Goal: Information Seeking & Learning: Find specific fact

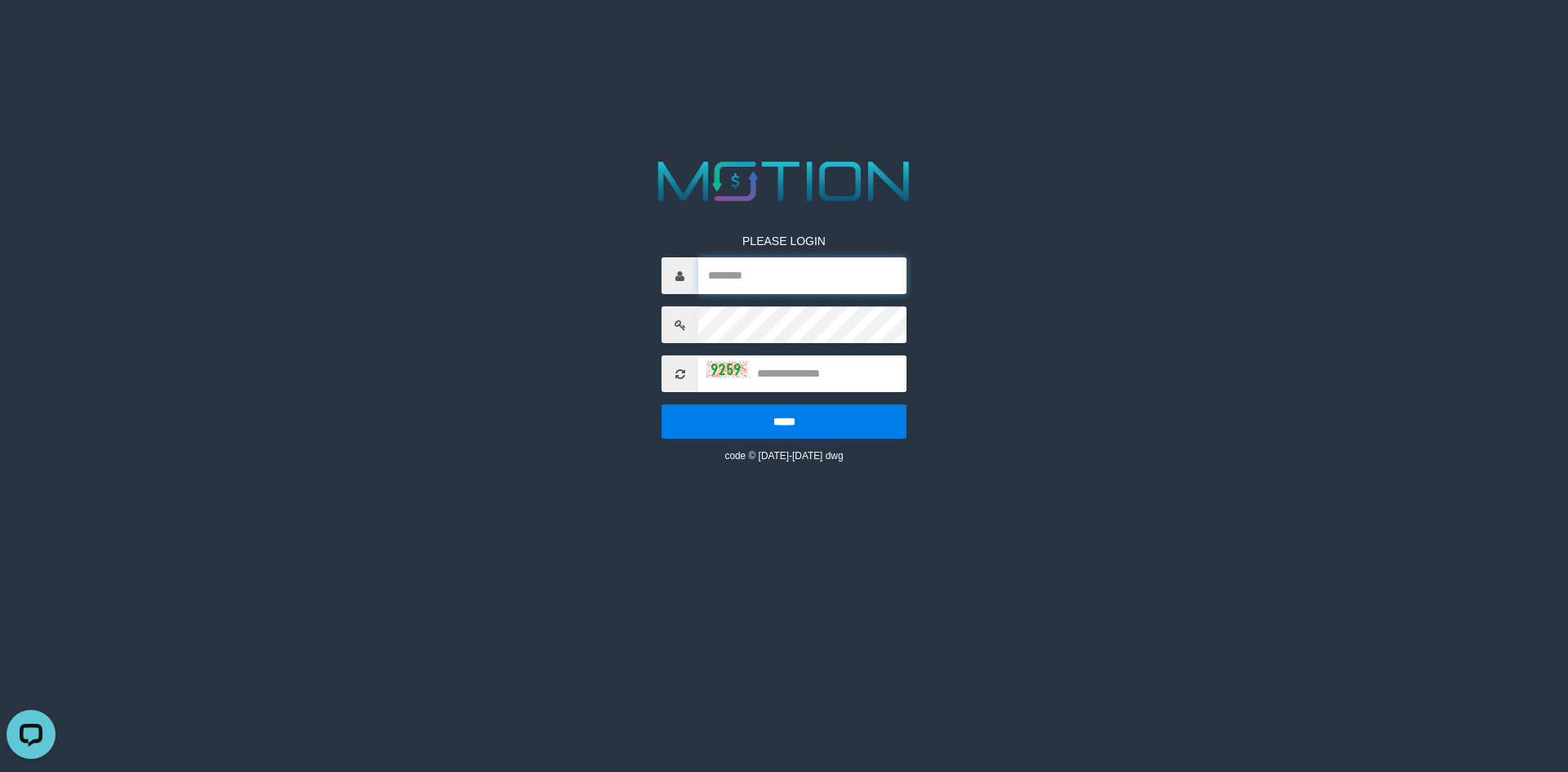
type input "*********"
click at [789, 386] on input "text" at bounding box center [802, 374] width 208 height 37
type input "****"
click at [661, 404] on input "*****" at bounding box center [784, 420] width 245 height 34
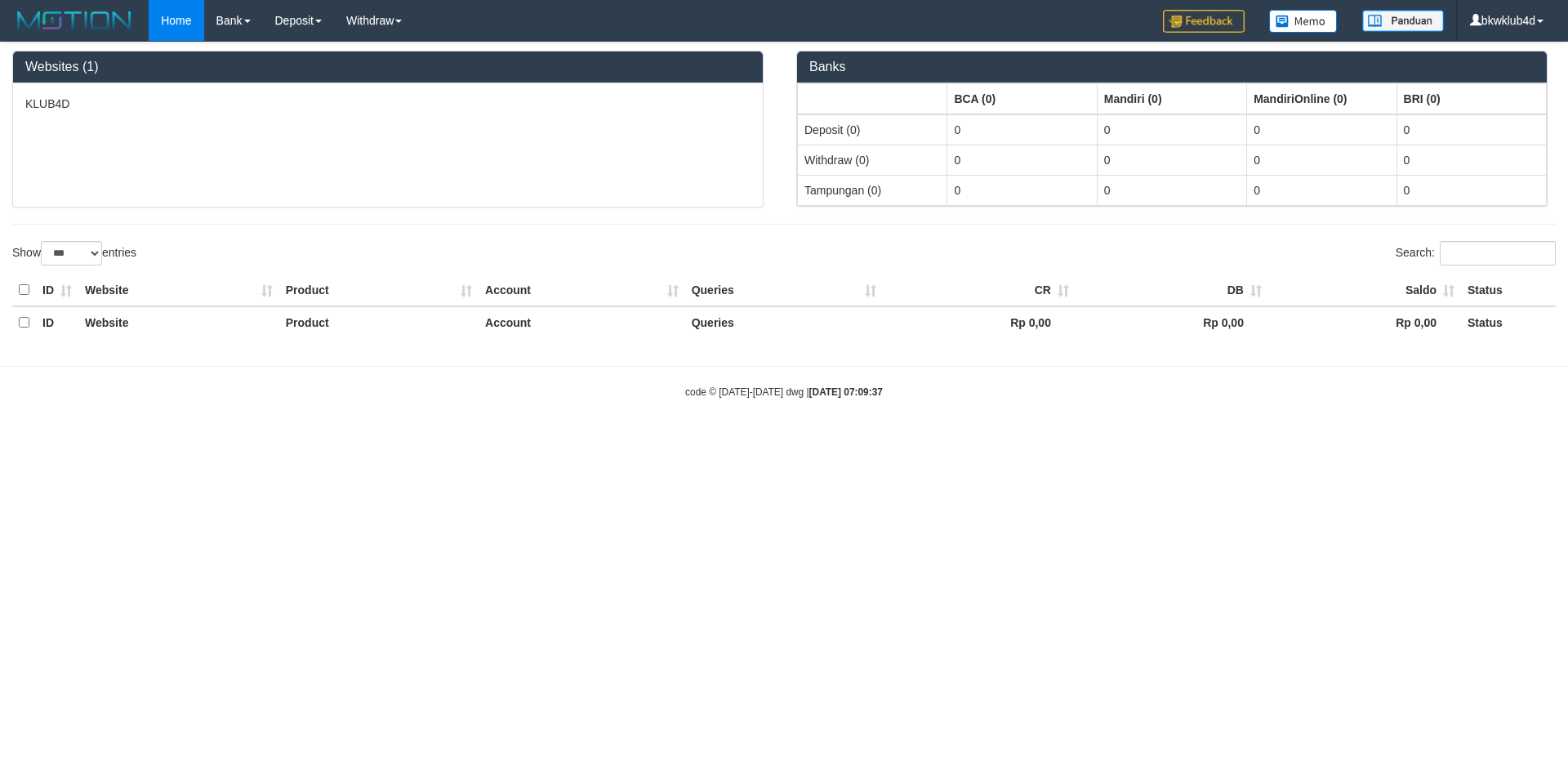
select select "***"
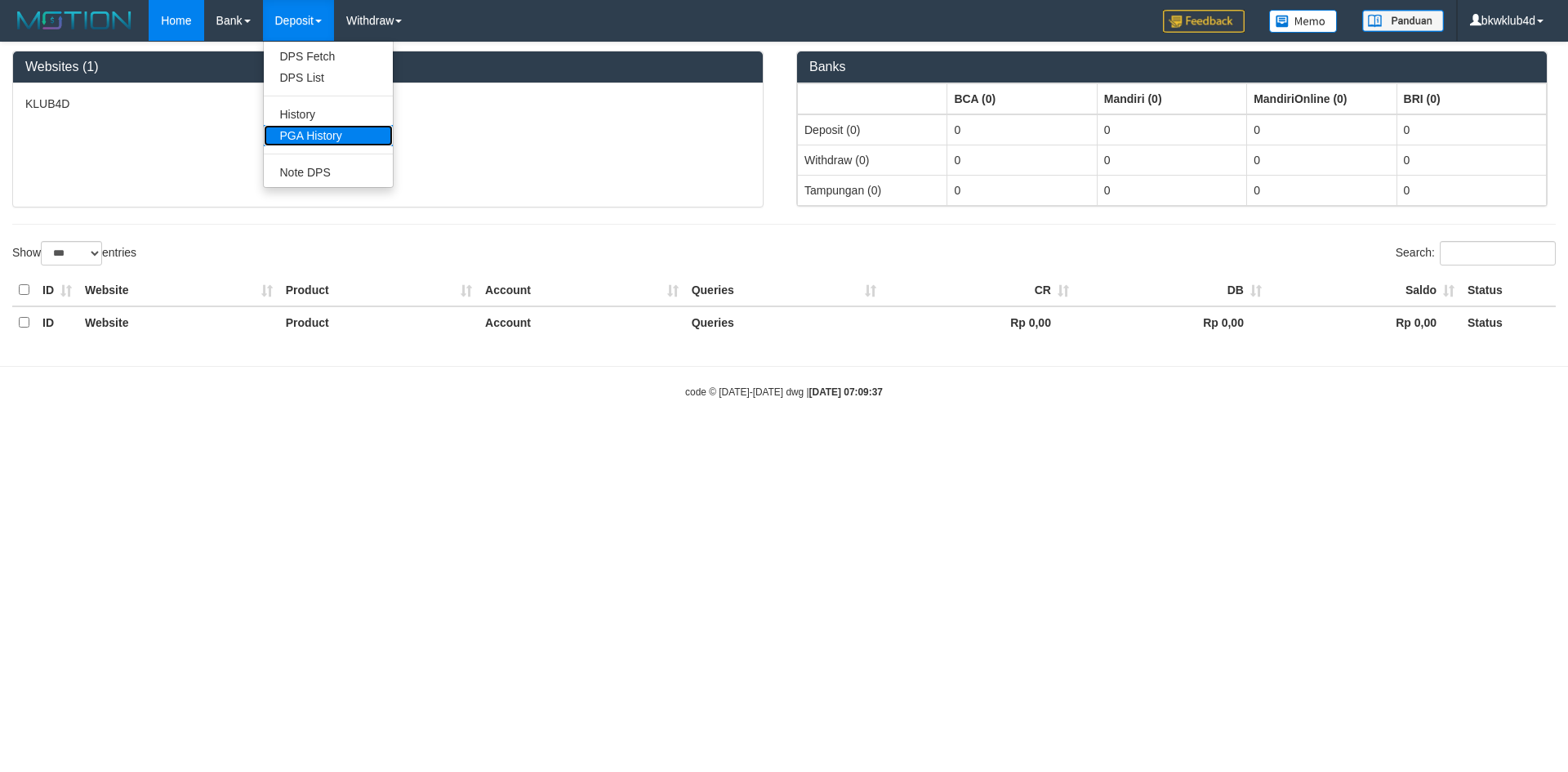
click at [316, 133] on link "PGA History" at bounding box center [327, 136] width 129 height 21
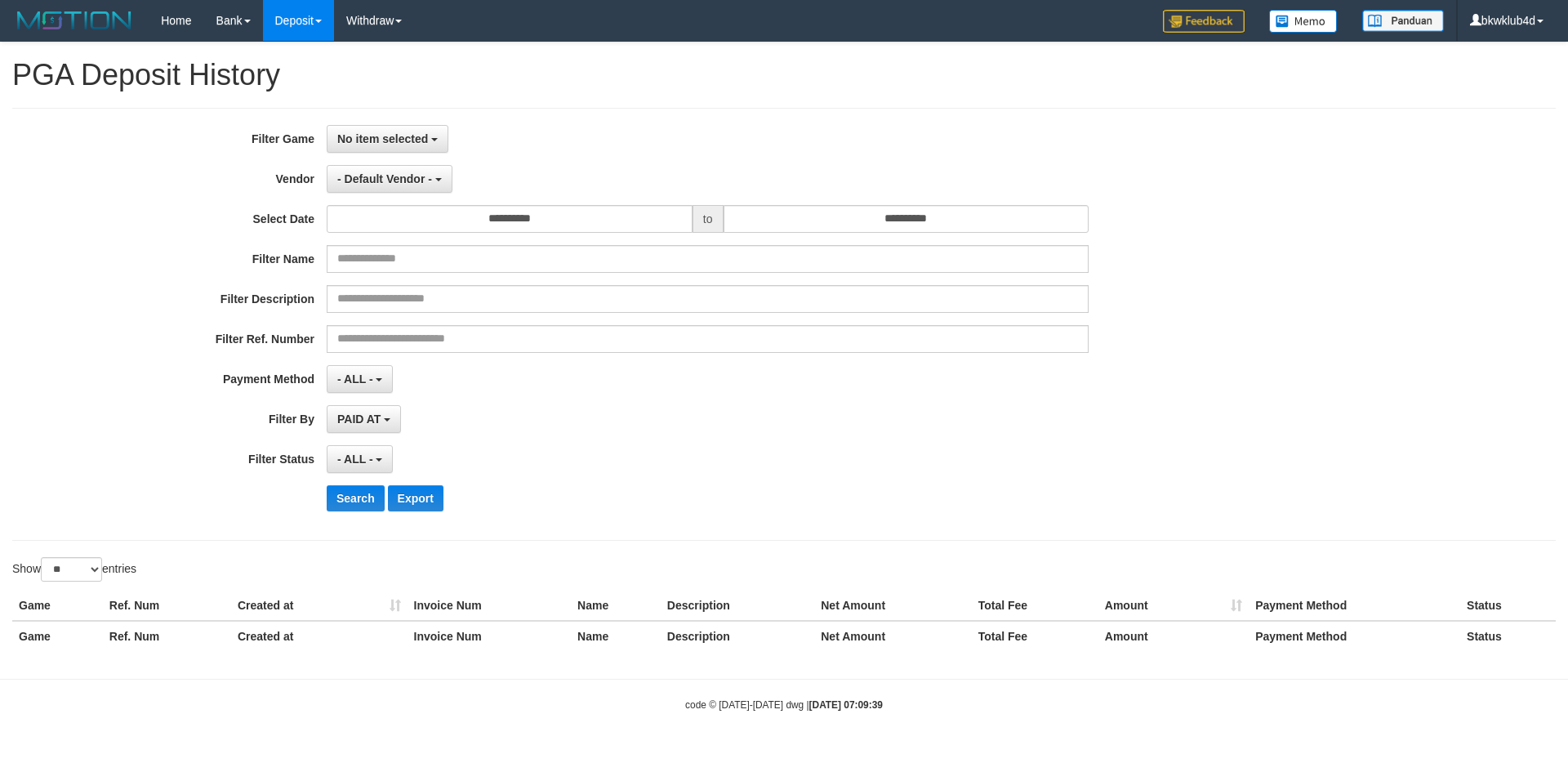
select select
select select "**"
click at [413, 149] on button "No item selected" at bounding box center [387, 139] width 122 height 28
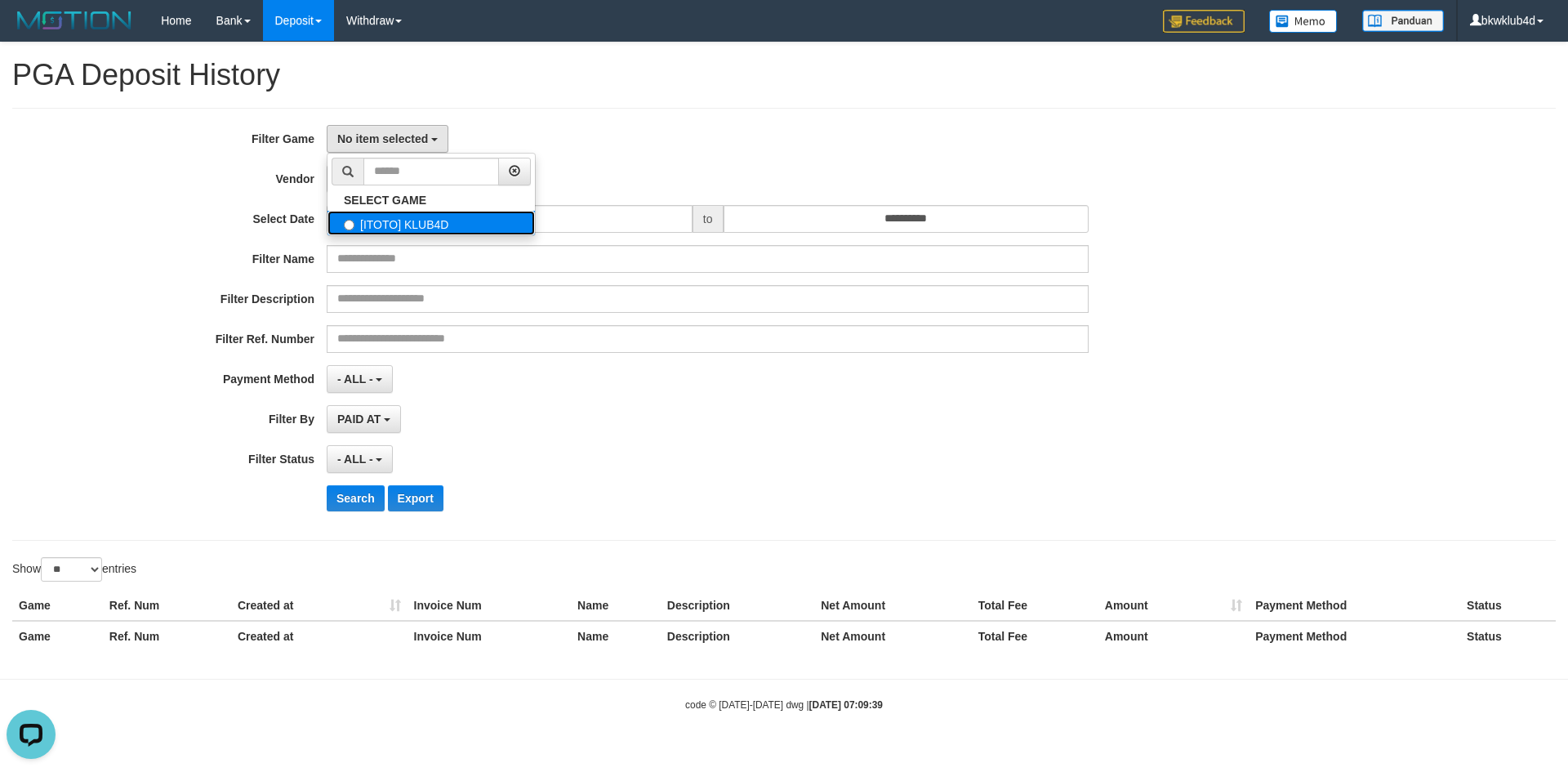
click at [409, 232] on label "[ITOTO] KLUB4D" at bounding box center [431, 223] width 207 height 24
select select "****"
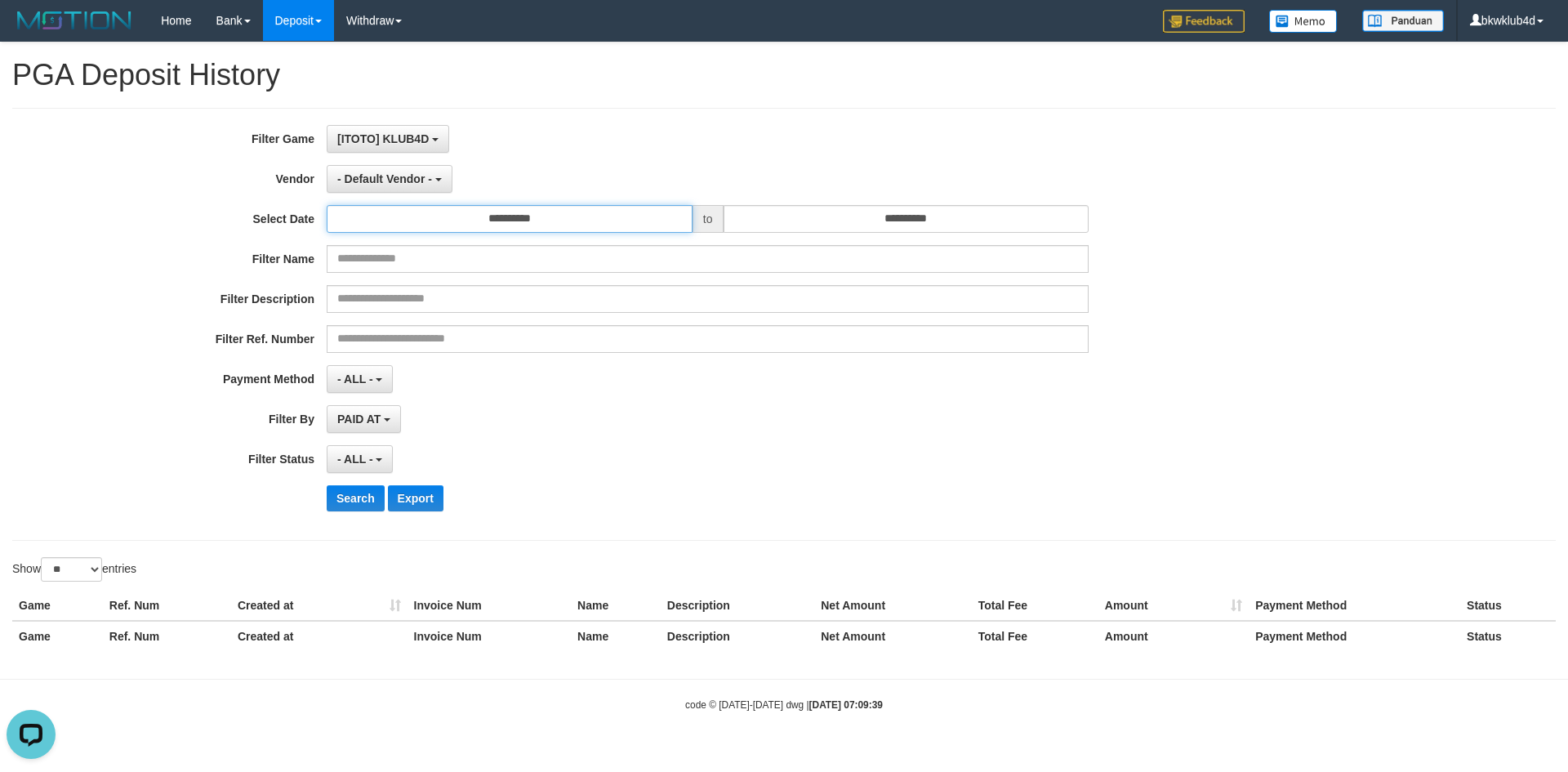
click at [521, 227] on input "**********" at bounding box center [509, 219] width 366 height 28
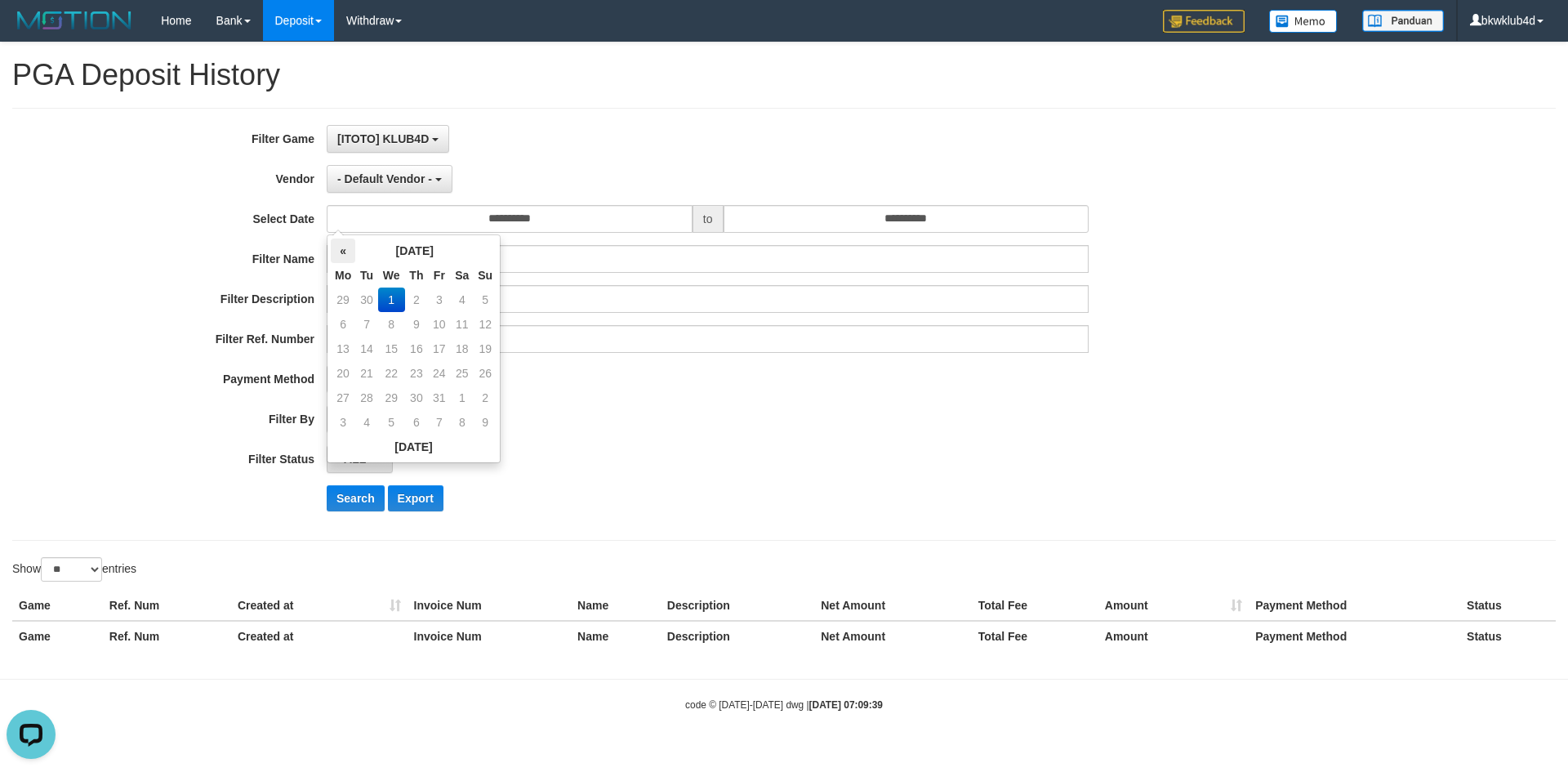
click at [342, 255] on th "«" at bounding box center [342, 250] width 24 height 24
click at [342, 420] on td "29" at bounding box center [342, 421] width 24 height 24
click at [343, 395] on td "22" at bounding box center [342, 397] width 24 height 24
type input "**********"
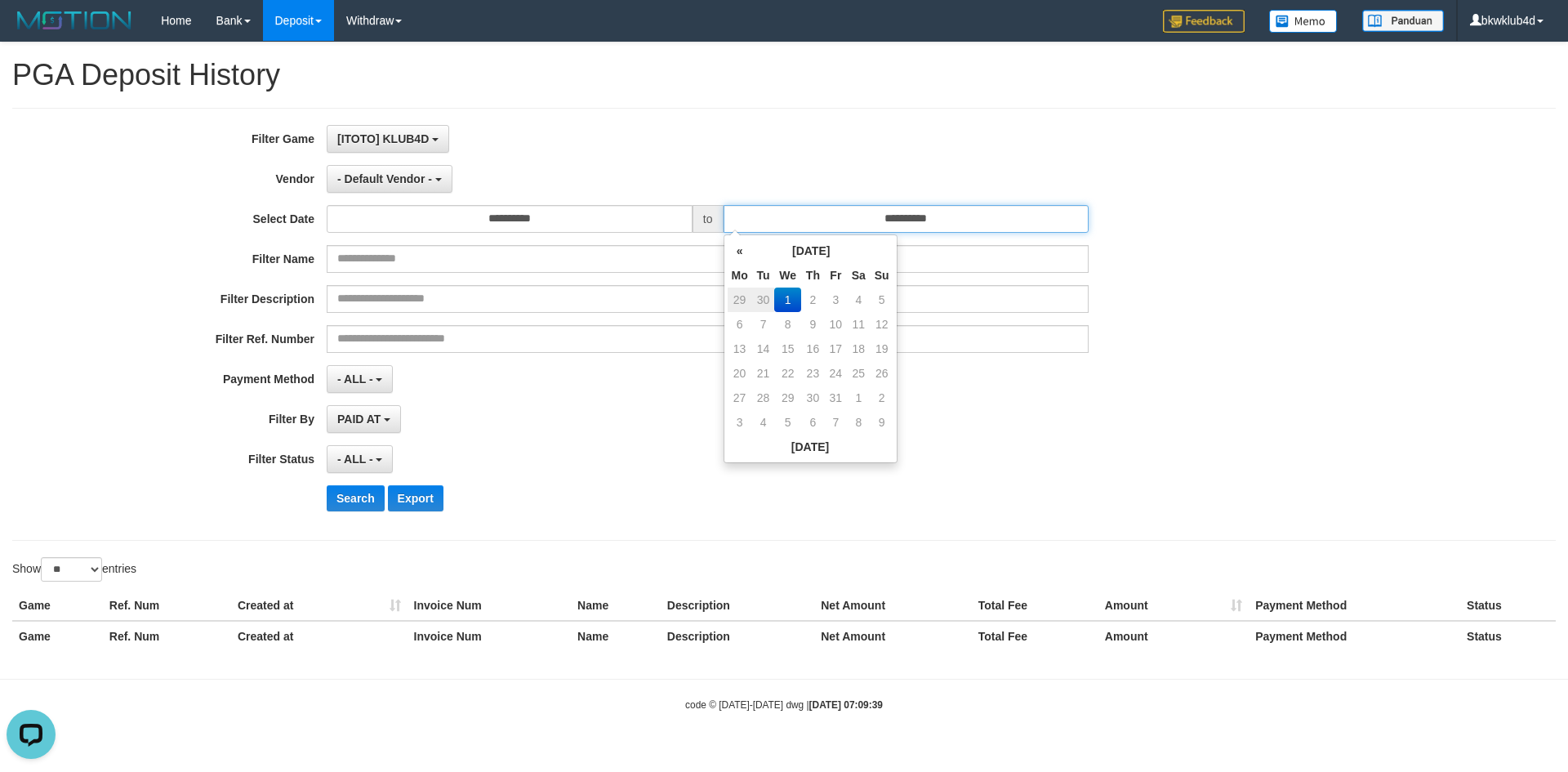
click at [964, 216] on input "**********" at bounding box center [907, 219] width 366 height 28
click at [736, 251] on th "«" at bounding box center [739, 250] width 24 height 24
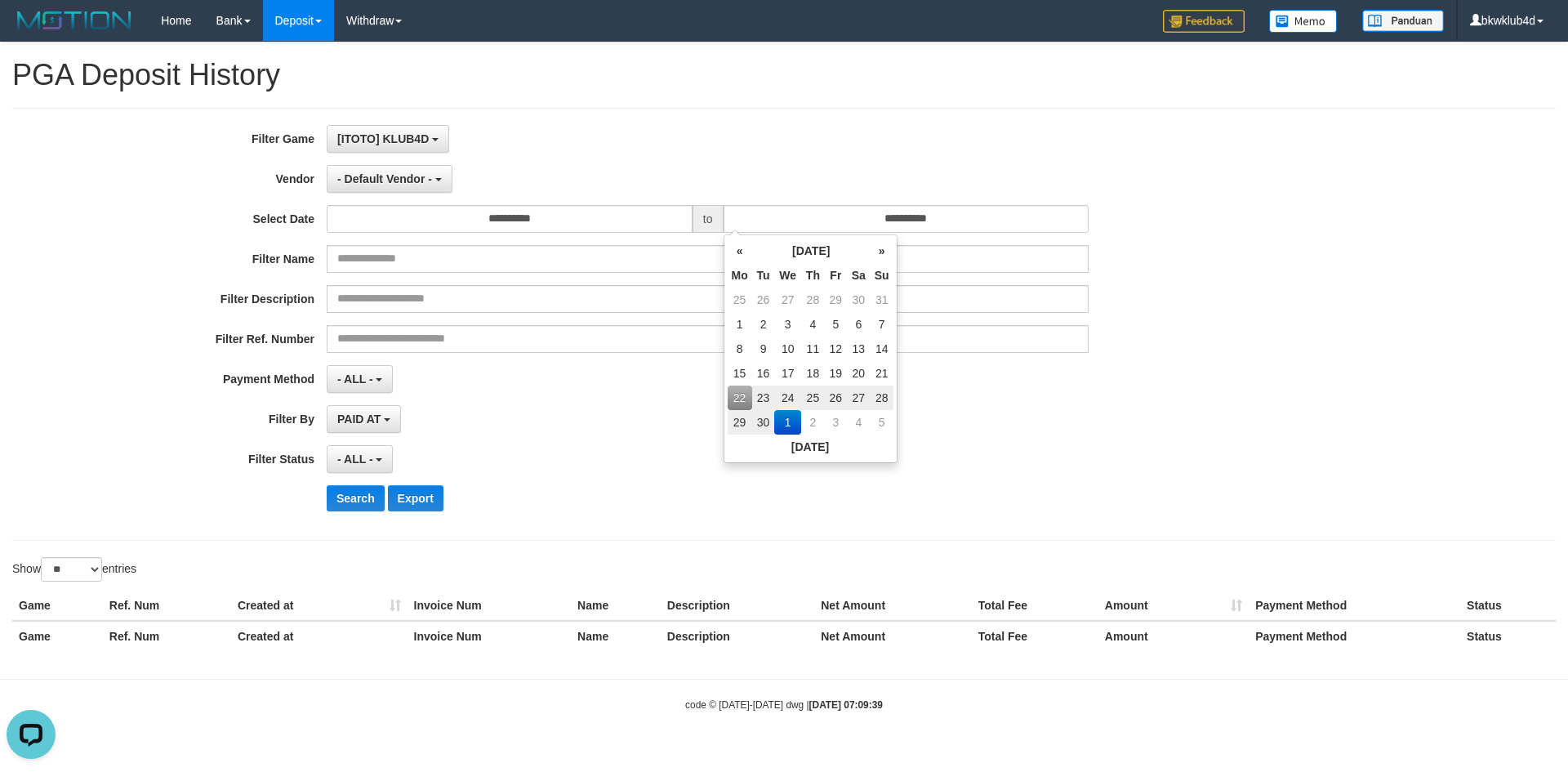
click at [877, 403] on td "28" at bounding box center [882, 397] width 23 height 24
type input "**********"
click at [538, 422] on div "PAID AT PAID AT CREATED AT" at bounding box center [707, 418] width 762 height 28
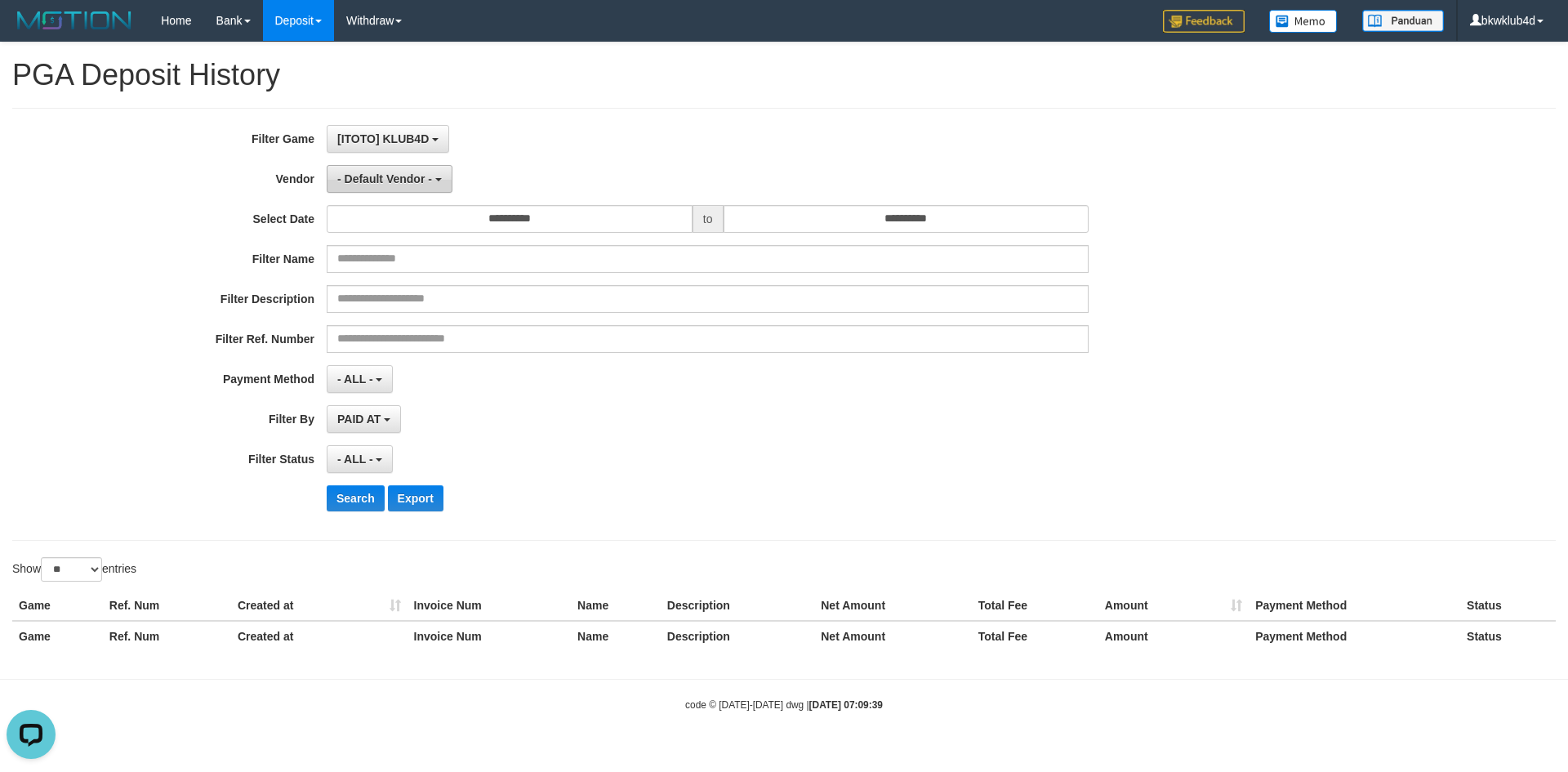
click at [407, 178] on span "- Default Vendor -" at bounding box center [384, 178] width 95 height 13
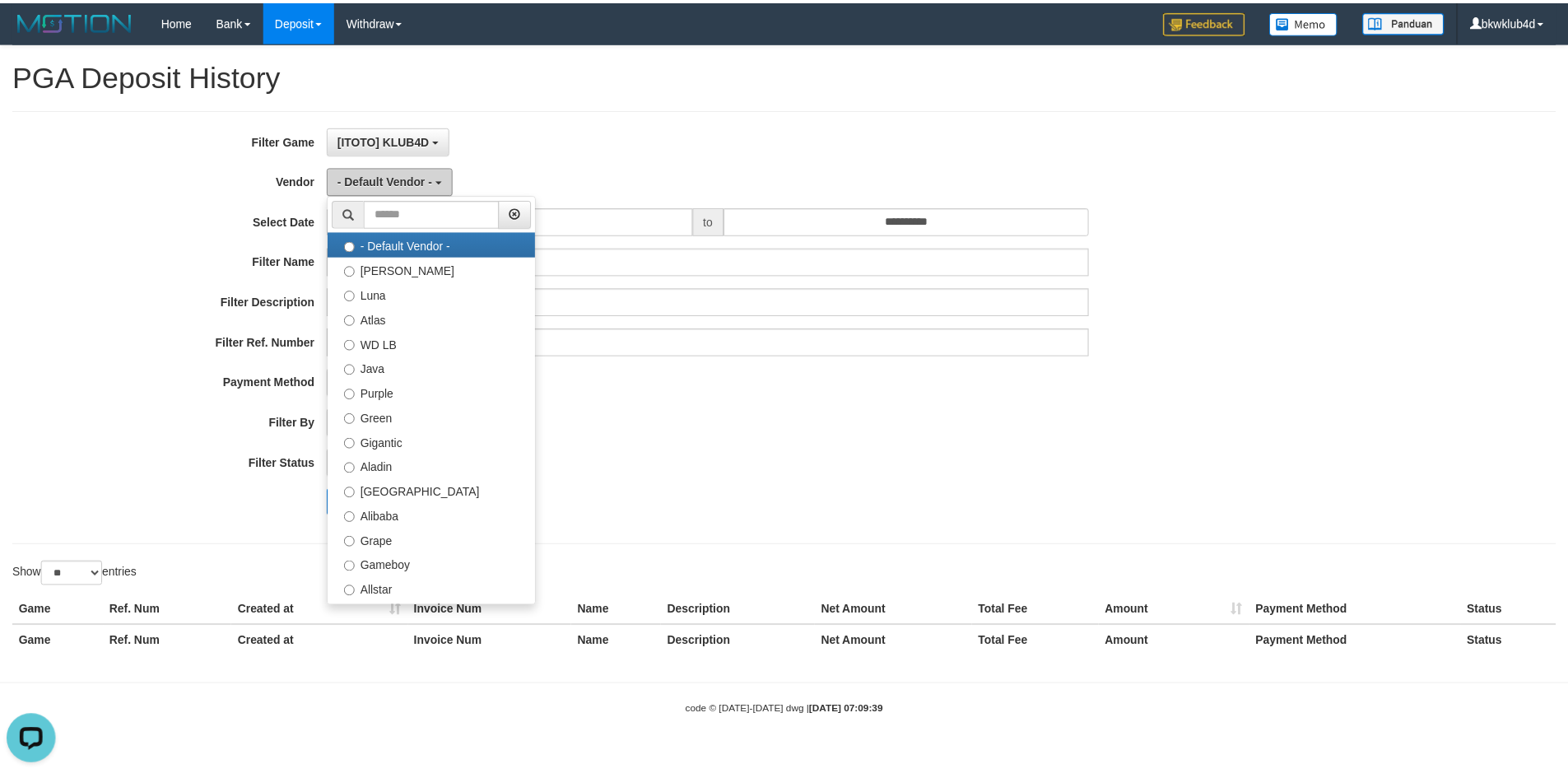
scroll to position [614, 0]
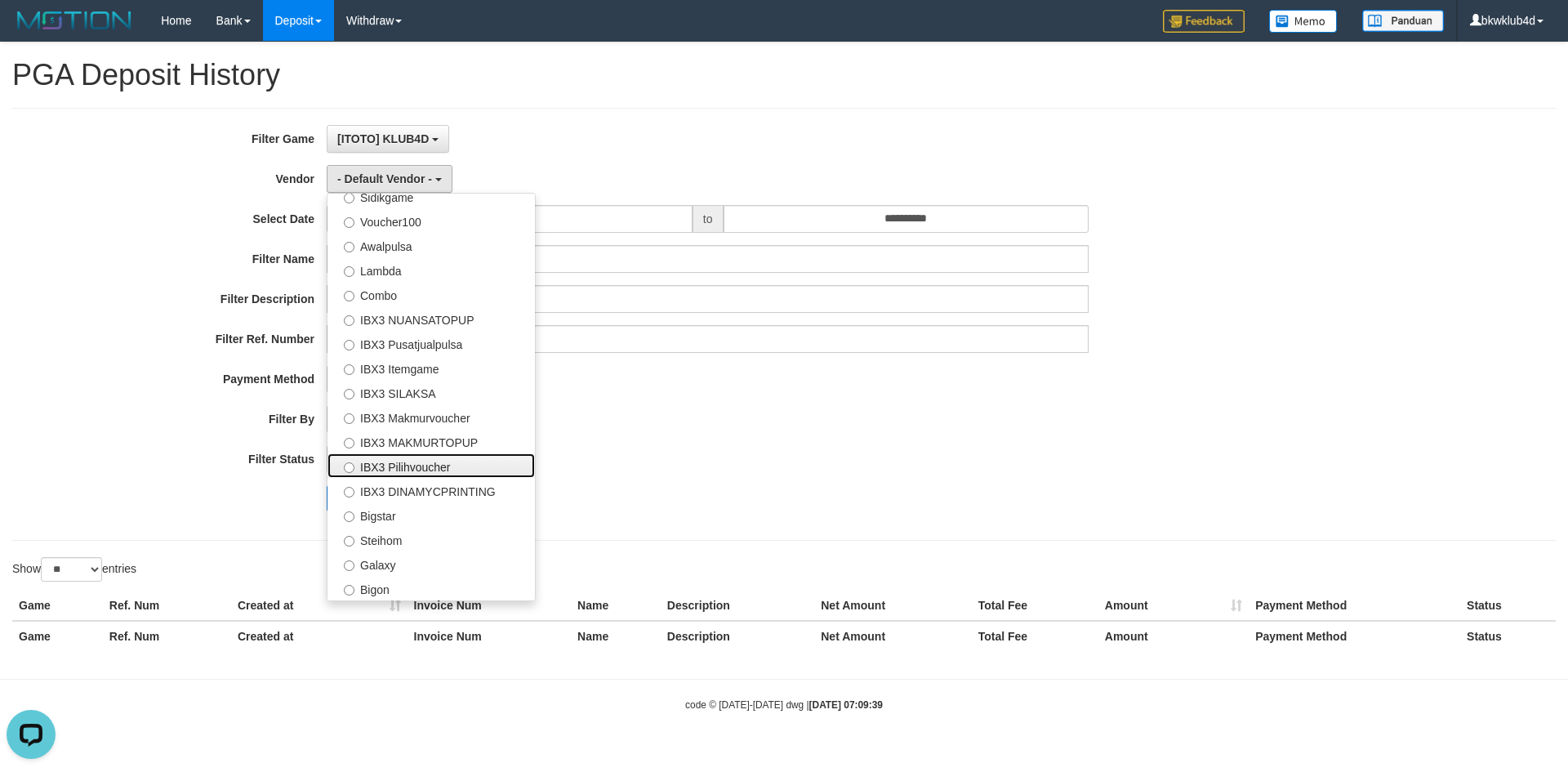
drag, startPoint x: 443, startPoint y: 476, endPoint x: 434, endPoint y: 492, distance: 18.4
click at [443, 477] on label "IBX3 Pilihvoucher" at bounding box center [431, 465] width 207 height 24
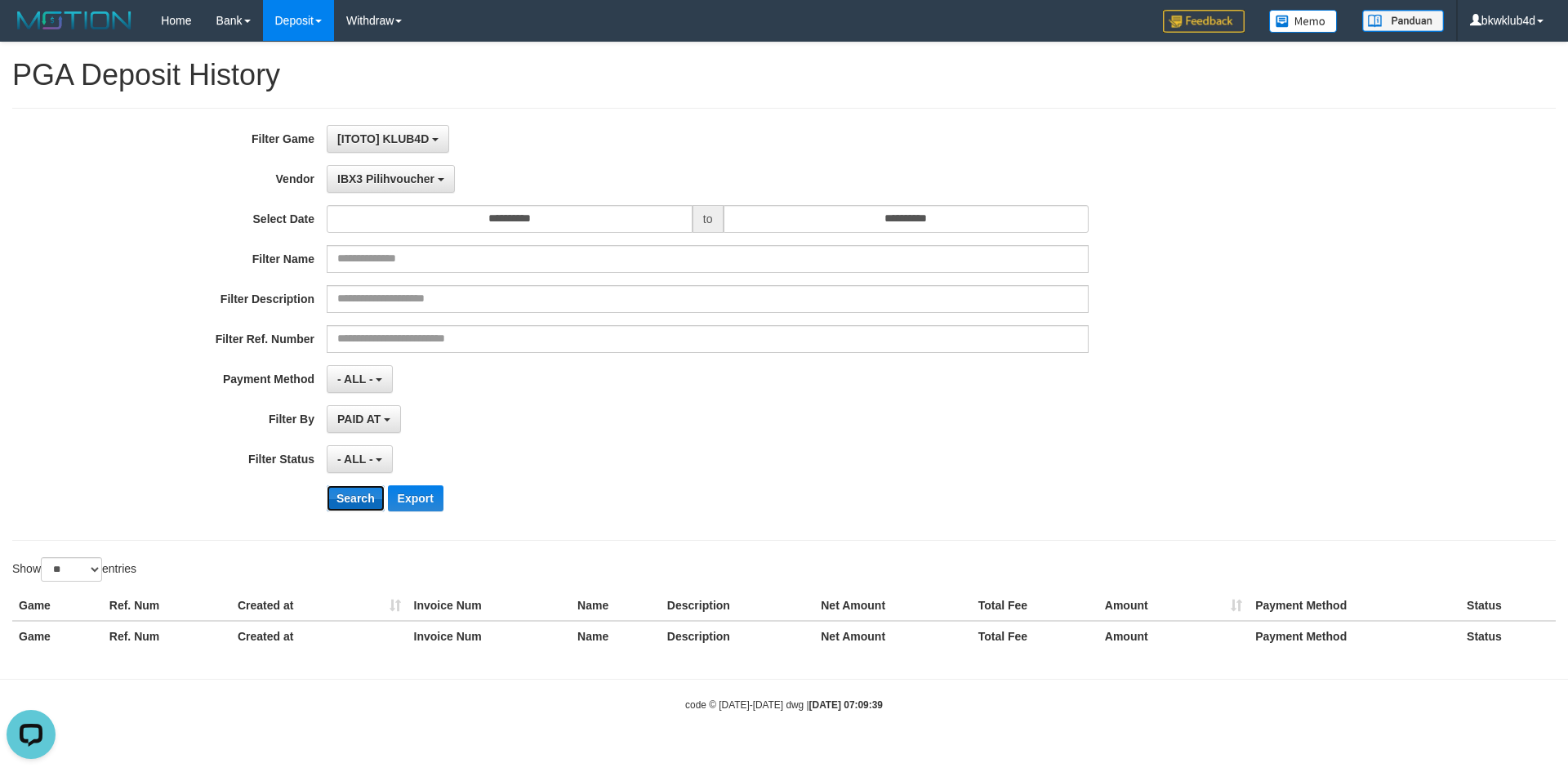
click at [362, 499] on button "Search" at bounding box center [355, 498] width 58 height 26
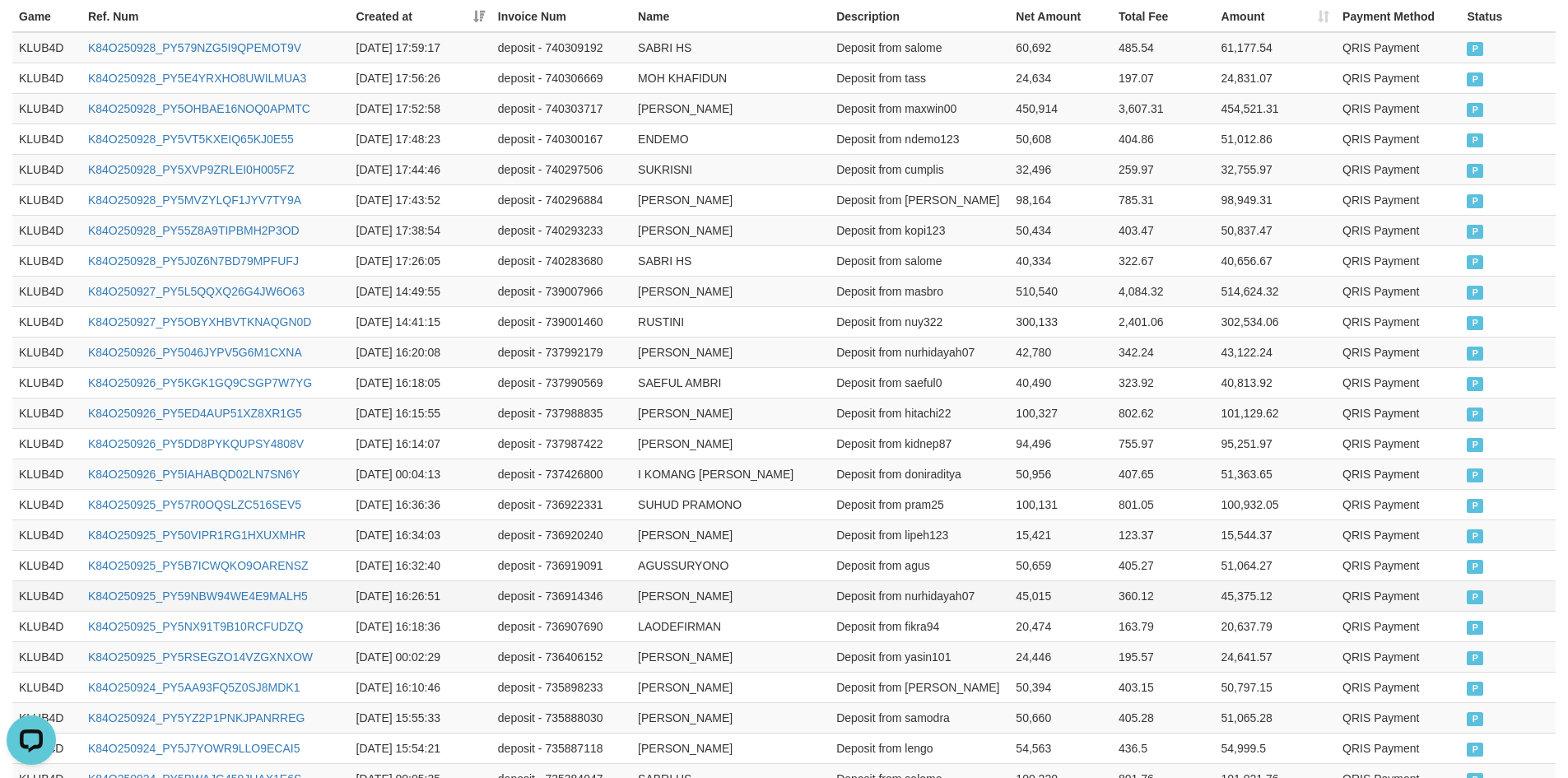
scroll to position [771, 0]
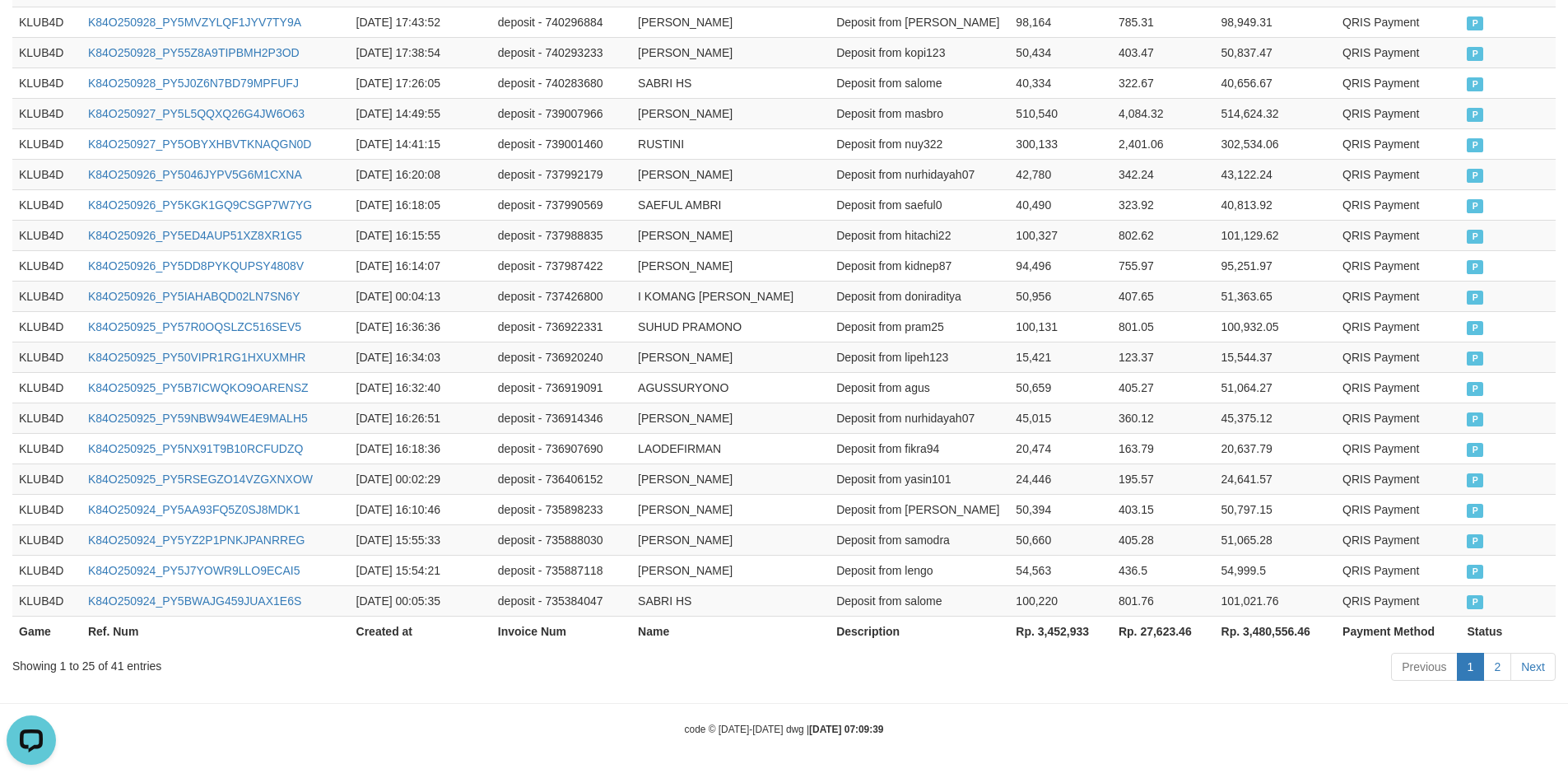
click at [1146, 627] on th "Rp. 27,623.46" at bounding box center [1163, 631] width 103 height 30
copy th "27,623.46"
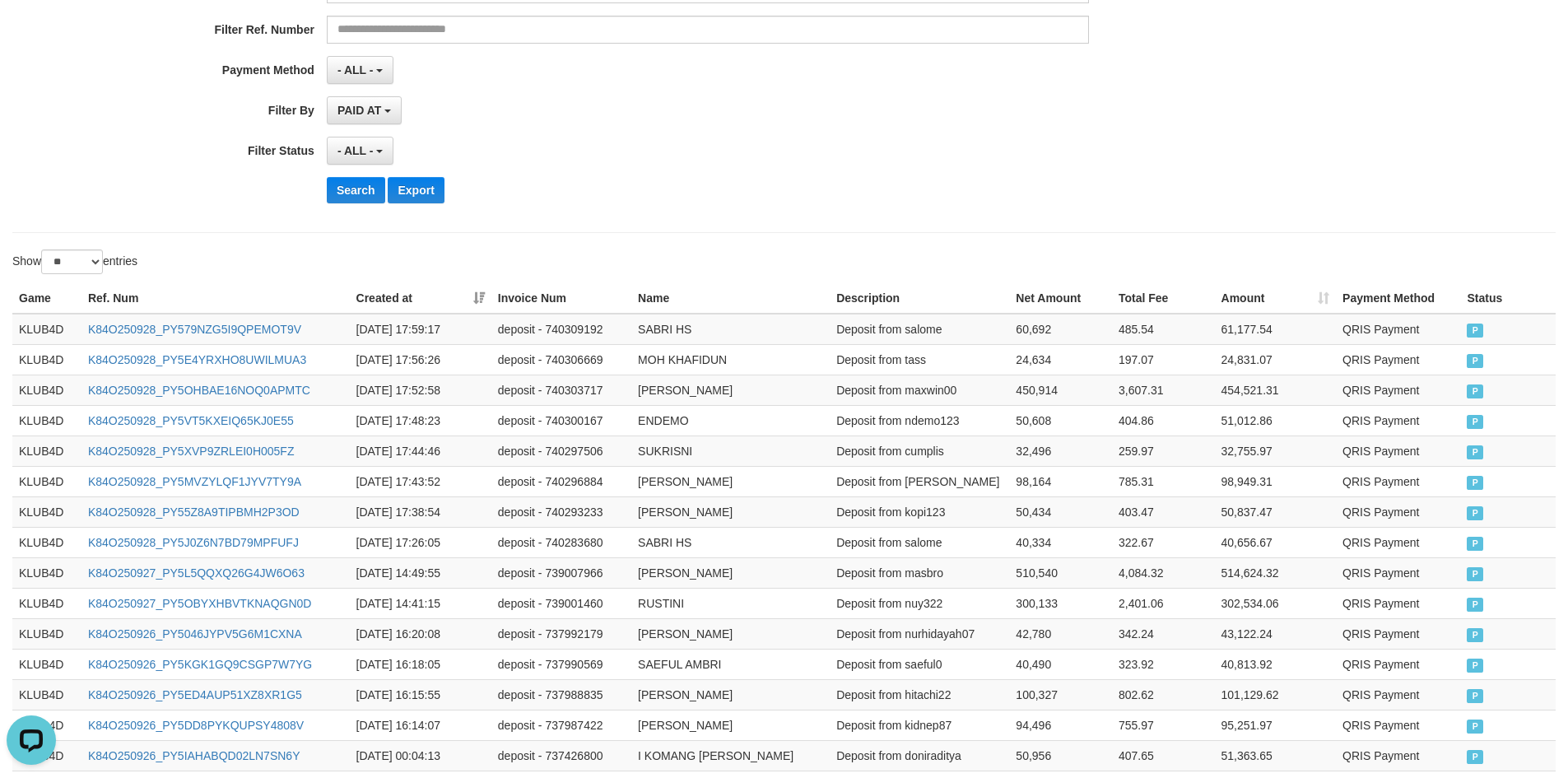
scroll to position [0, 0]
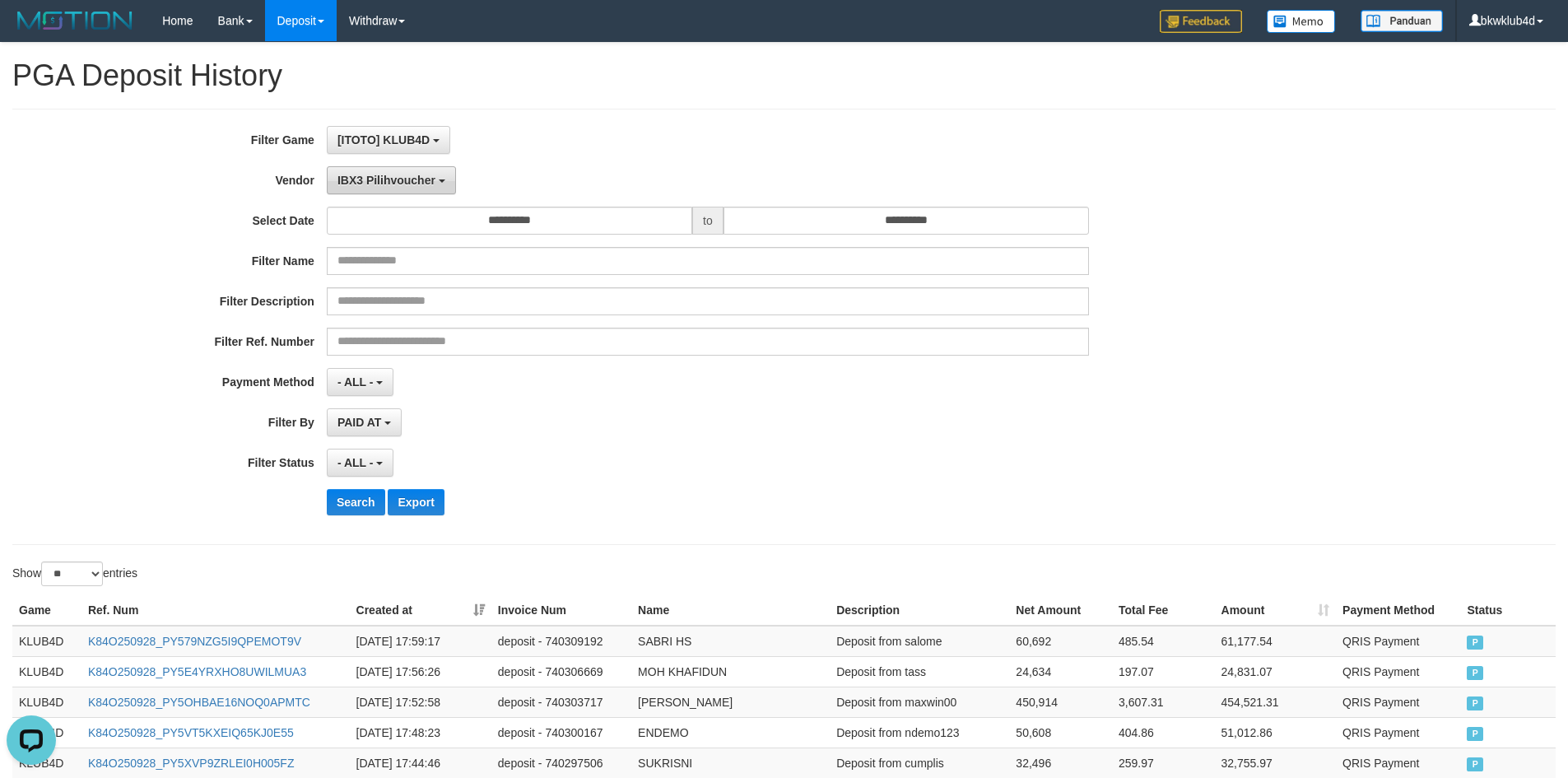
click at [412, 171] on button "IBX3 Pilihvoucher" at bounding box center [392, 180] width 129 height 28
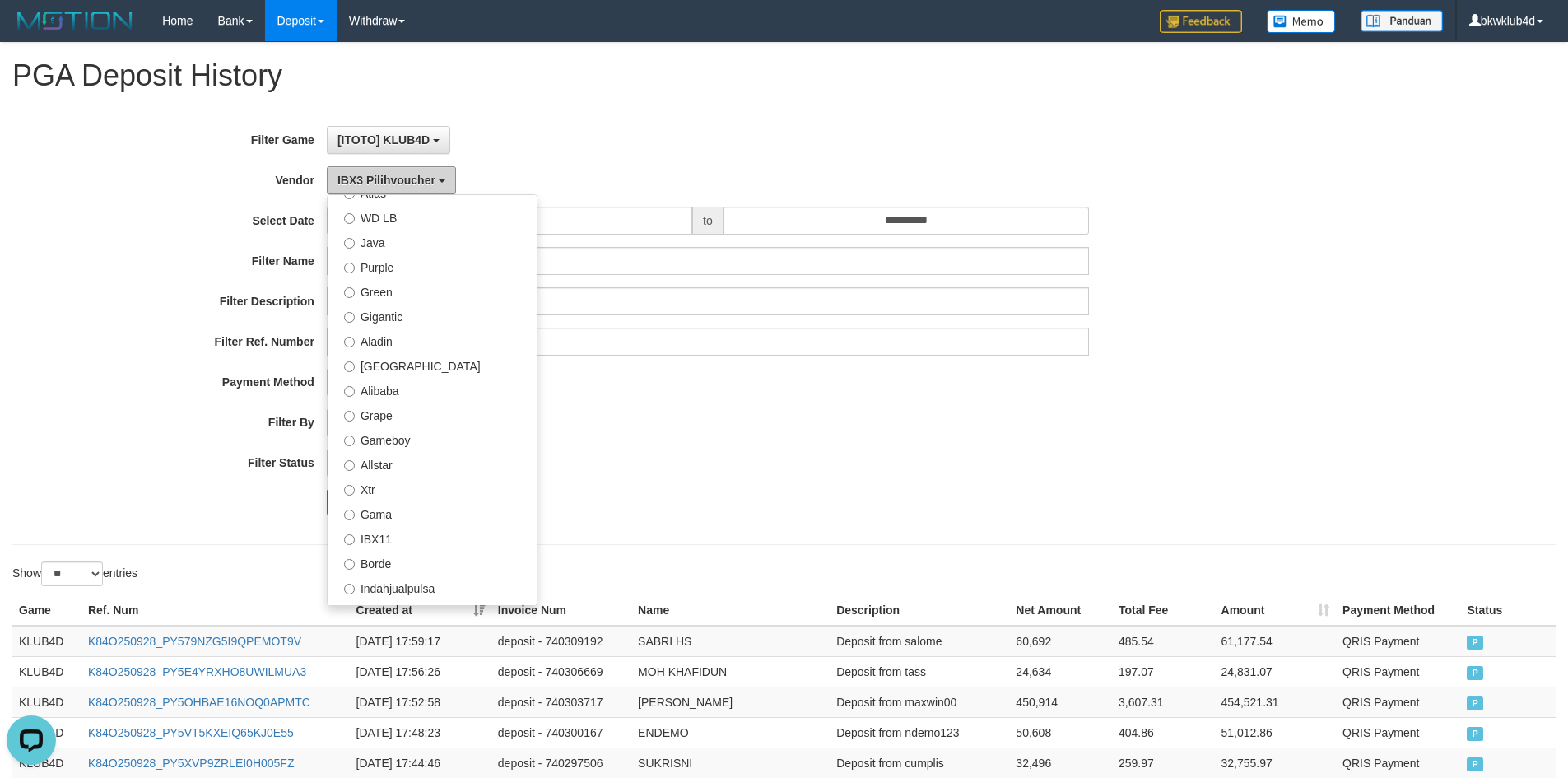
scroll to position [120, 0]
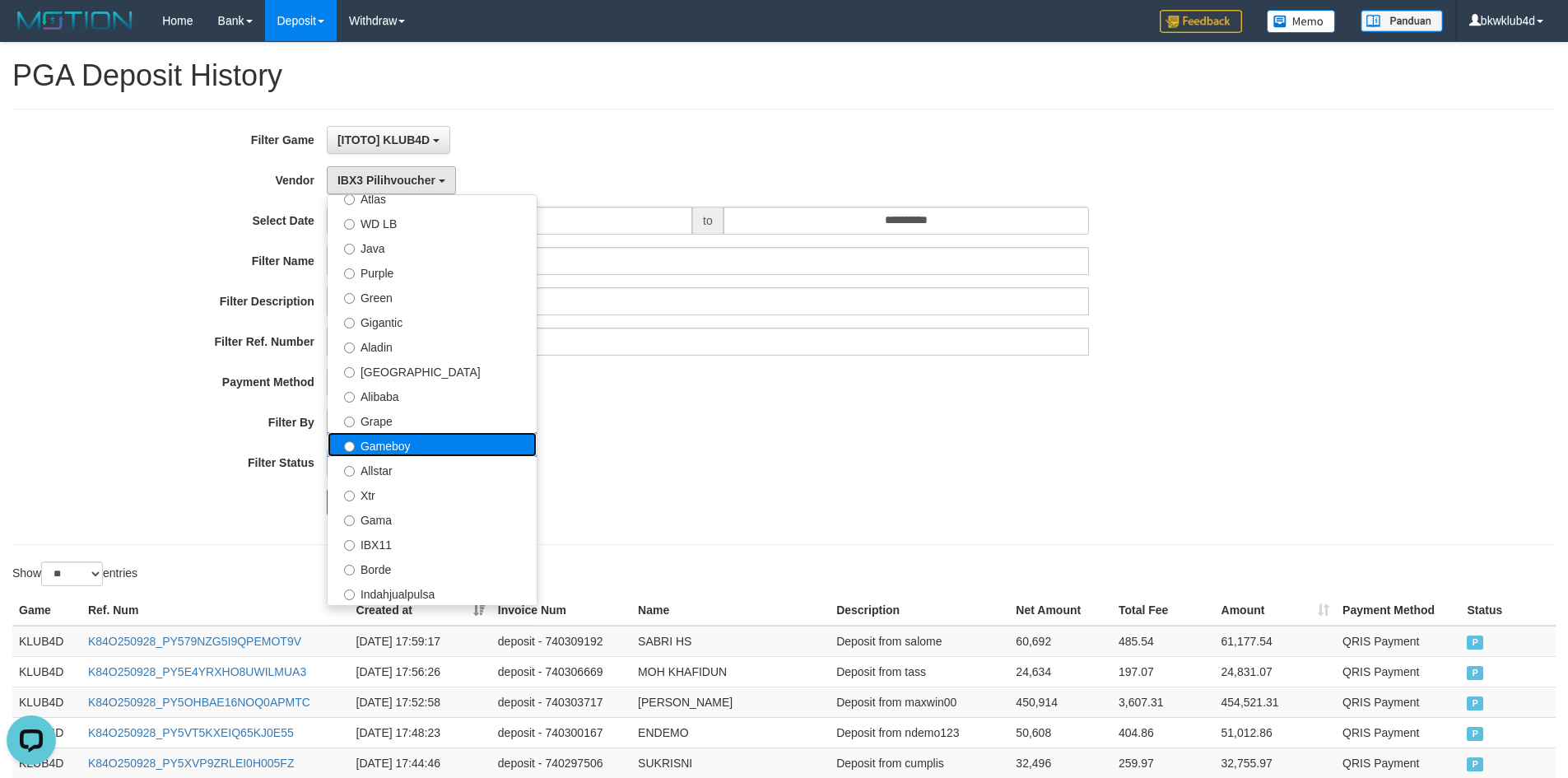
click at [426, 441] on label "Gameboy" at bounding box center [433, 444] width 209 height 24
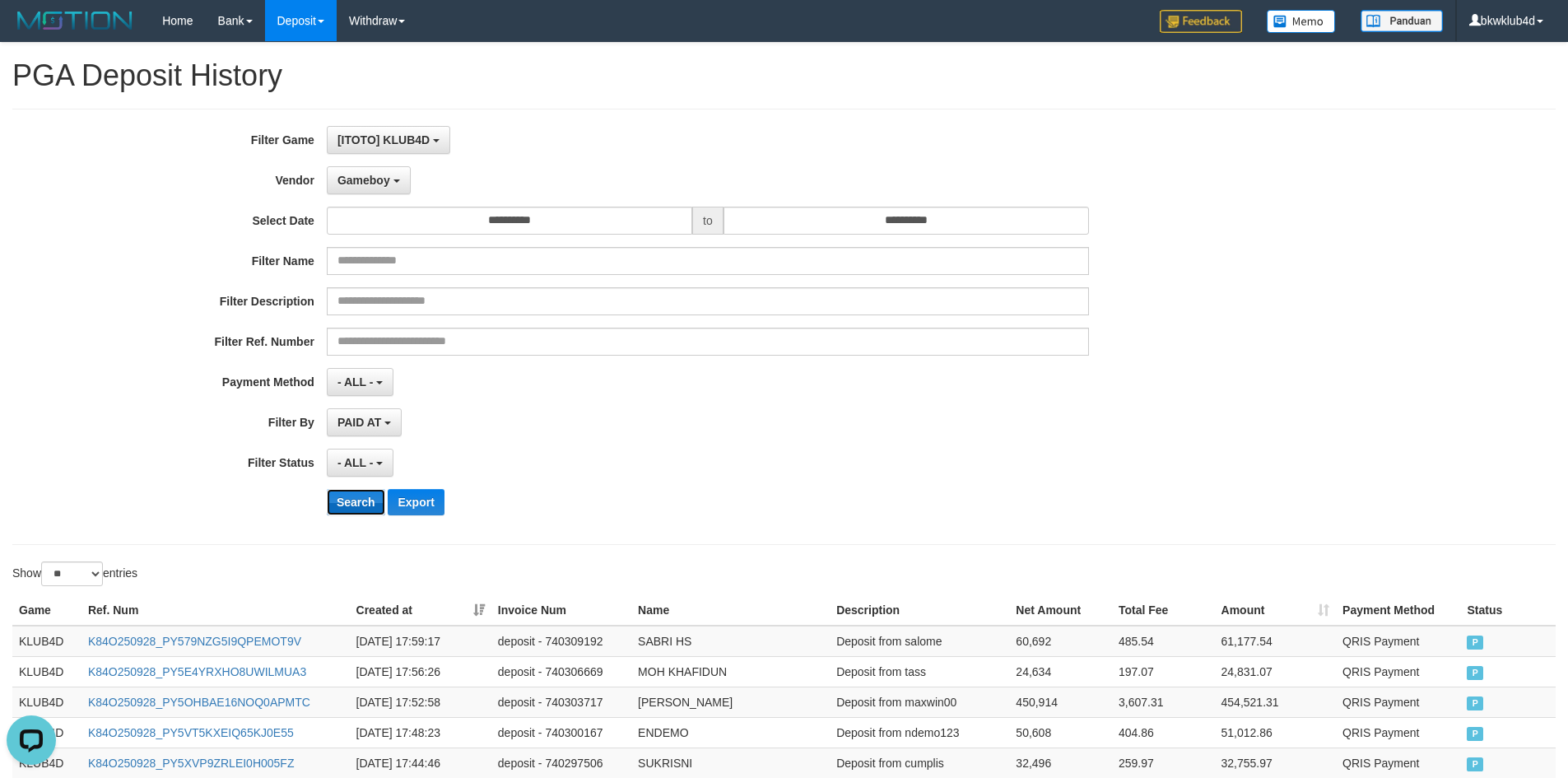
click at [355, 502] on button "Search" at bounding box center [356, 502] width 59 height 26
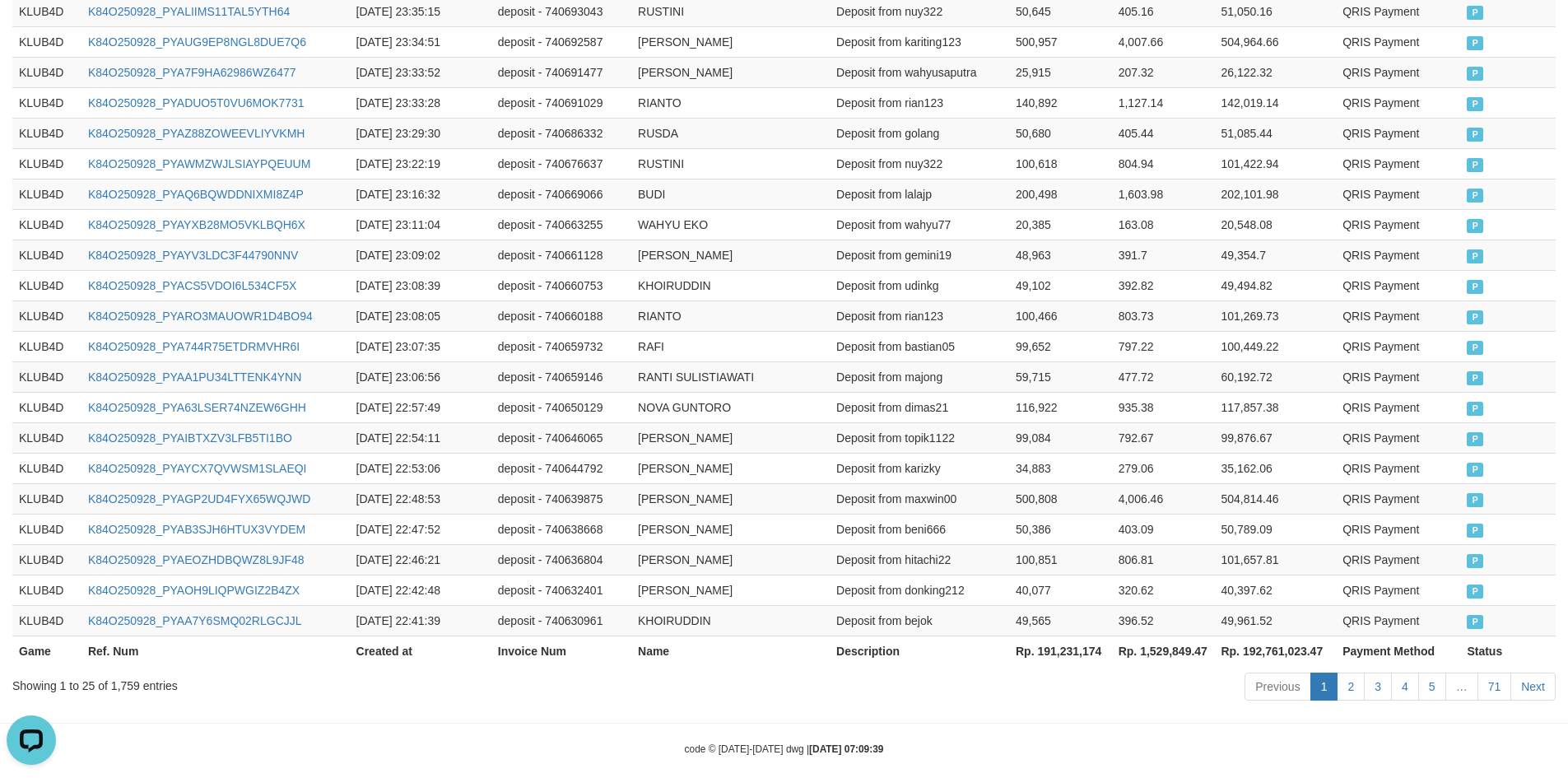
scroll to position [771, 0]
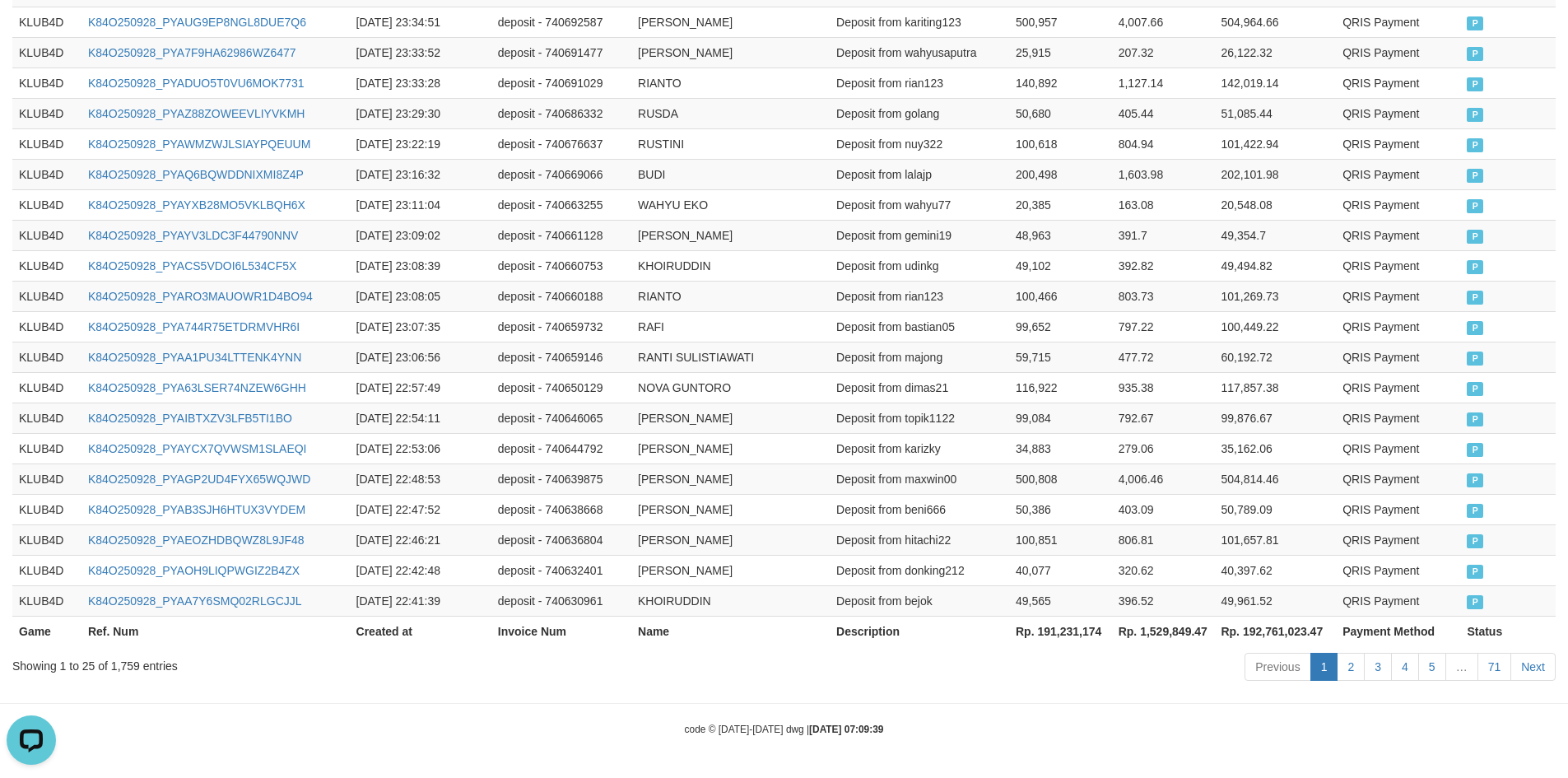
click at [1062, 631] on th "Rp. 191,231,174" at bounding box center [1060, 631] width 103 height 30
click at [1062, 630] on th "Rp. 191,231,174" at bounding box center [1060, 631] width 103 height 30
copy th "191,231,174"
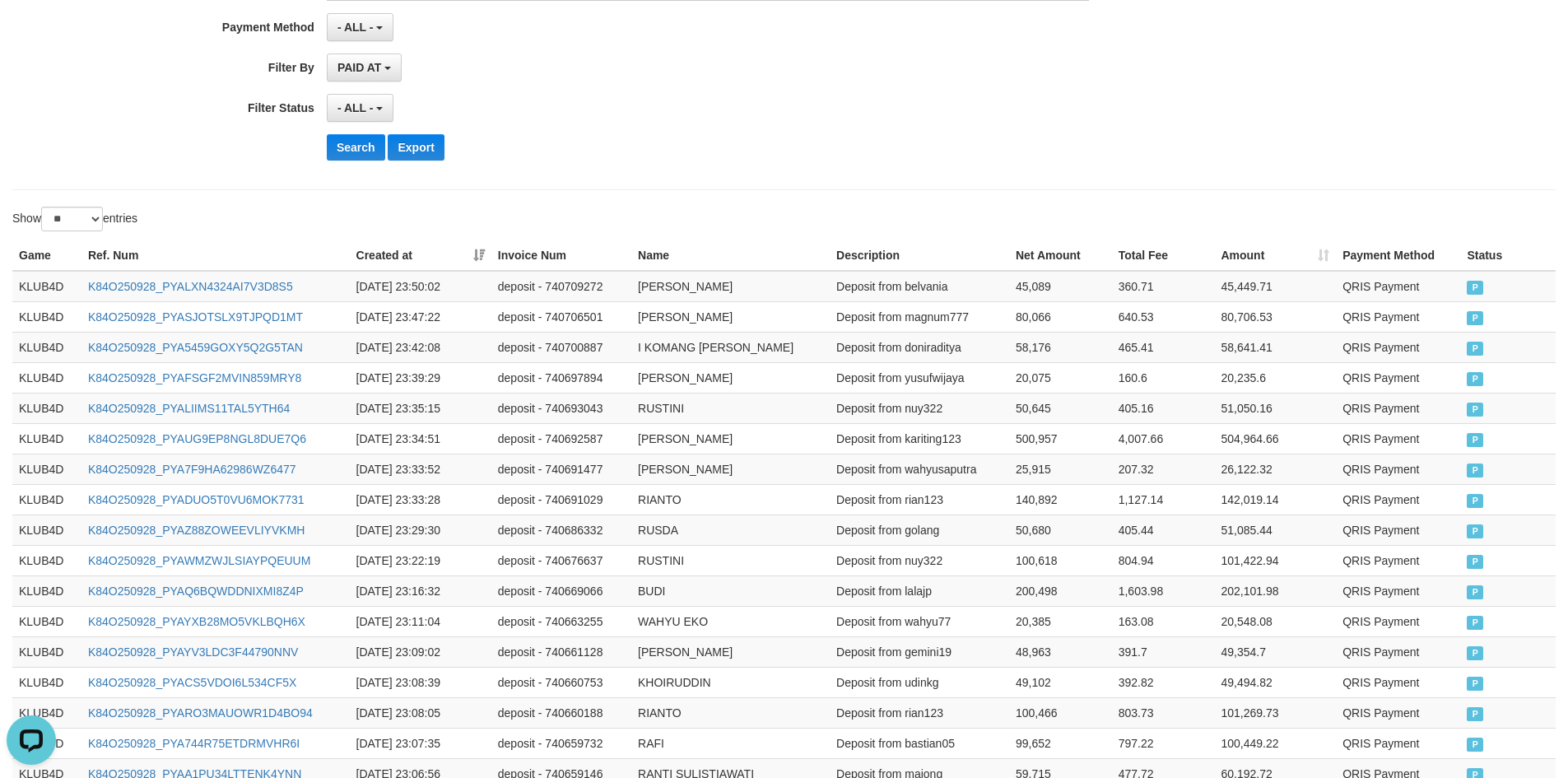
scroll to position [0, 0]
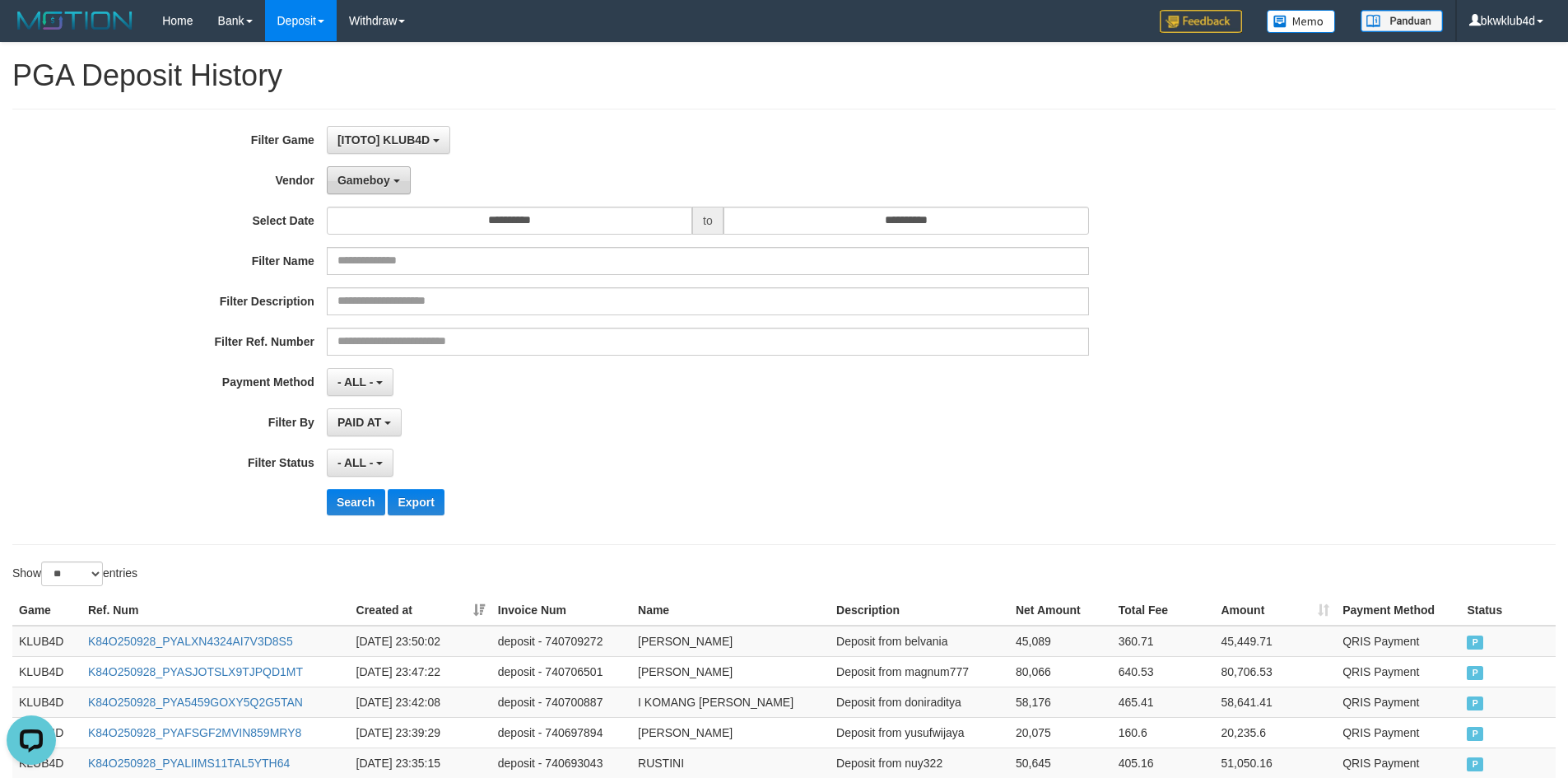
click at [392, 176] on button "Gameboy" at bounding box center [369, 180] width 84 height 28
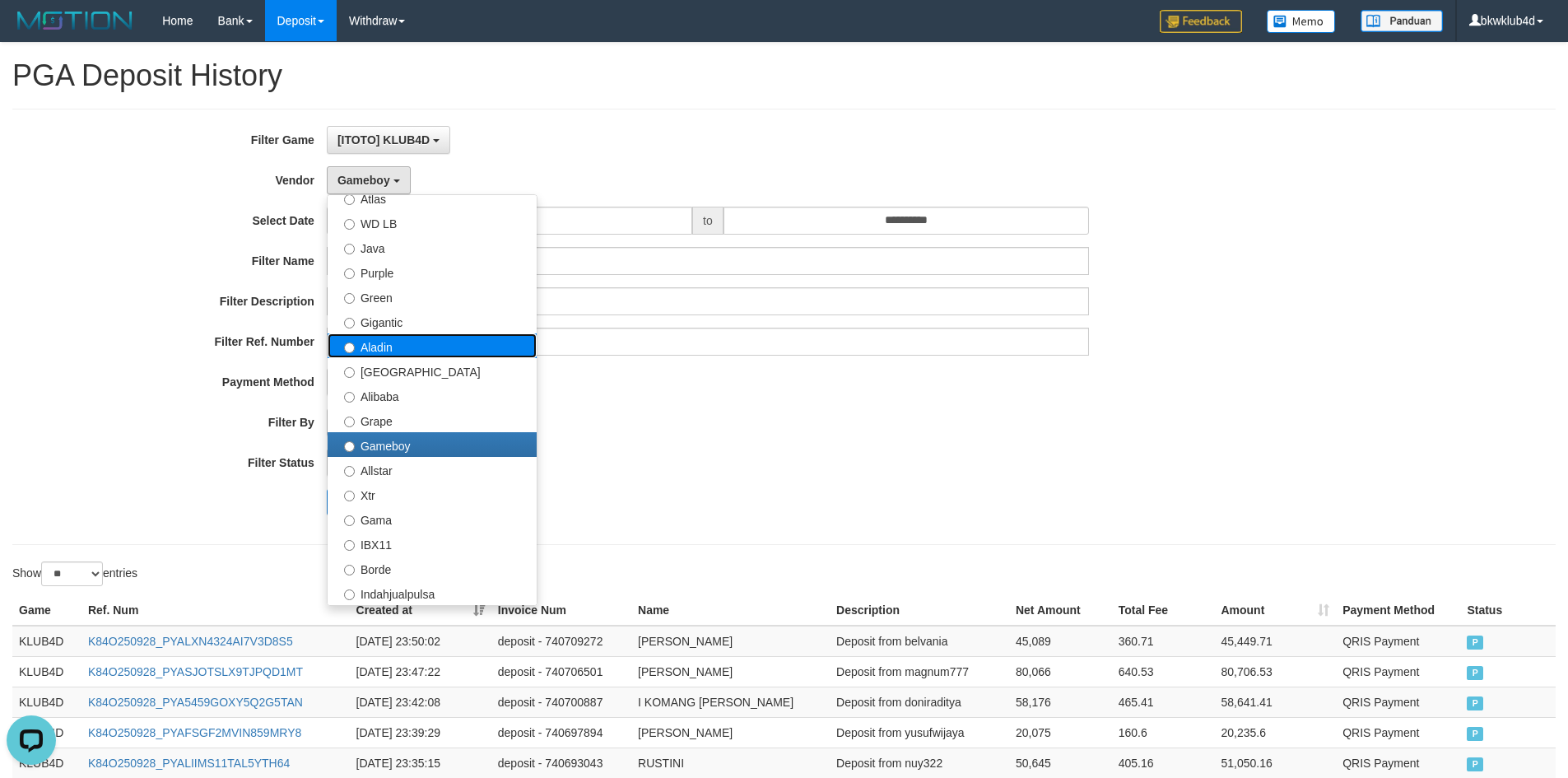
click at [429, 354] on label "Aladin" at bounding box center [433, 345] width 209 height 24
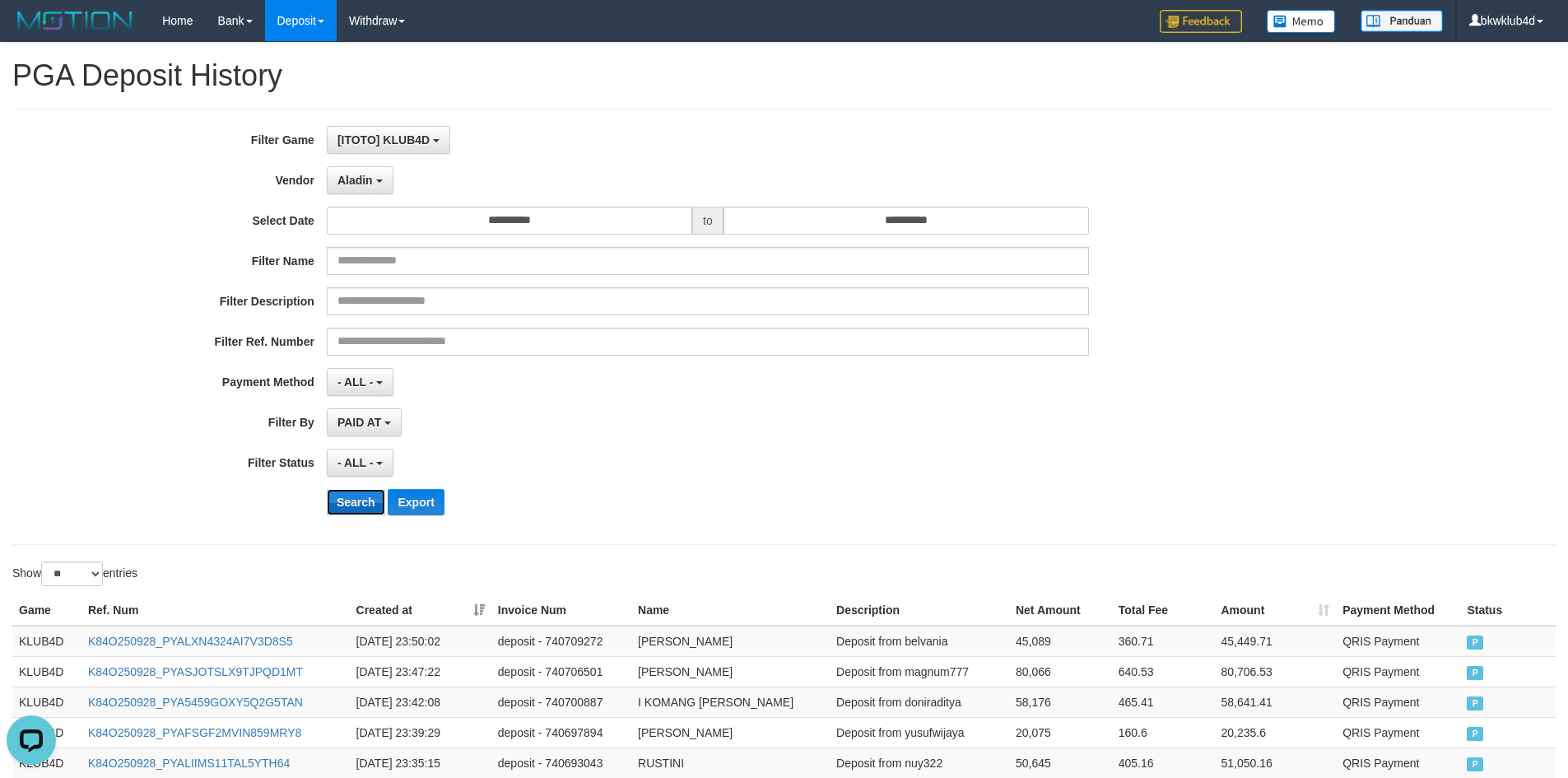
click at [368, 502] on button "Search" at bounding box center [356, 502] width 59 height 26
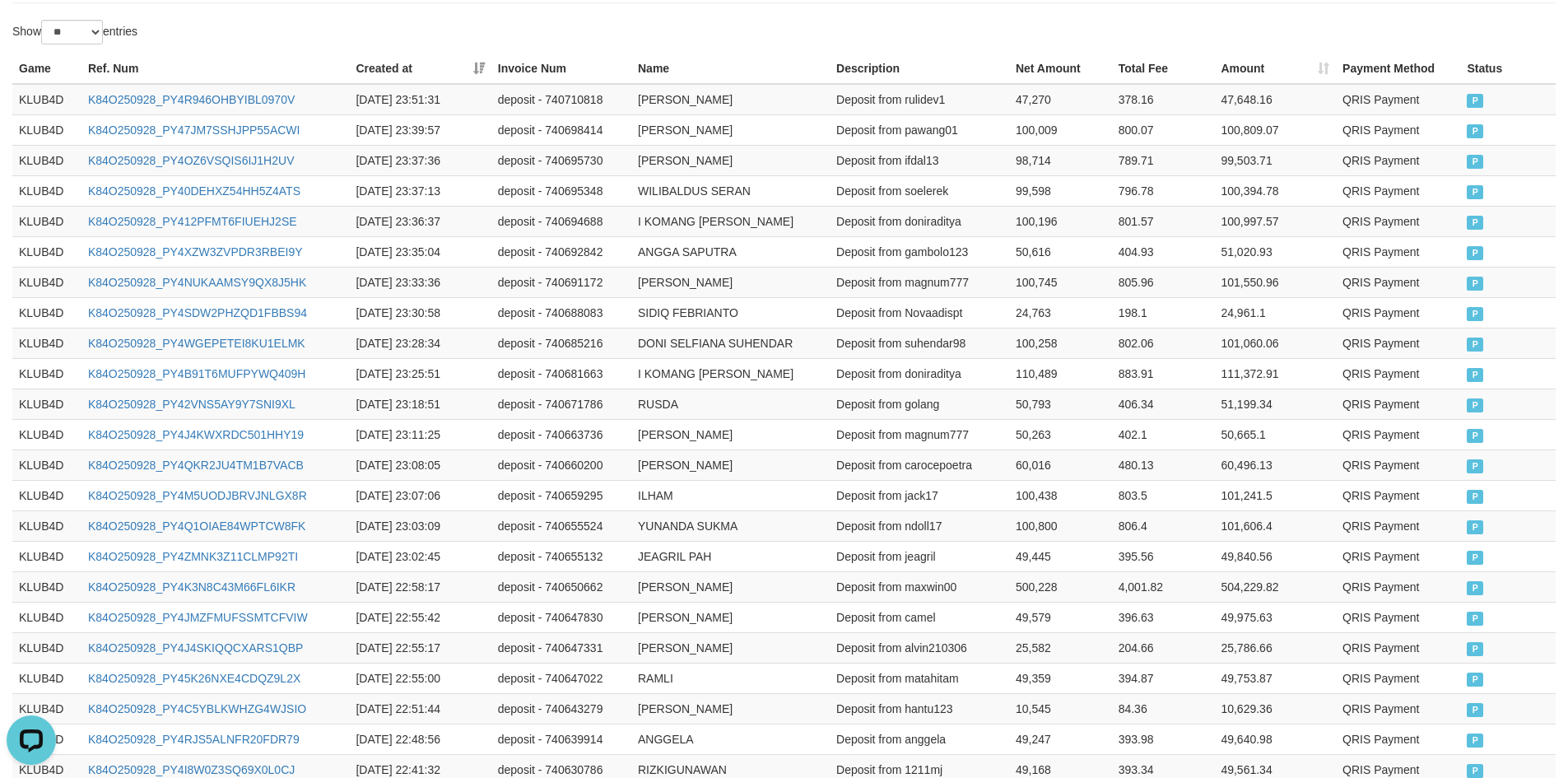
scroll to position [771, 0]
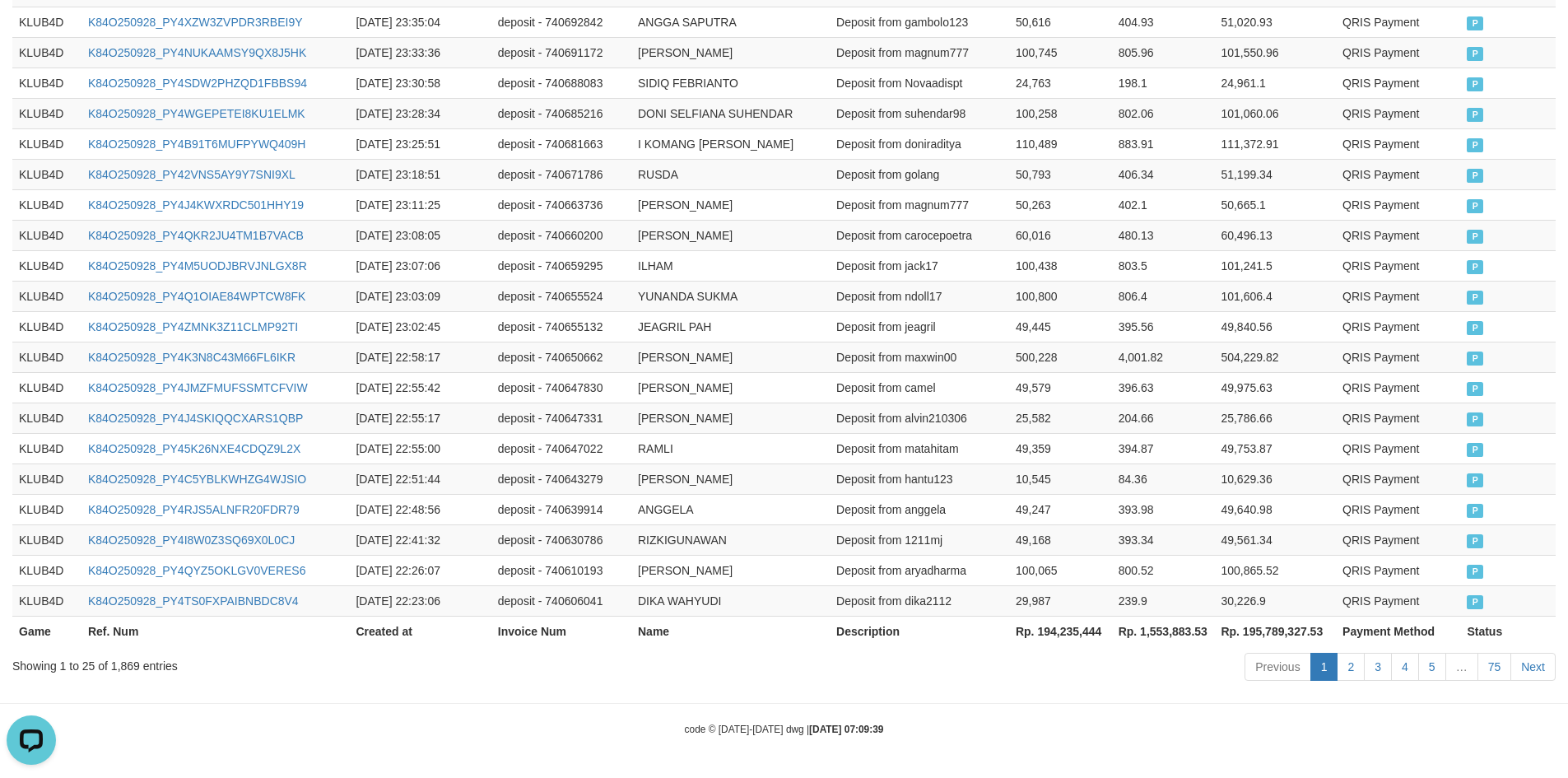
click at [1045, 637] on th "Rp. 194,235,444" at bounding box center [1060, 631] width 103 height 30
click at [1046, 637] on th "Rp. 194,235,444" at bounding box center [1060, 631] width 103 height 30
copy th "194,235,444"
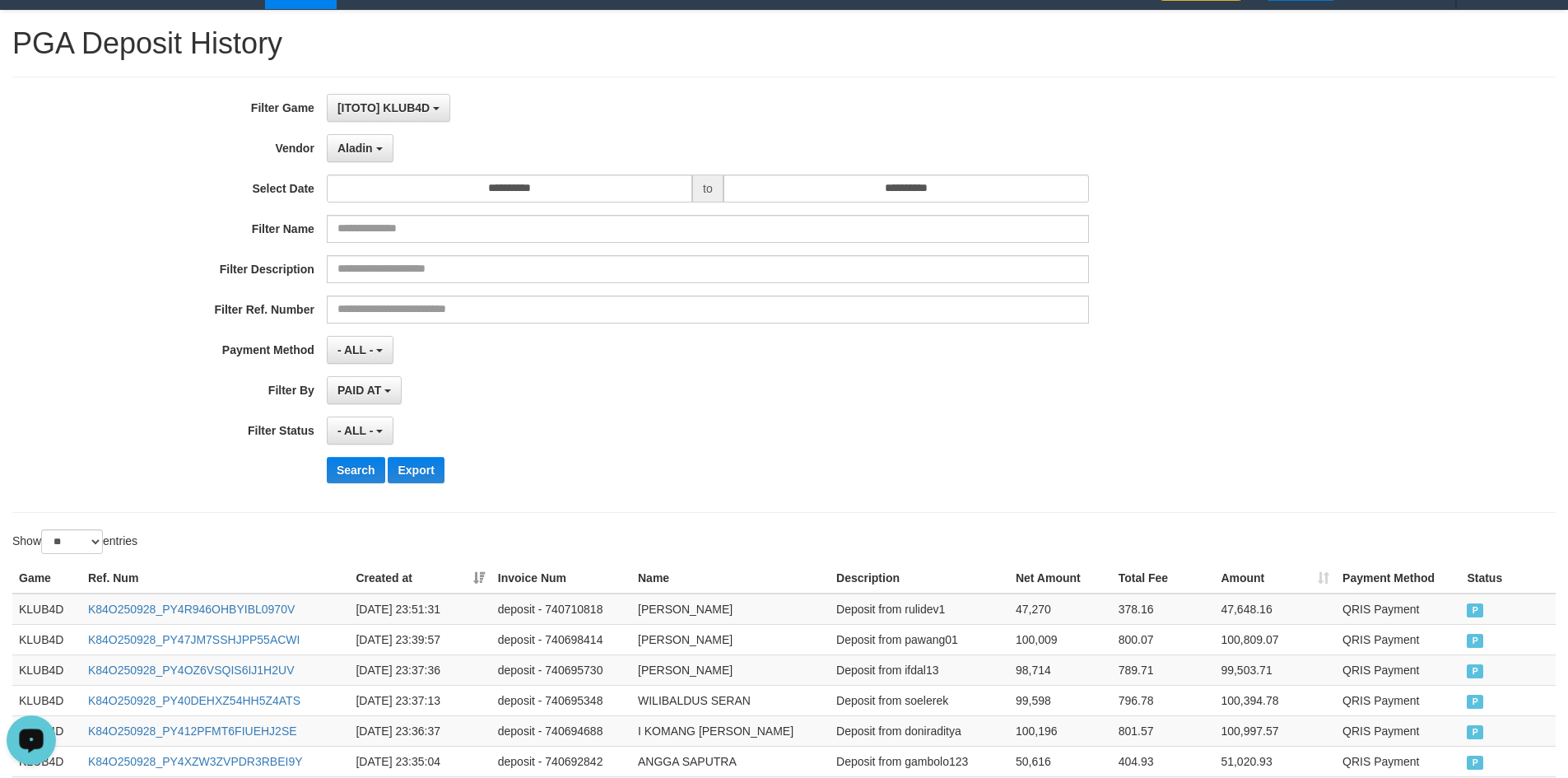
scroll to position [0, 0]
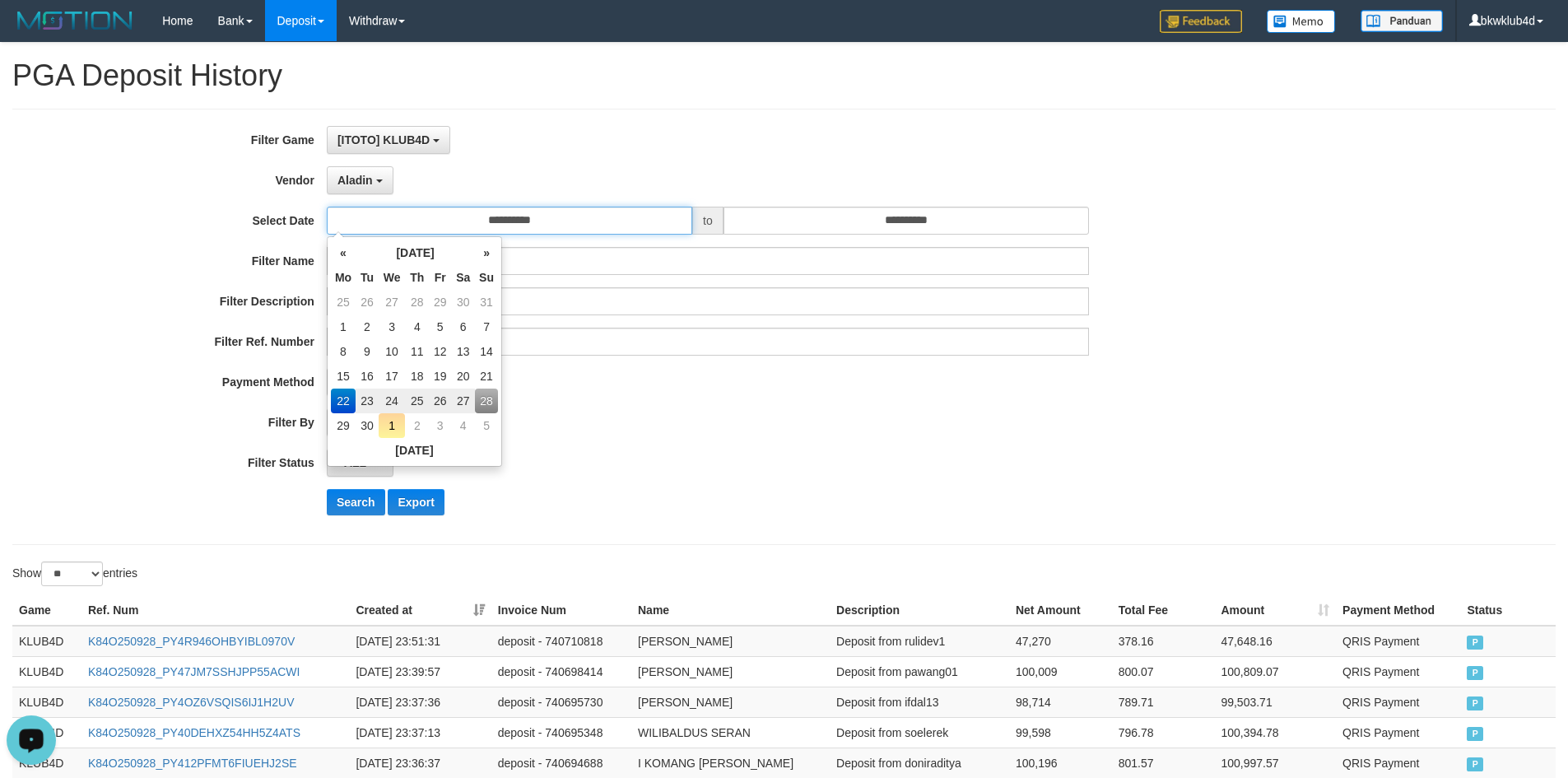
click at [518, 222] on input "**********" at bounding box center [510, 221] width 365 height 28
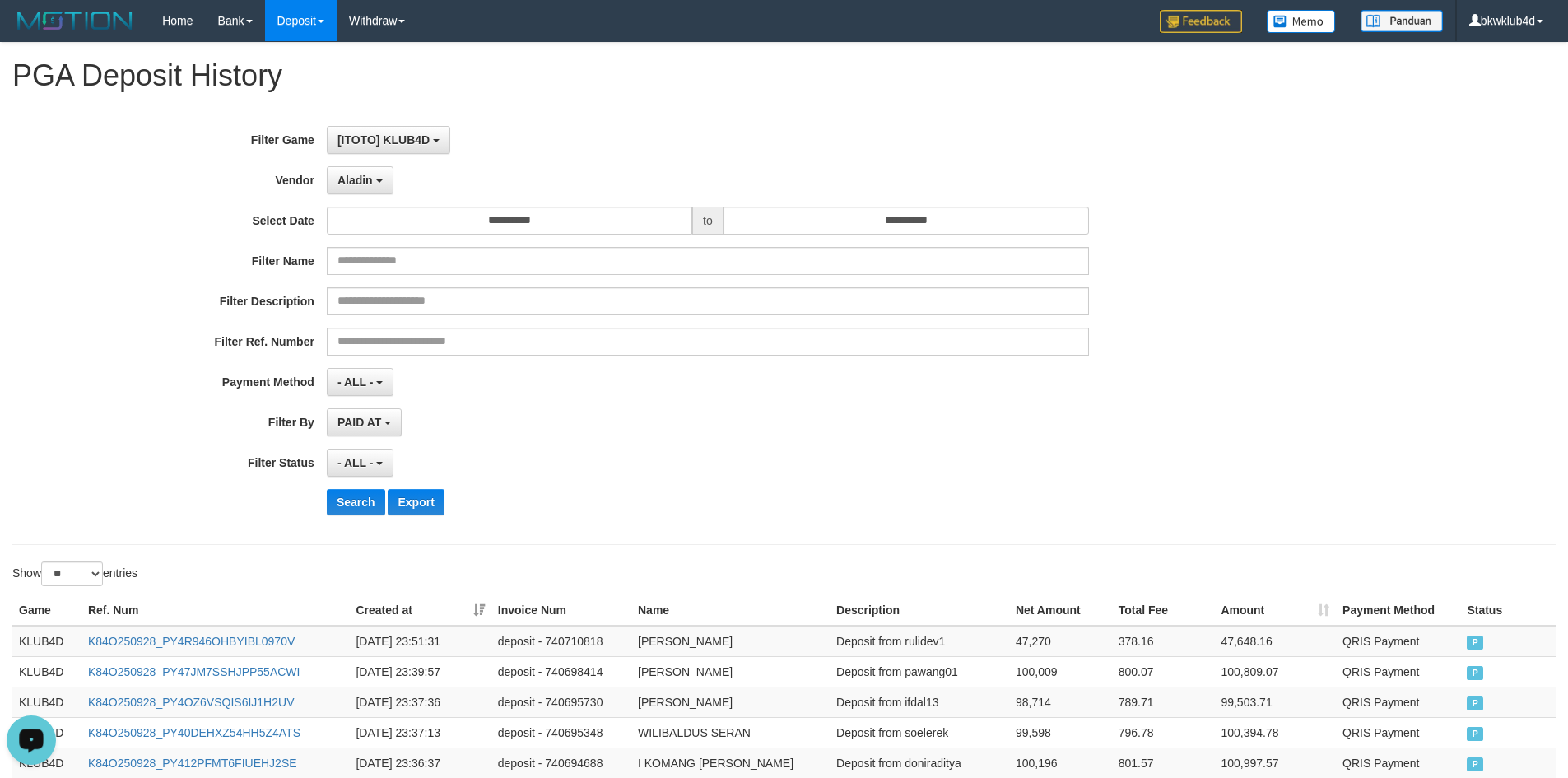
click at [903, 539] on div "**********" at bounding box center [784, 326] width 1544 height 436
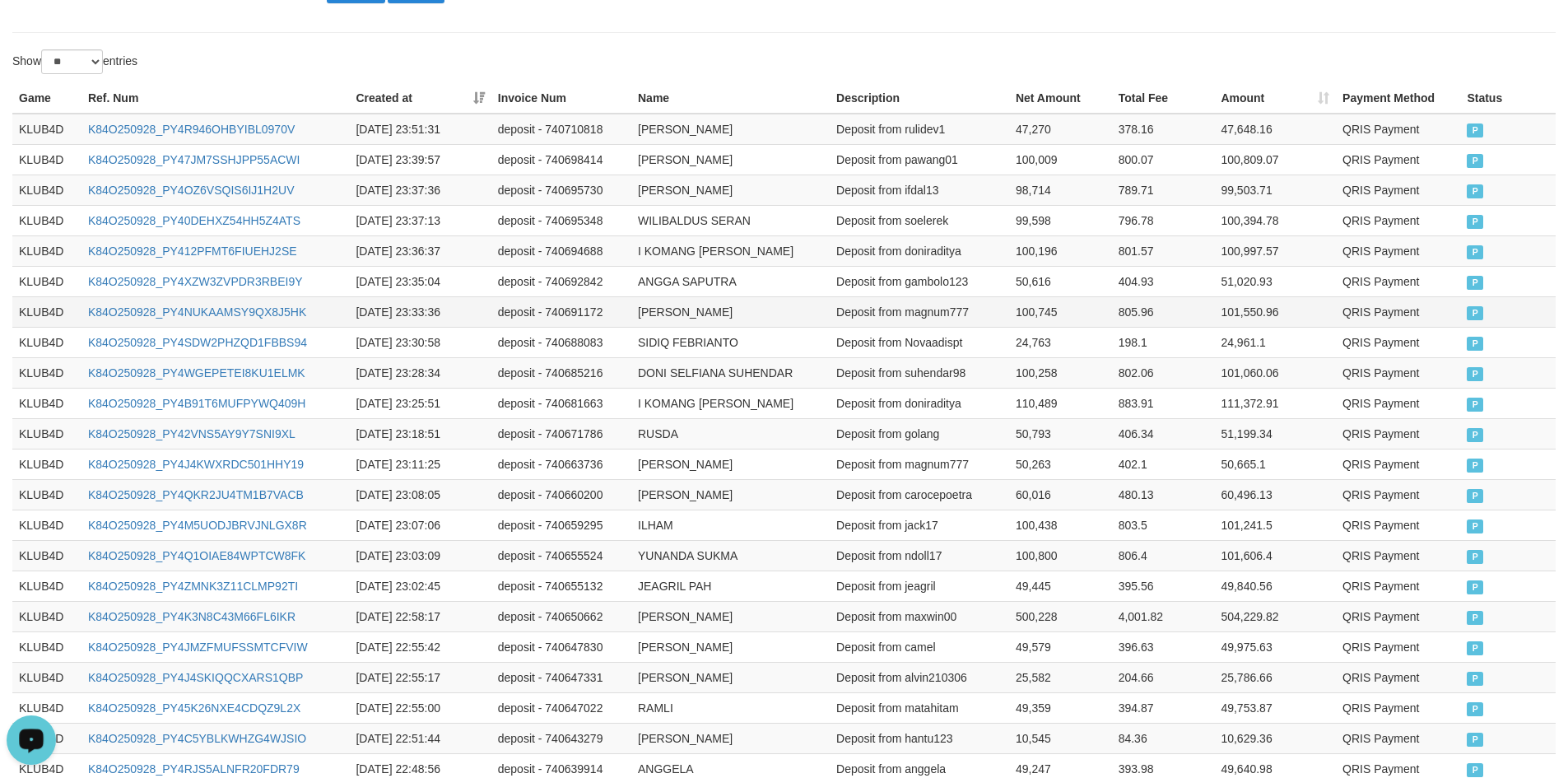
scroll to position [771, 0]
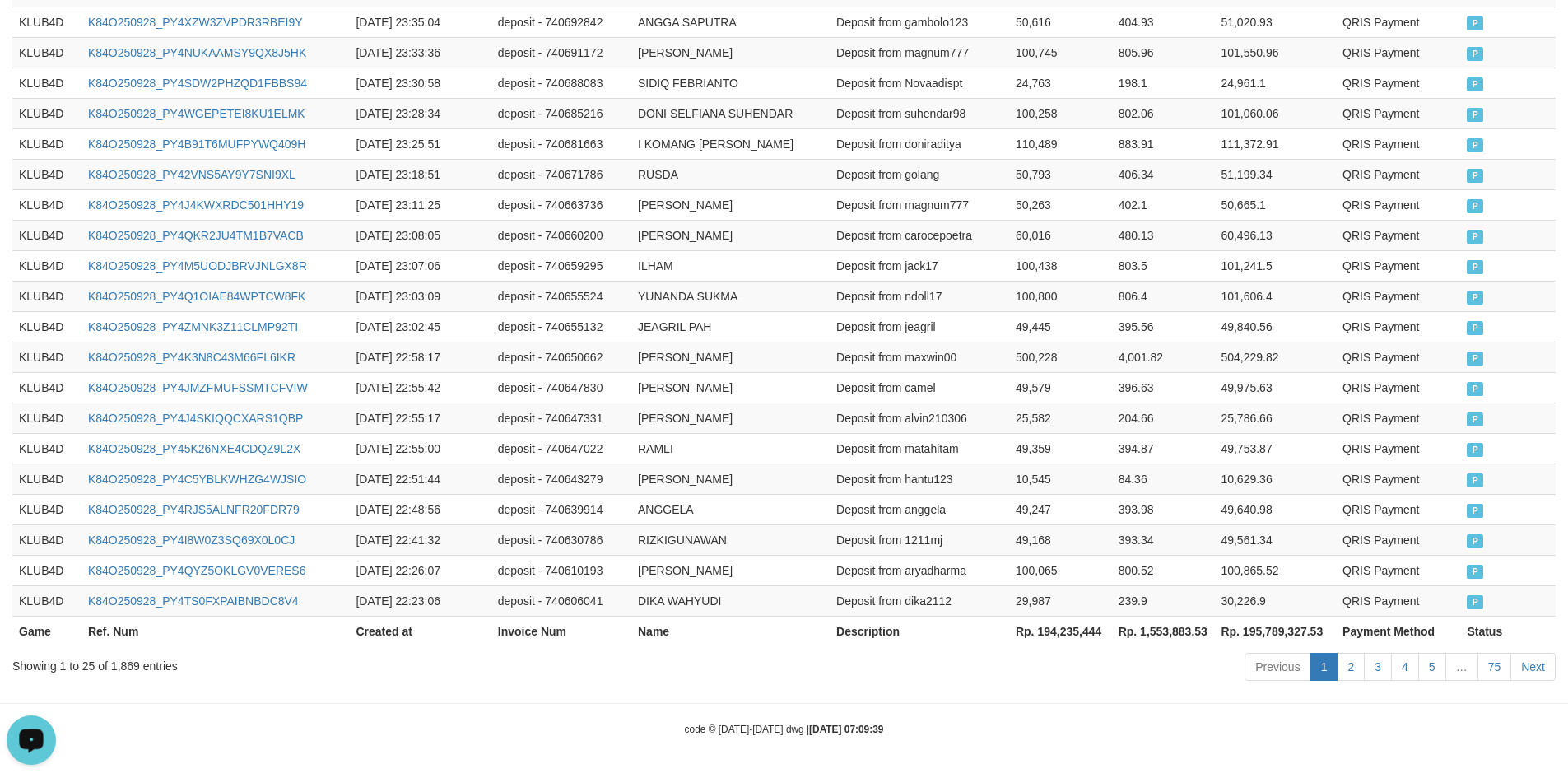
click at [1062, 637] on th "Rp. 194,235,444" at bounding box center [1060, 631] width 103 height 30
copy th "194,235,444"
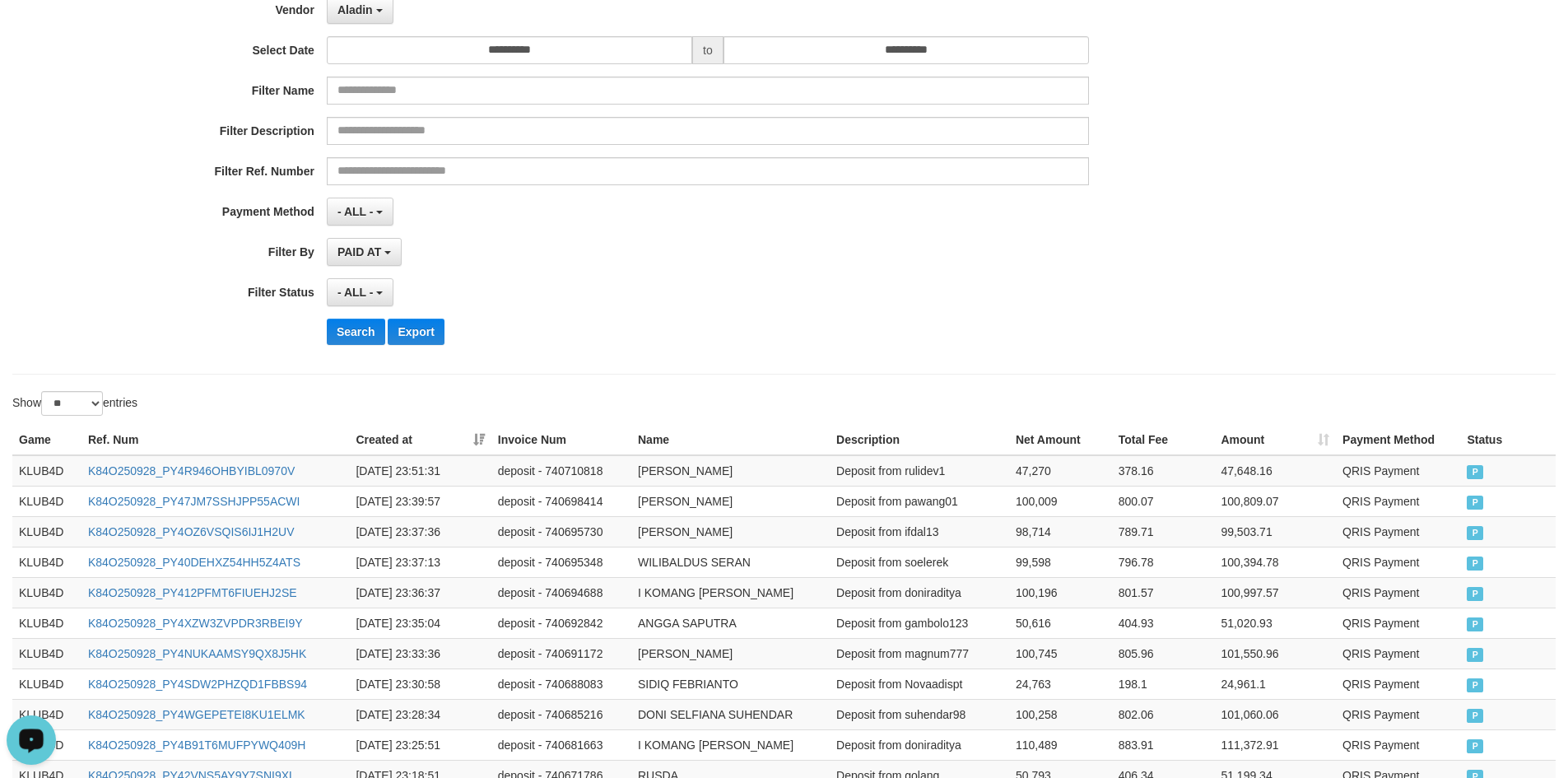
scroll to position [0, 0]
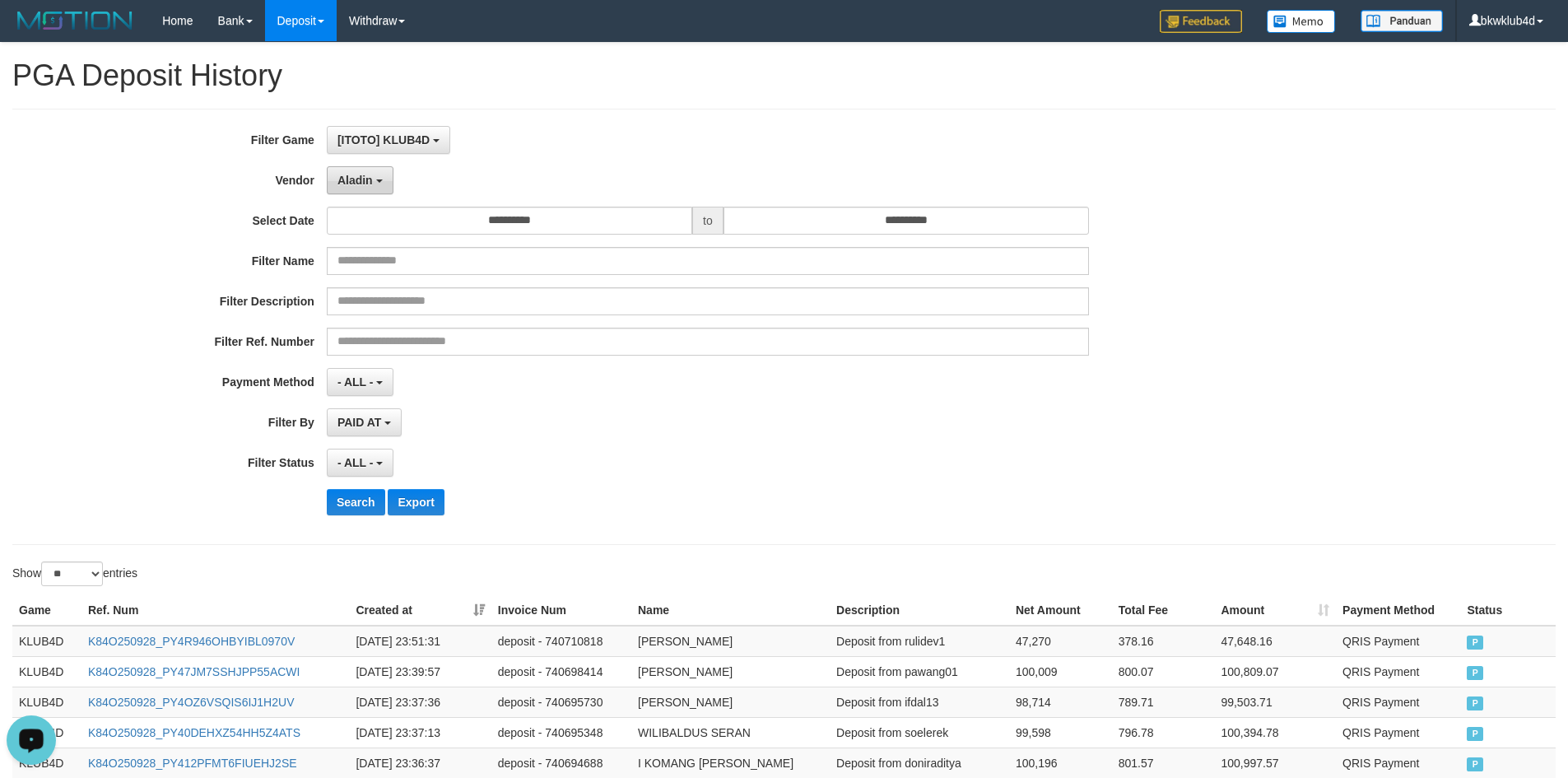
click at [367, 176] on span "Aladin" at bounding box center [355, 180] width 35 height 13
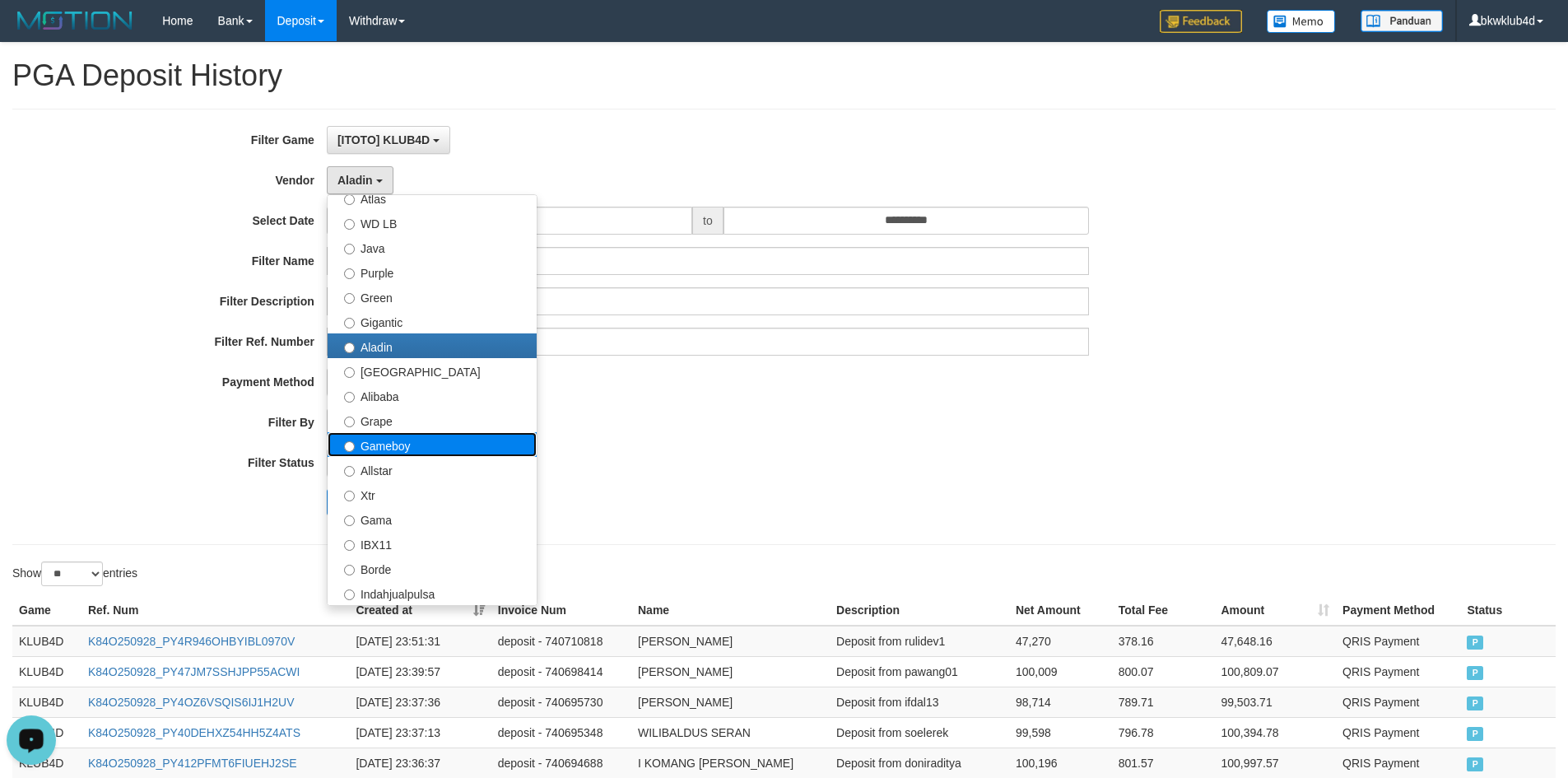
drag, startPoint x: 399, startPoint y: 449, endPoint x: 398, endPoint y: 458, distance: 9.1
click at [399, 448] on label "Gameboy" at bounding box center [433, 444] width 209 height 24
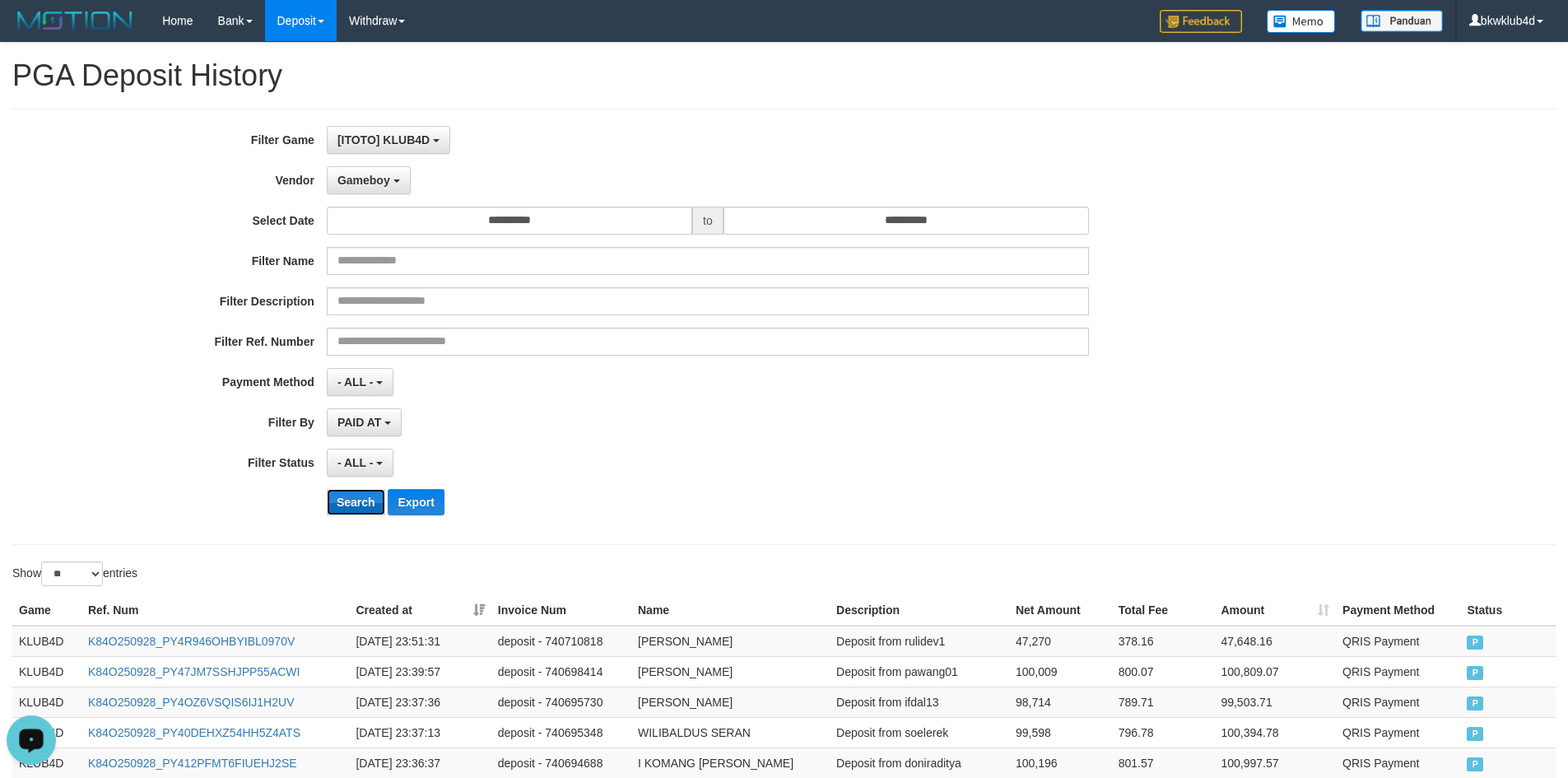
click at [349, 508] on button "Search" at bounding box center [356, 502] width 59 height 26
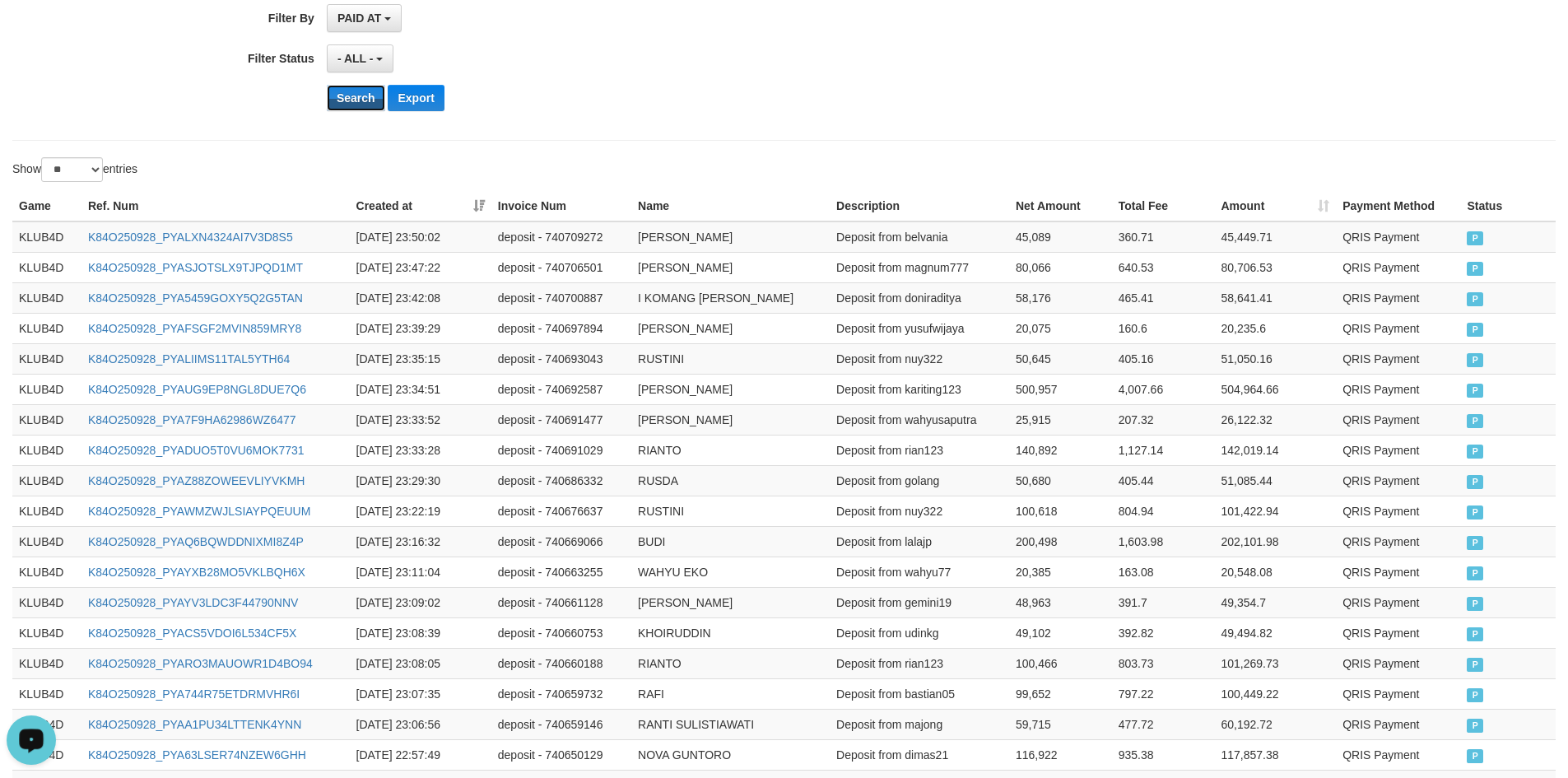
scroll to position [771, 0]
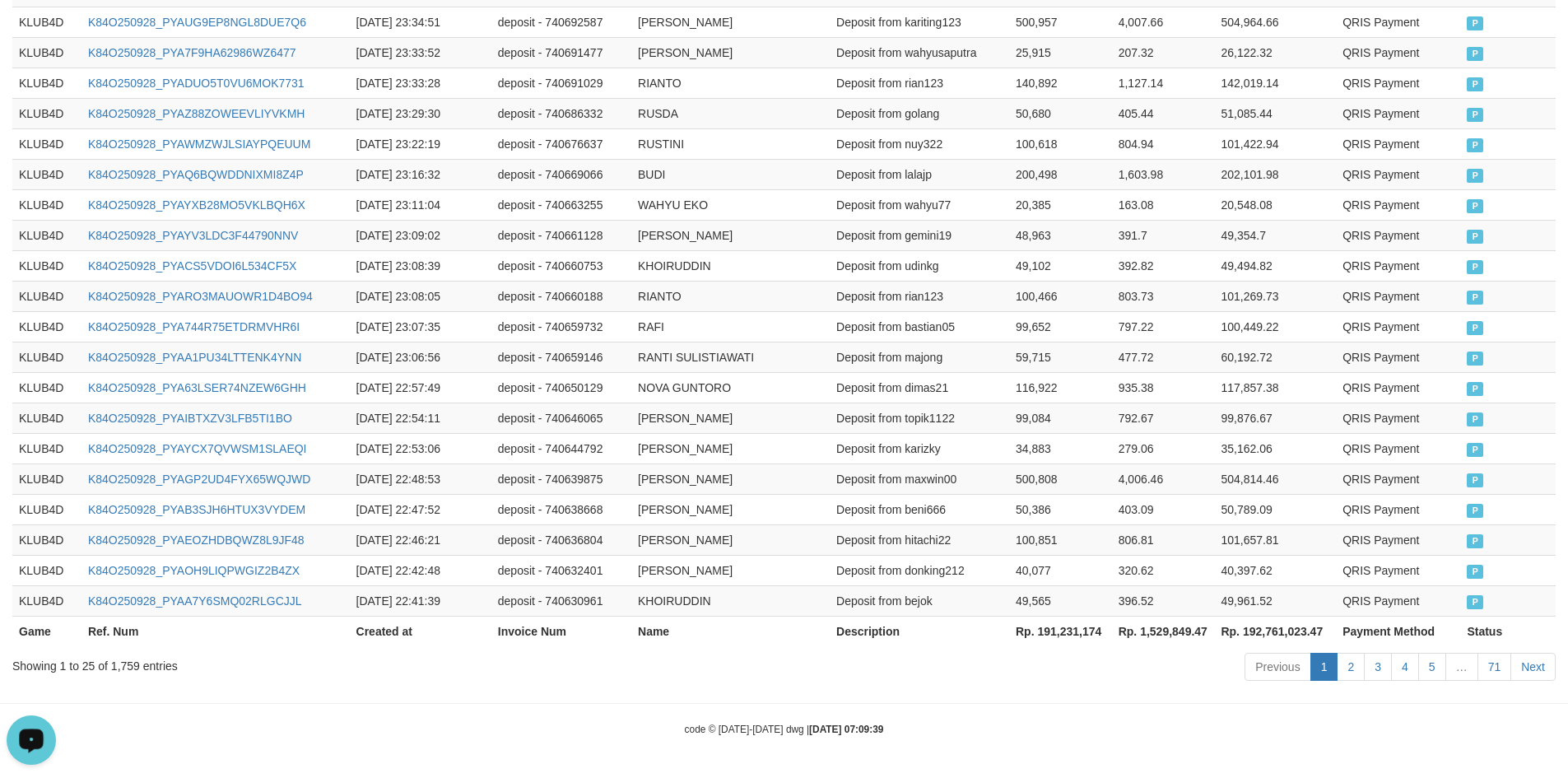
click at [1066, 634] on th "Rp. 191,231,174" at bounding box center [1060, 631] width 103 height 30
copy th "191,231,174"
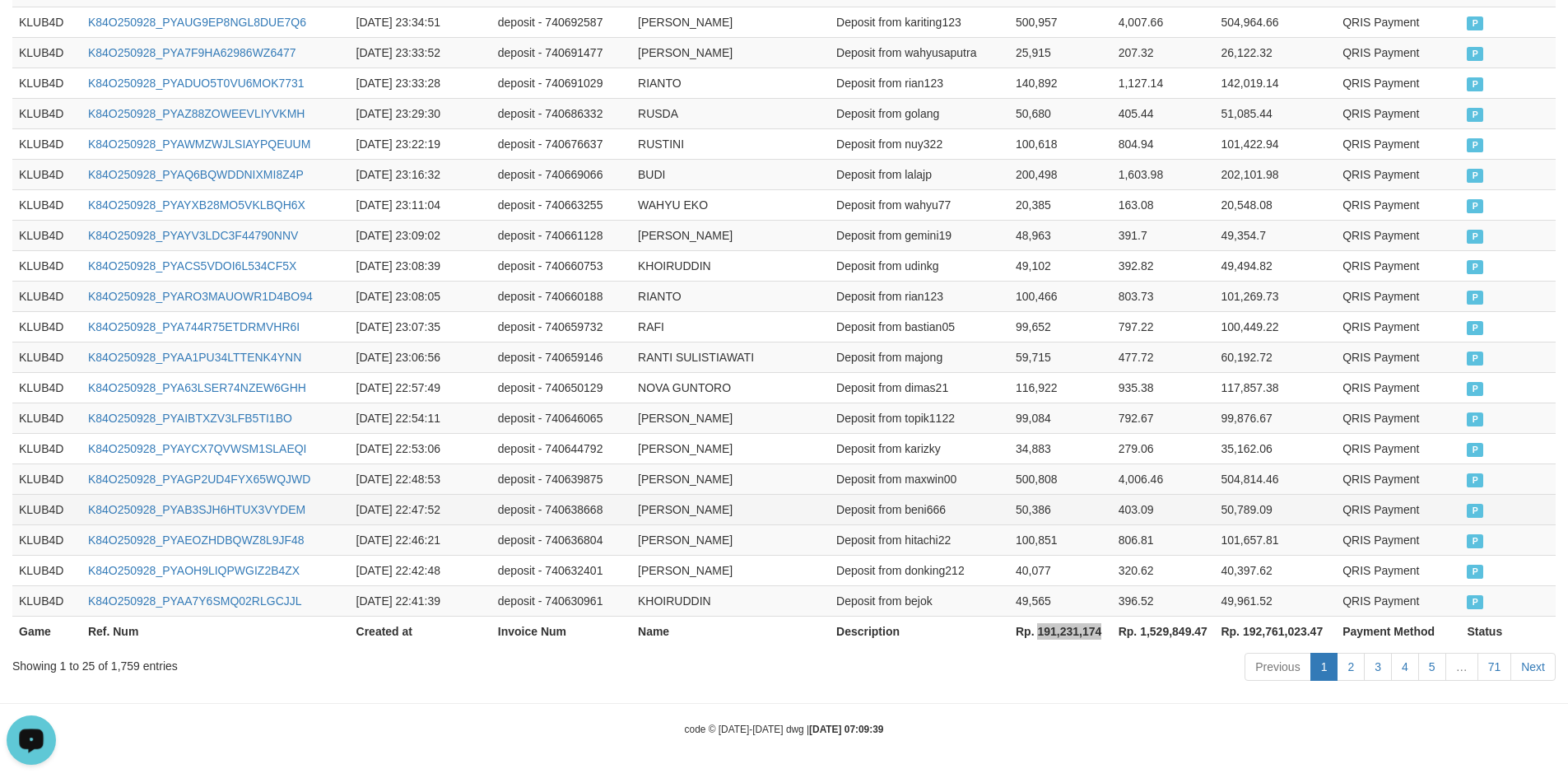
scroll to position [0, 0]
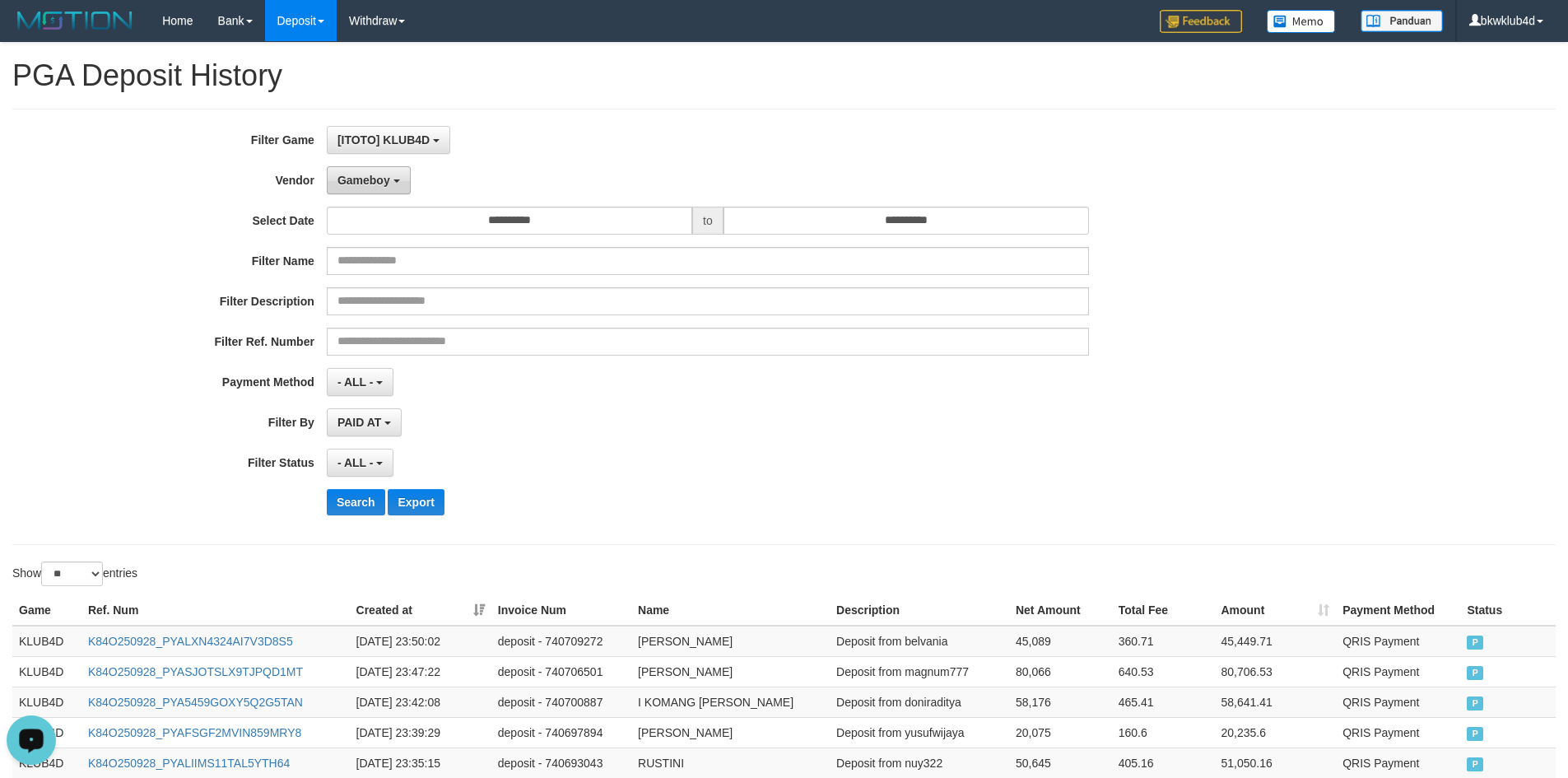
click at [379, 170] on button "Gameboy" at bounding box center [369, 180] width 84 height 28
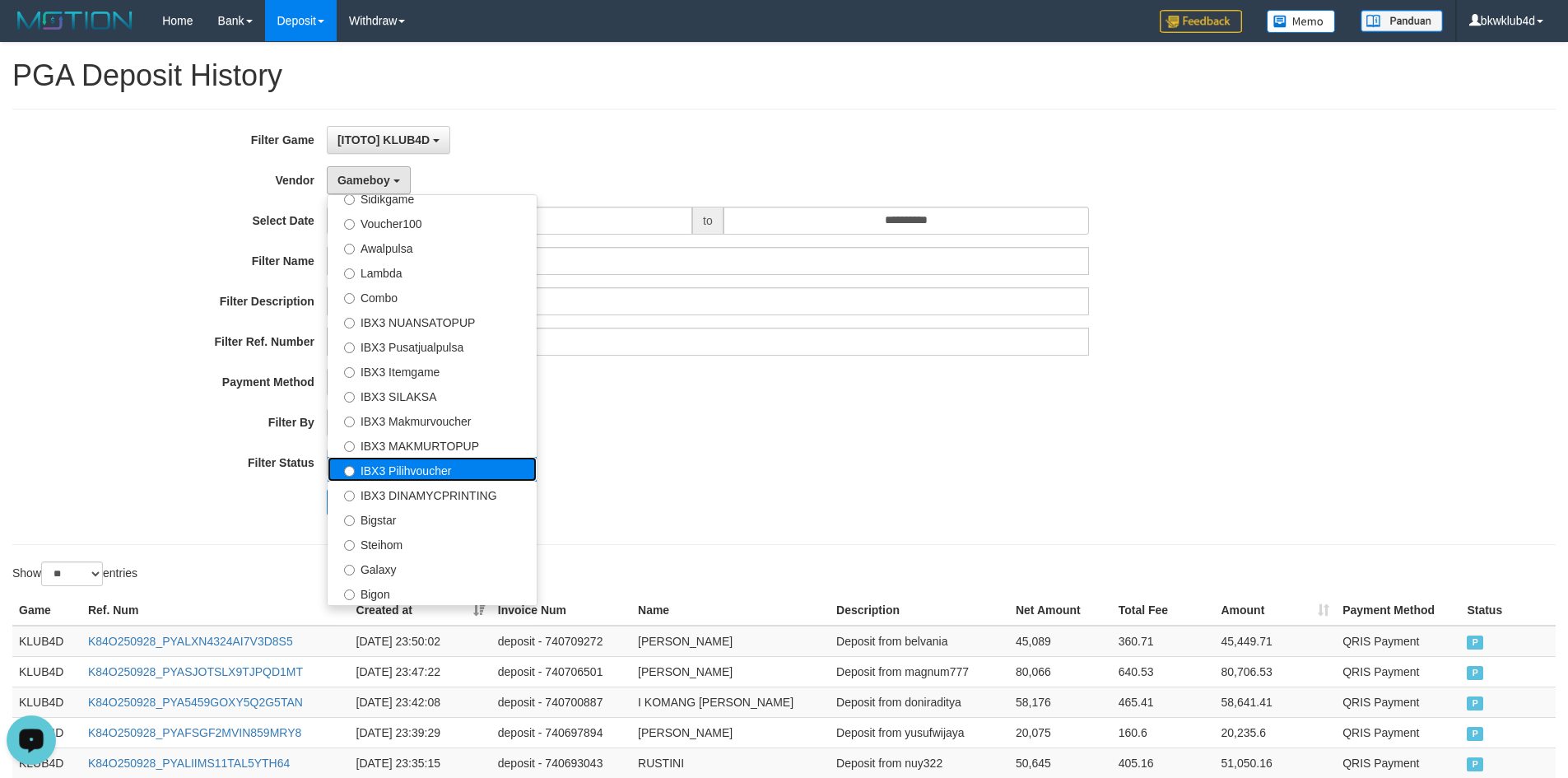
click at [442, 476] on label "IBX3 Pilihvoucher" at bounding box center [433, 469] width 209 height 24
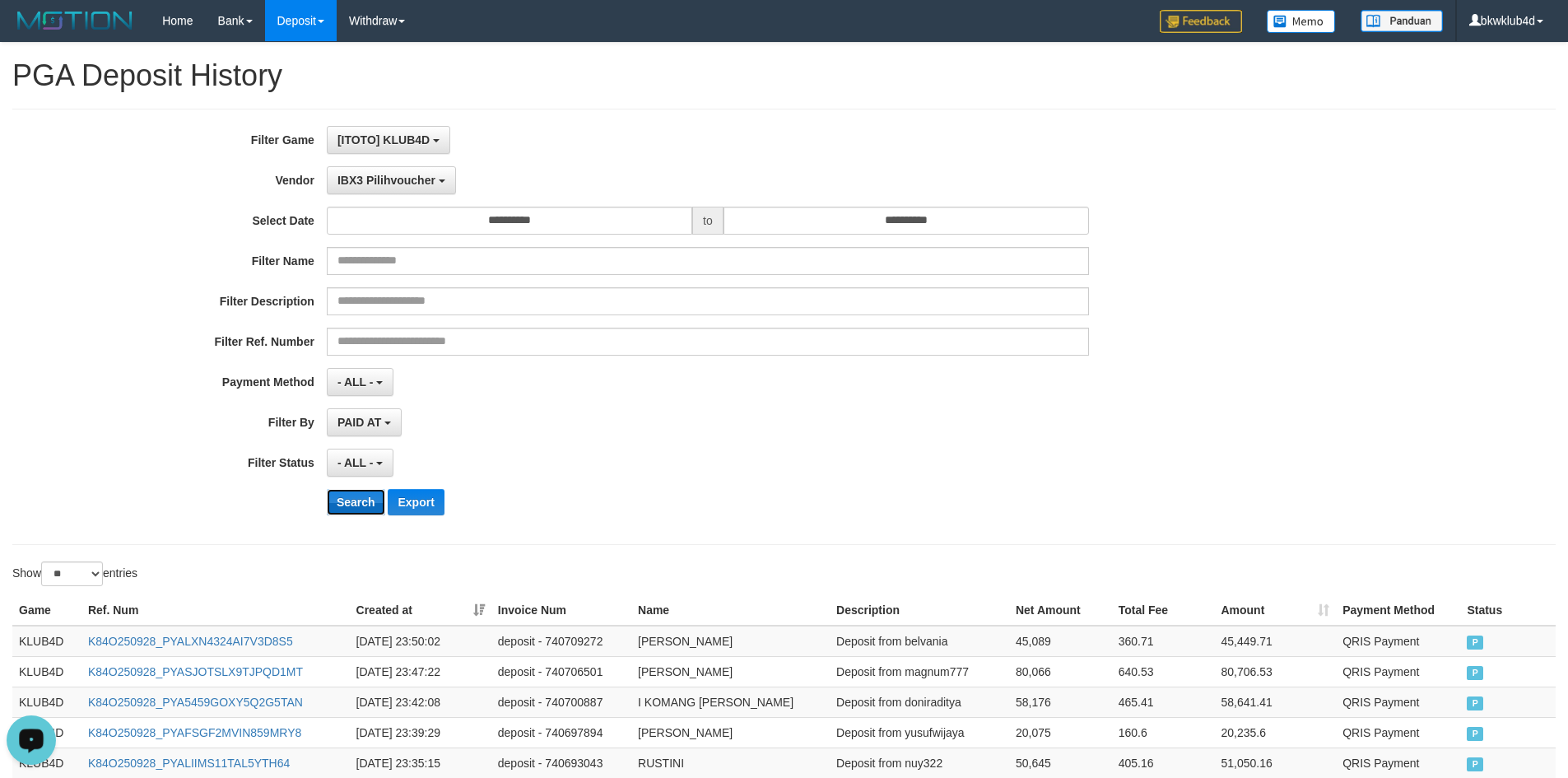
click at [355, 496] on button "Search" at bounding box center [356, 502] width 59 height 26
click at [365, 506] on button "Search" at bounding box center [356, 502] width 59 height 26
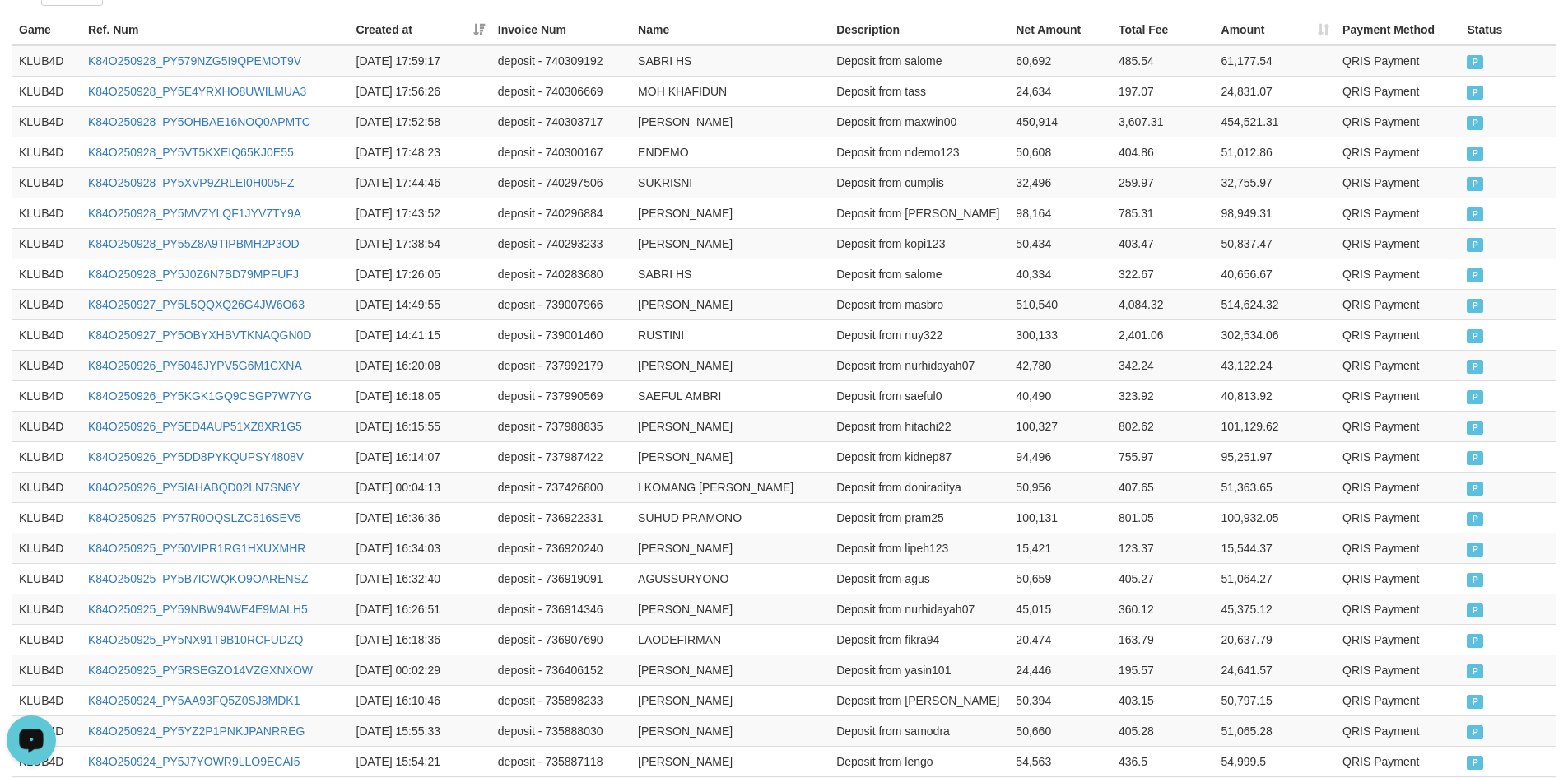
scroll to position [771, 0]
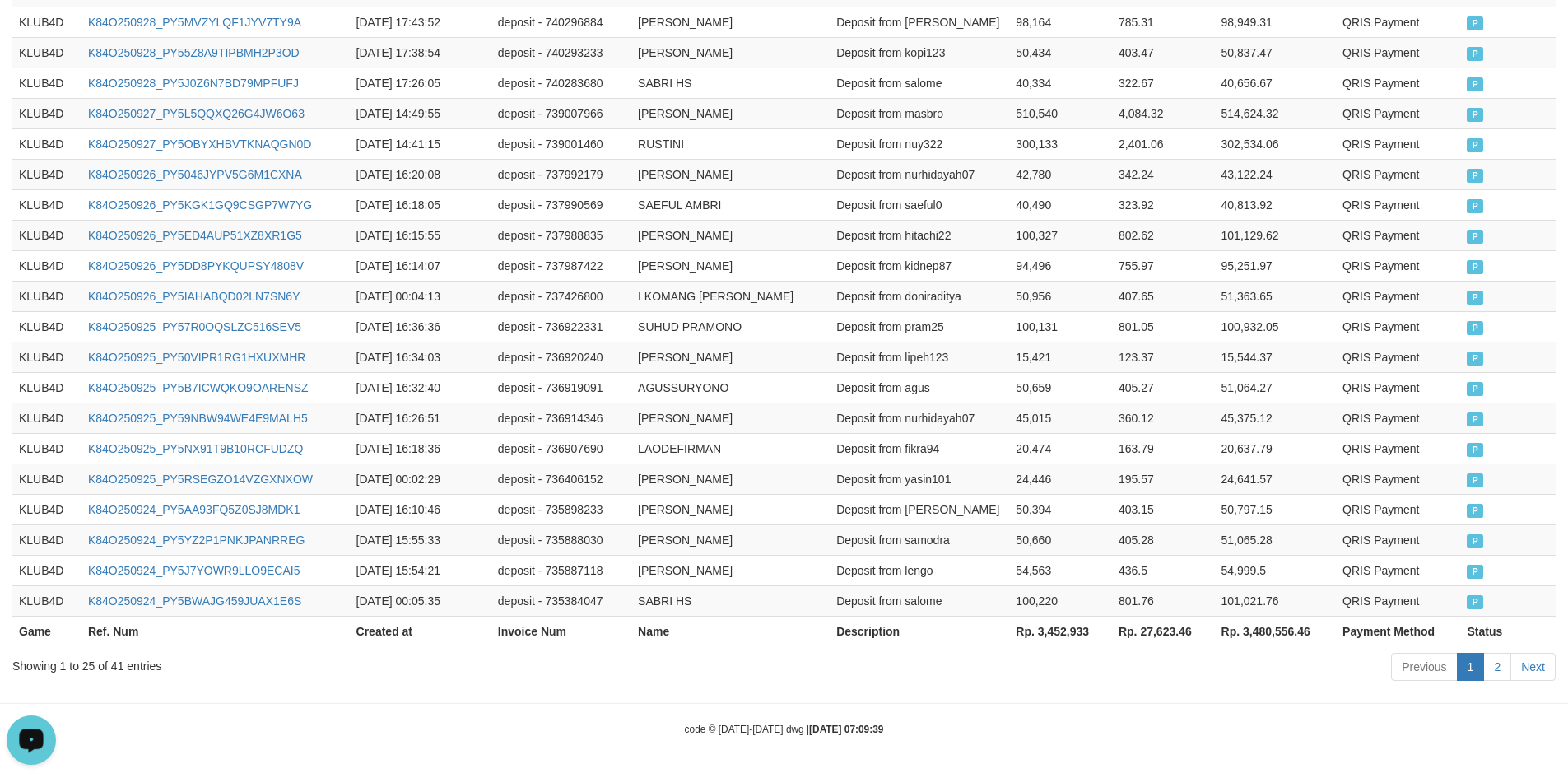
click at [1060, 629] on th "Rp. 3,452,933" at bounding box center [1060, 631] width 103 height 30
copy th "3,452,933"
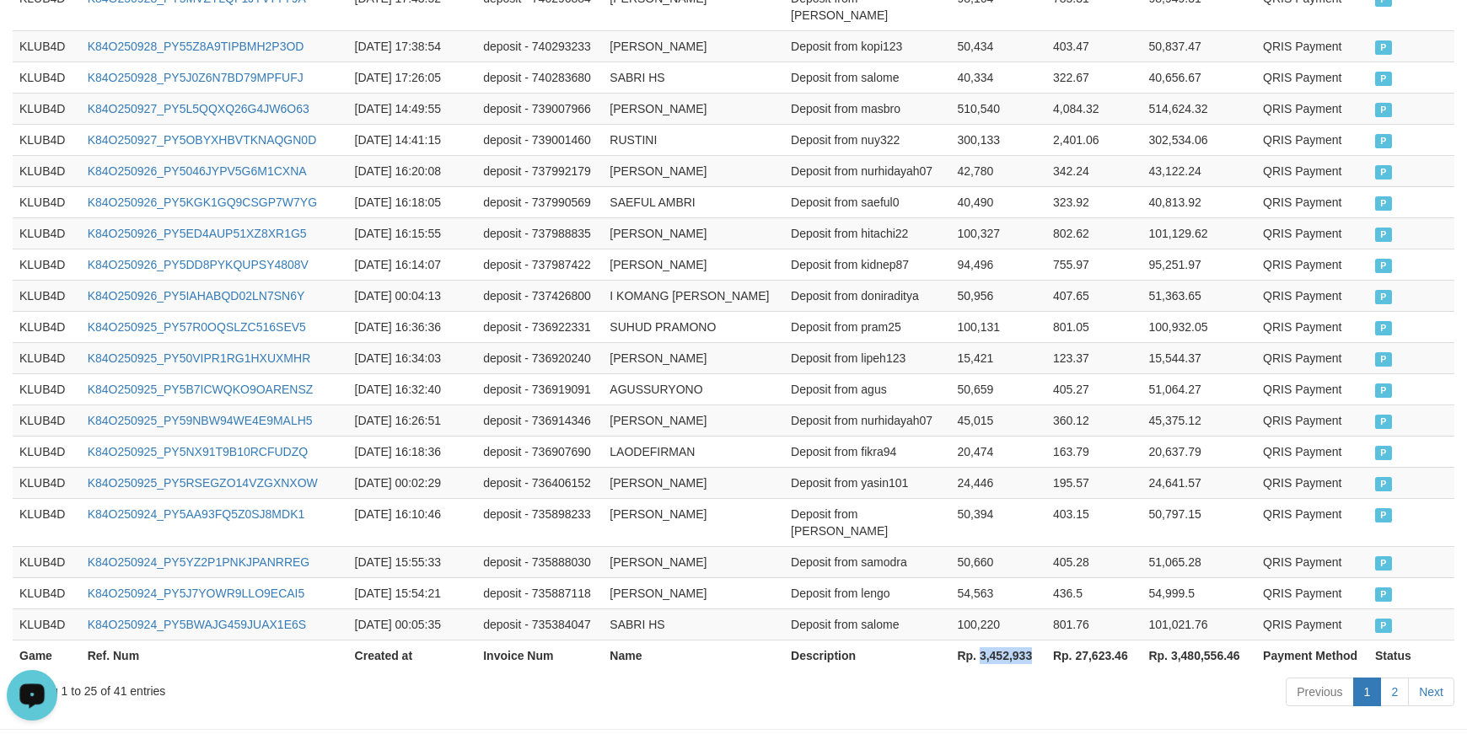
scroll to position [852, 0]
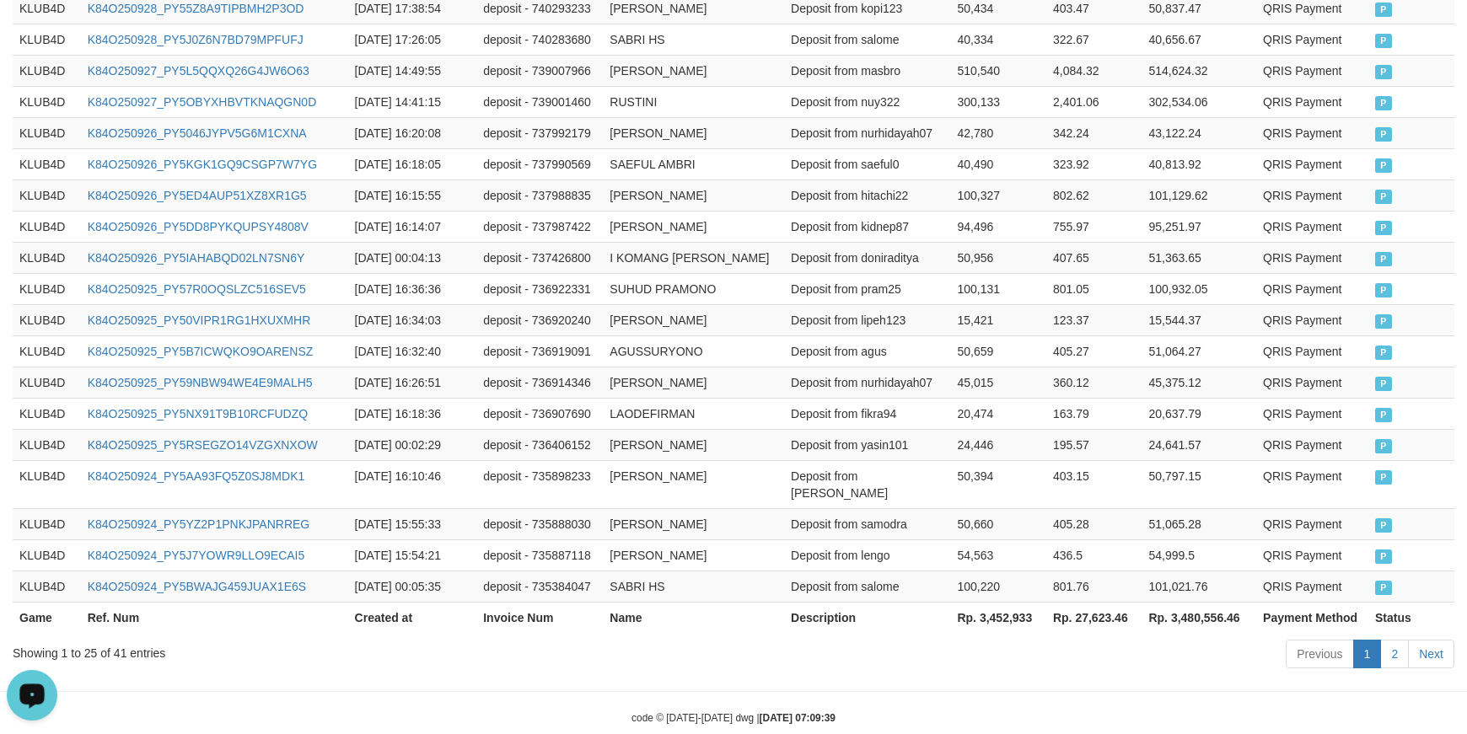
click at [1098, 602] on th "Rp. 27,623.46" at bounding box center [1094, 617] width 96 height 31
click at [995, 602] on th "Rp. 3,452,933" at bounding box center [998, 617] width 96 height 31
click at [1092, 602] on th "Rp. 27,623.46" at bounding box center [1094, 617] width 96 height 31
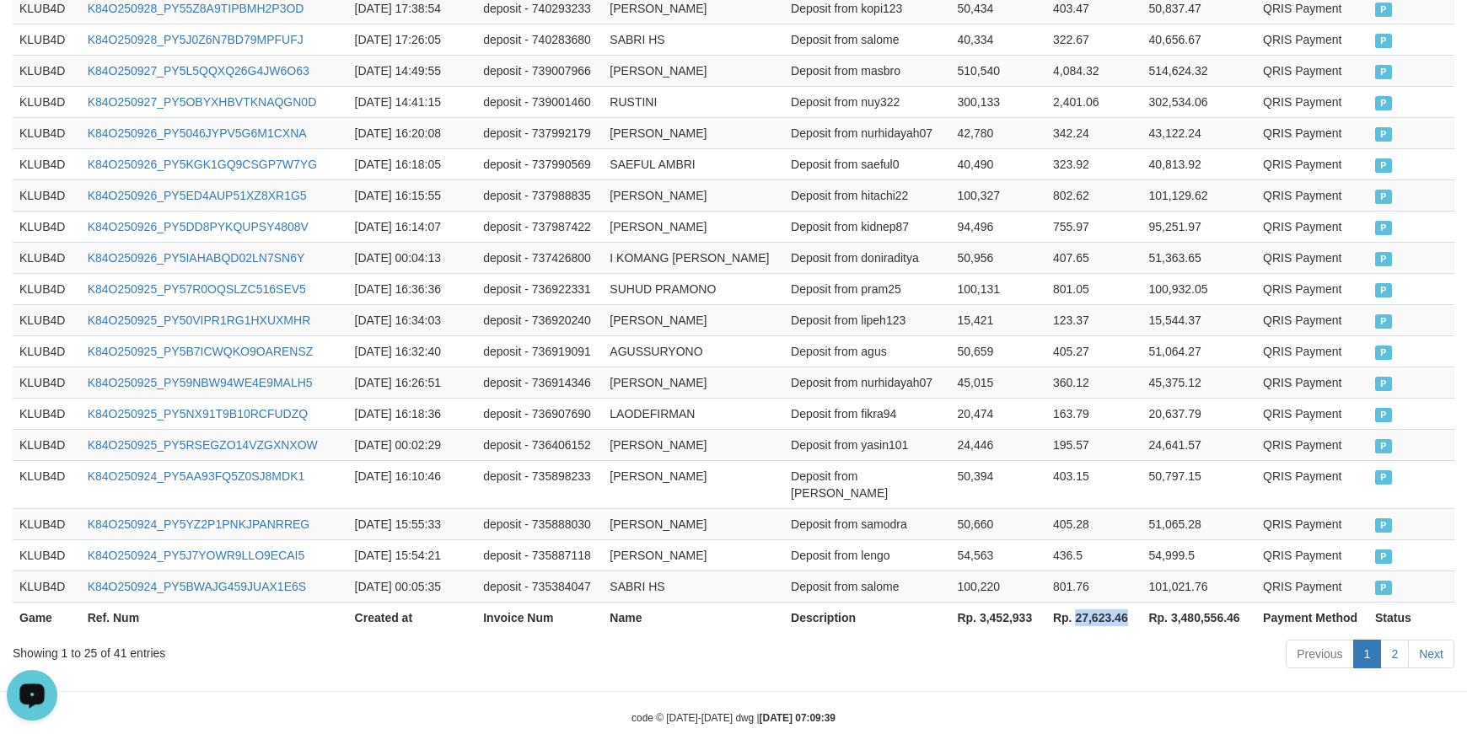
click at [1092, 602] on th "Rp. 27,623.46" at bounding box center [1094, 617] width 96 height 31
click at [991, 602] on th "Rp. 3,452,933" at bounding box center [998, 617] width 96 height 31
click at [989, 602] on th "Rp. 3,452,933" at bounding box center [998, 617] width 96 height 31
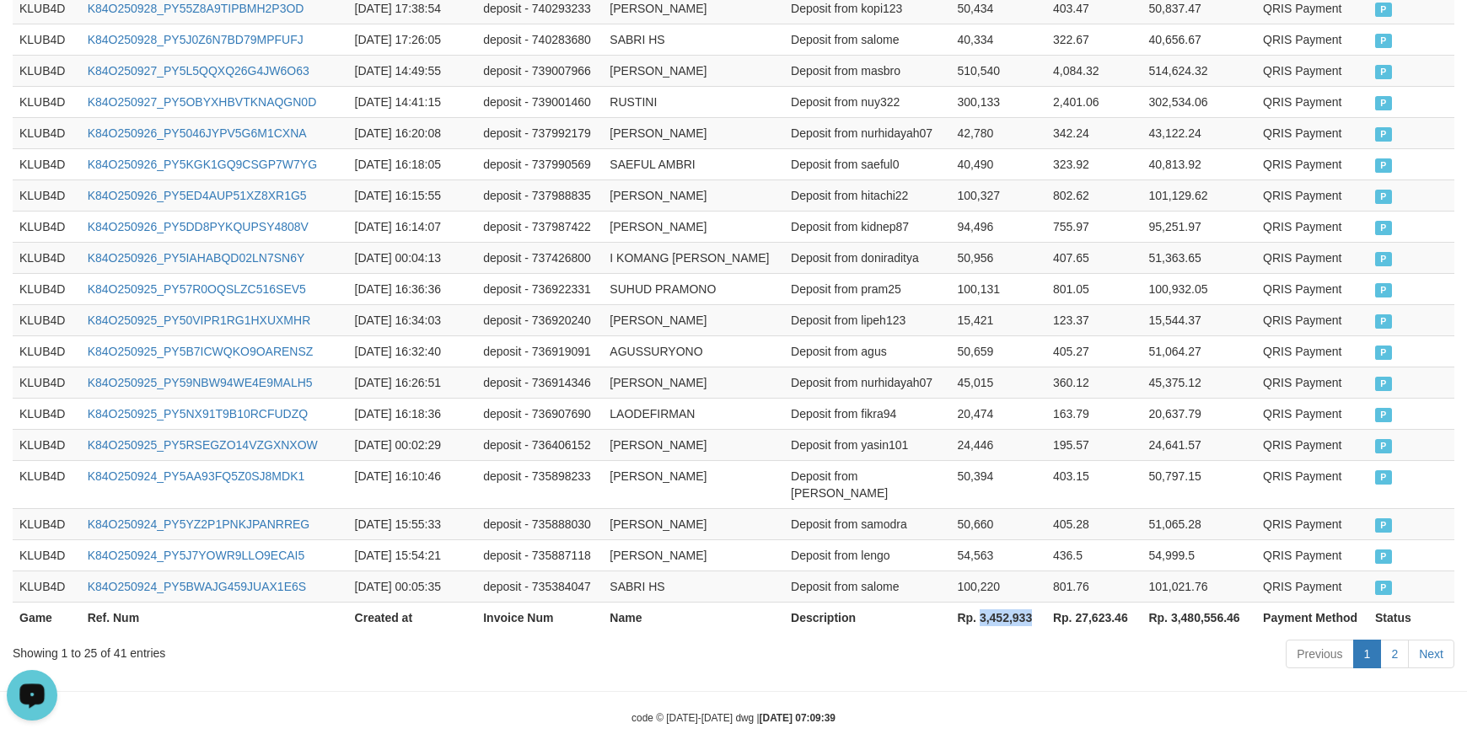
click at [989, 602] on th "Rp. 3,452,933" at bounding box center [998, 617] width 96 height 31
click at [1099, 602] on th "Rp. 27,623.46" at bounding box center [1094, 617] width 96 height 31
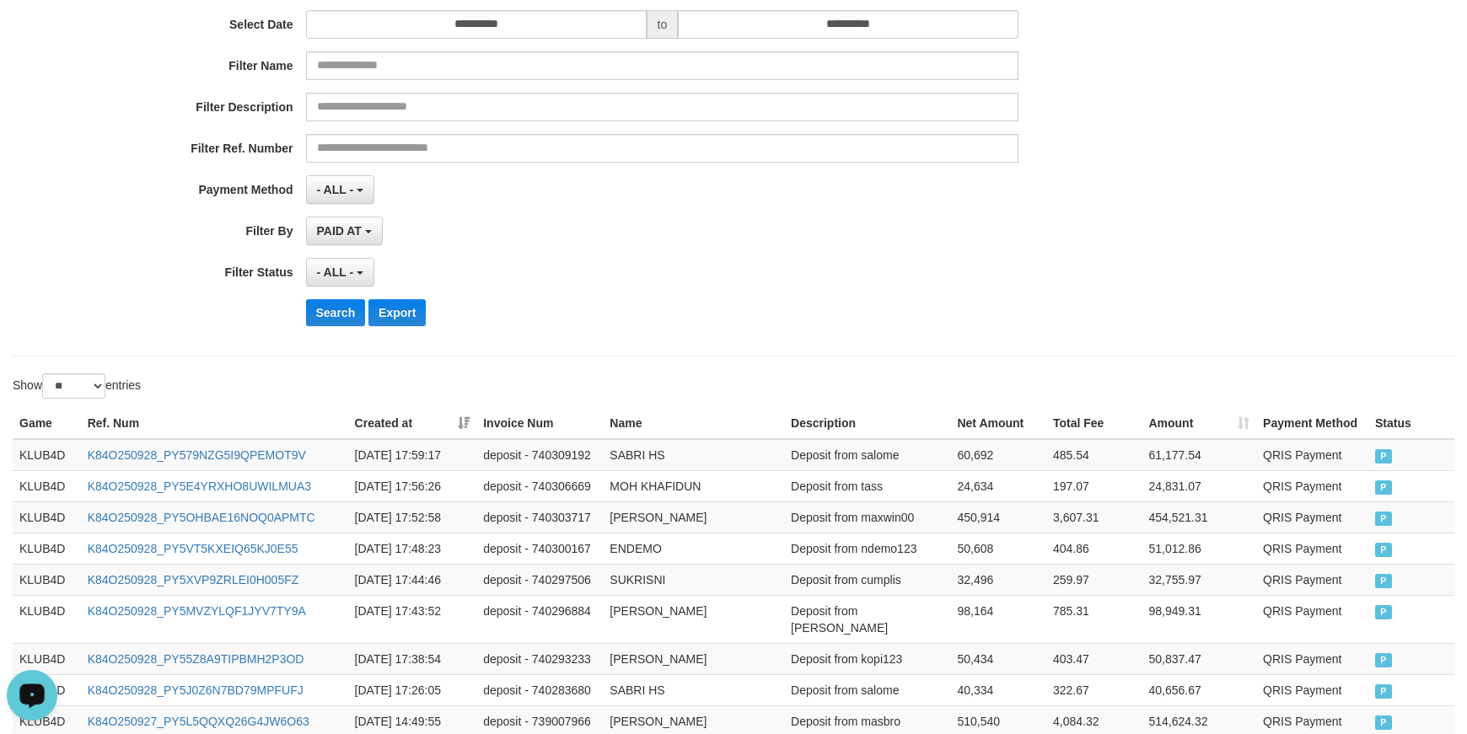
scroll to position [0, 0]
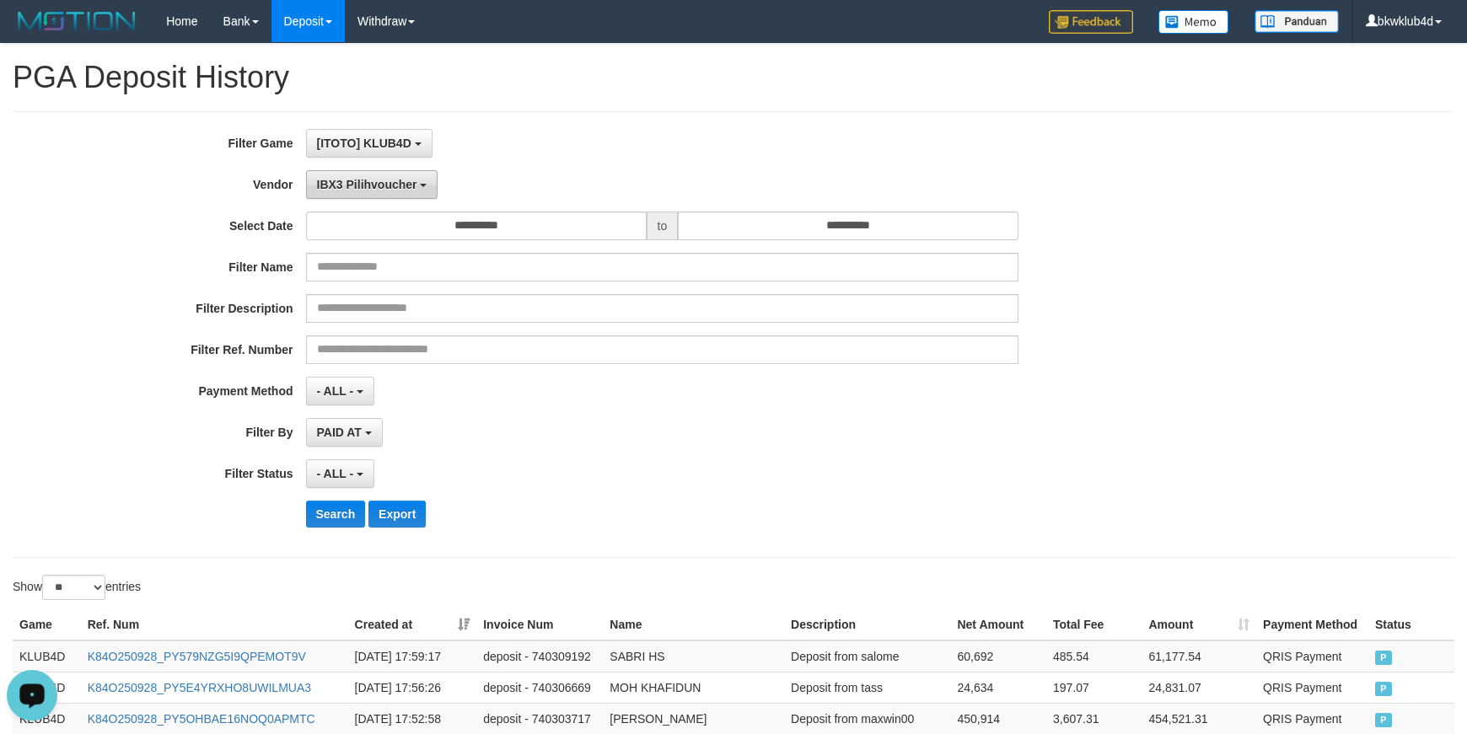
click at [385, 188] on span "IBX3 Pilihvoucher" at bounding box center [367, 184] width 100 height 13
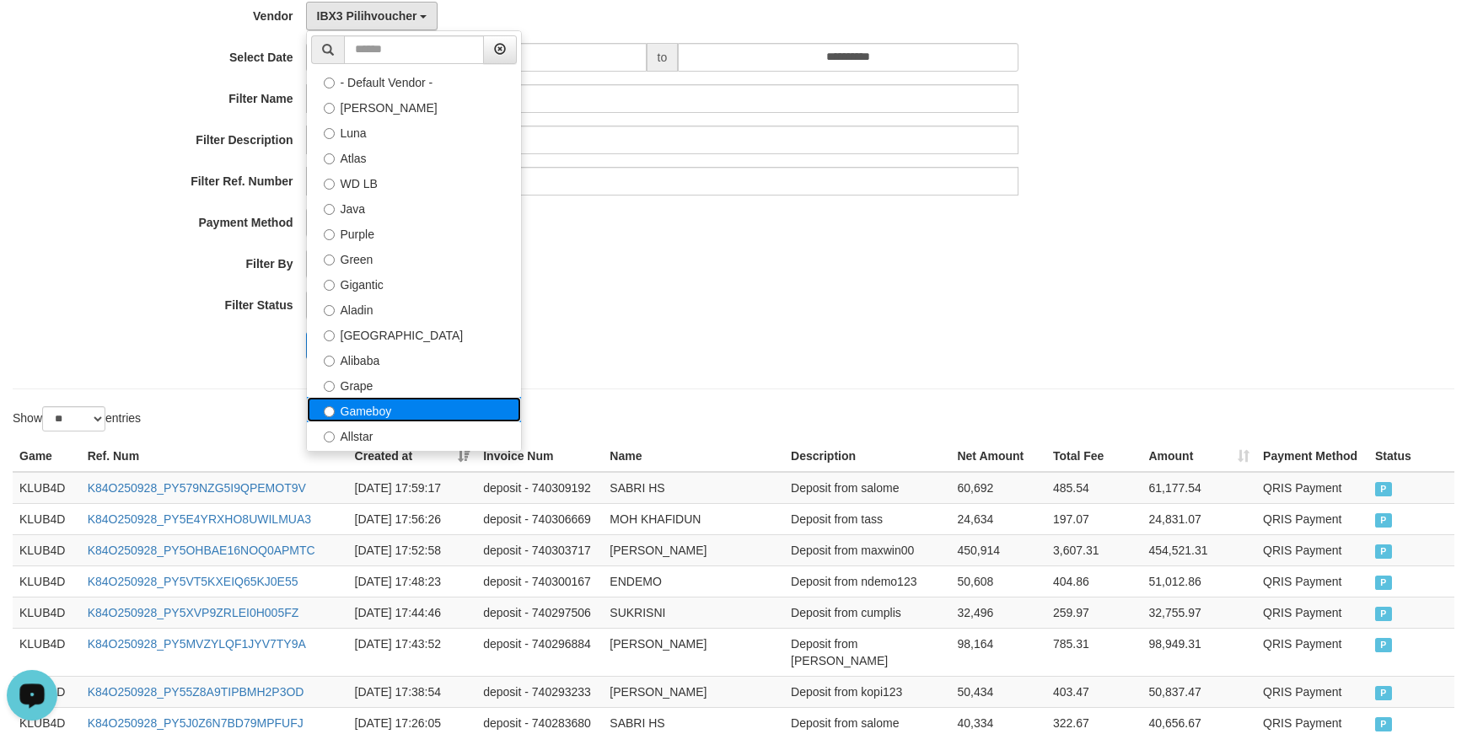
click at [409, 405] on label "Gameboy" at bounding box center [414, 409] width 214 height 25
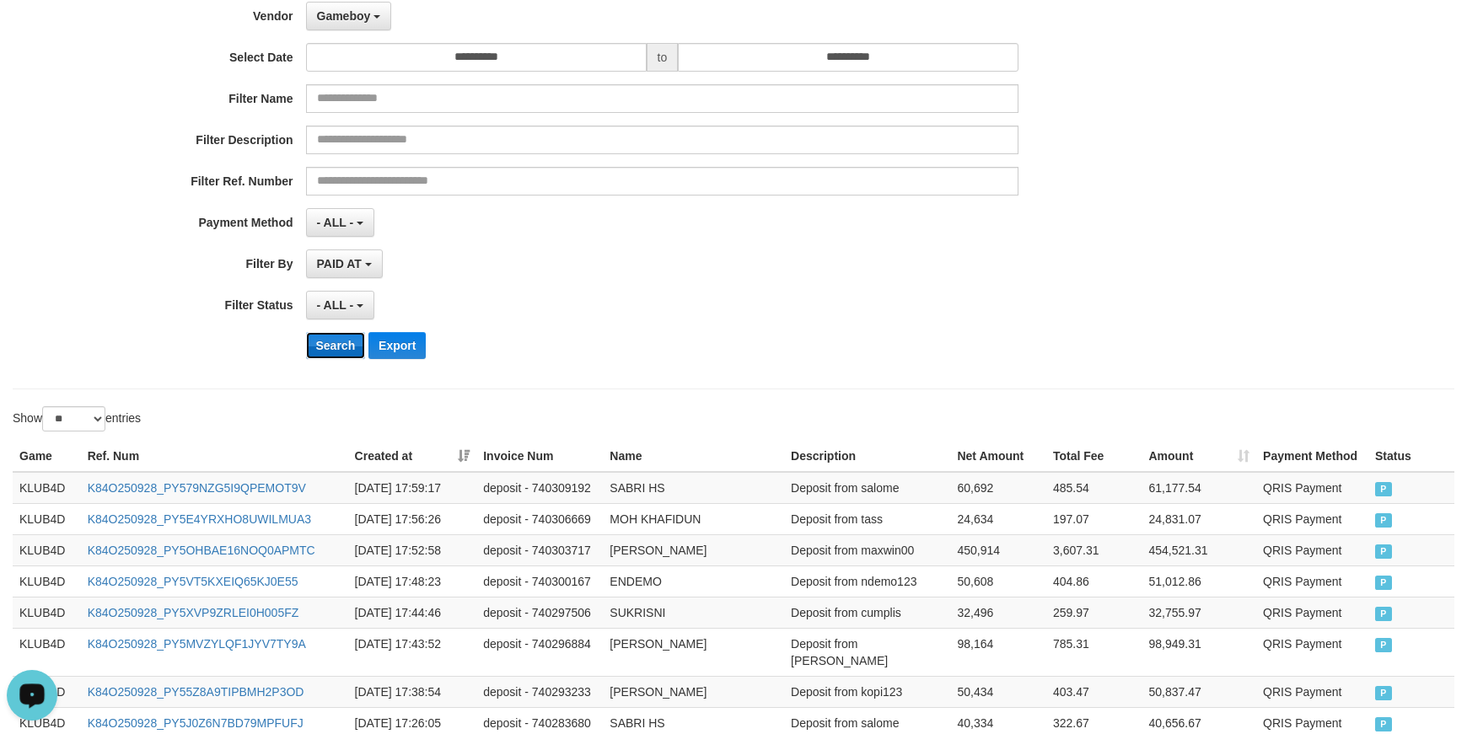
click at [336, 356] on button "Search" at bounding box center [336, 345] width 60 height 27
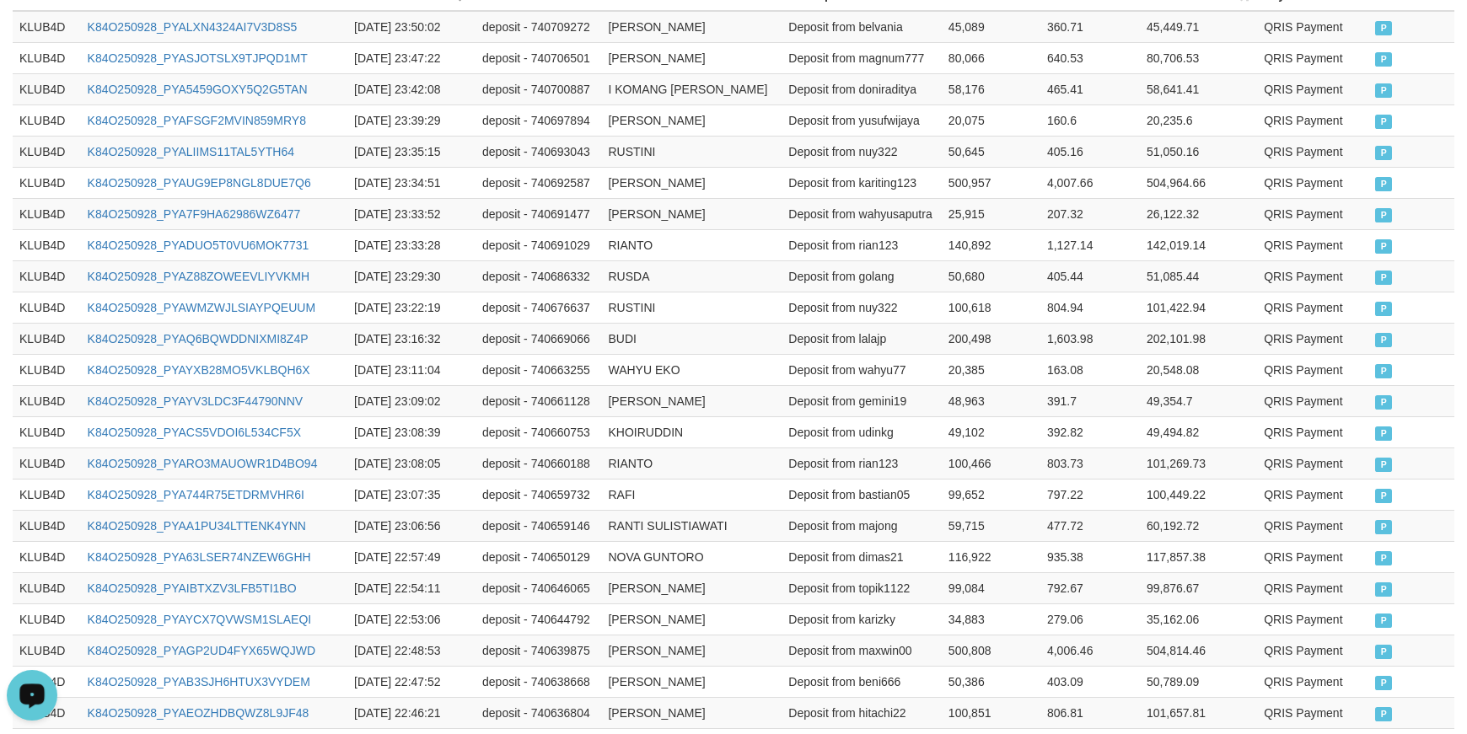
scroll to position [869, 0]
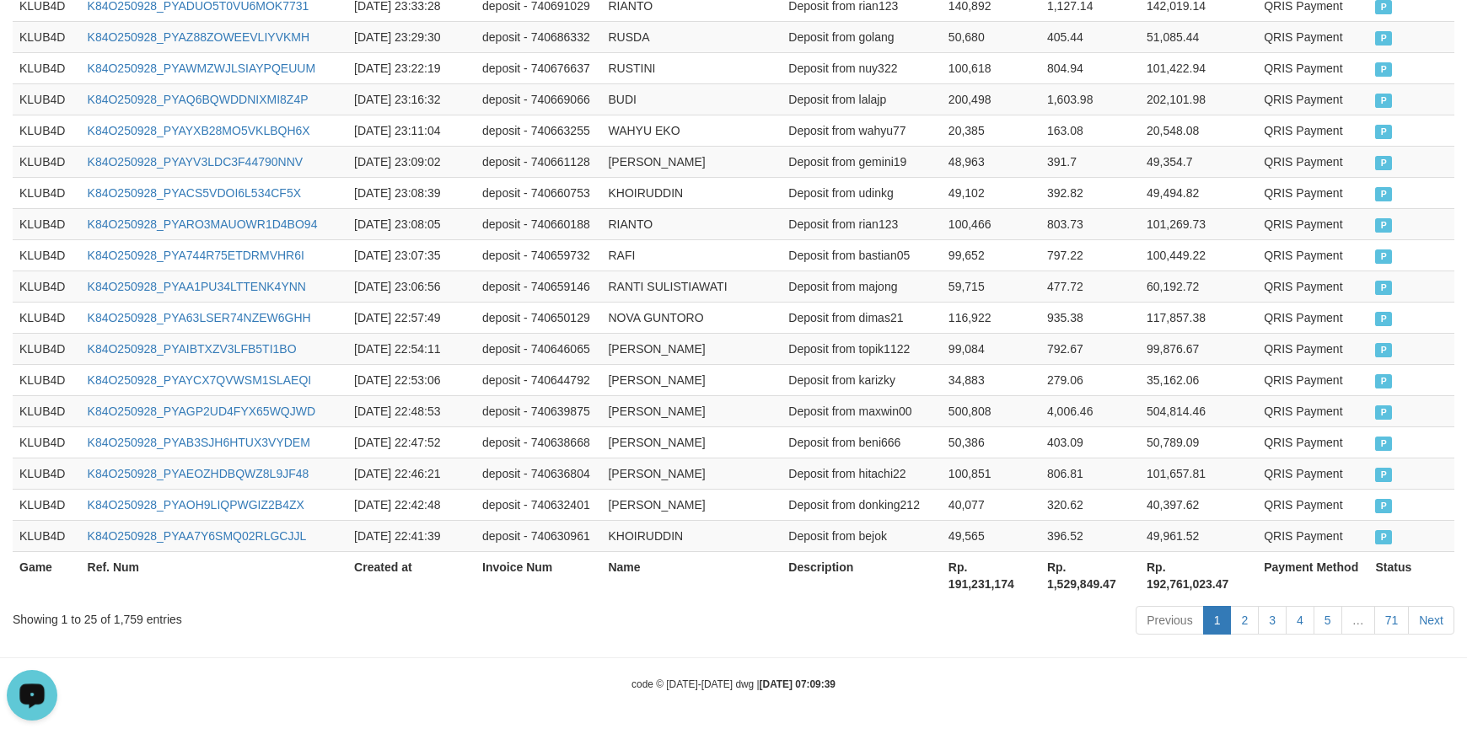
click at [1093, 576] on th "Rp. 1,529,849.47" at bounding box center [1089, 575] width 99 height 48
click at [1085, 581] on th "Rp. 1,529,849.47" at bounding box center [1089, 575] width 99 height 48
copy th "1,529,849.47"
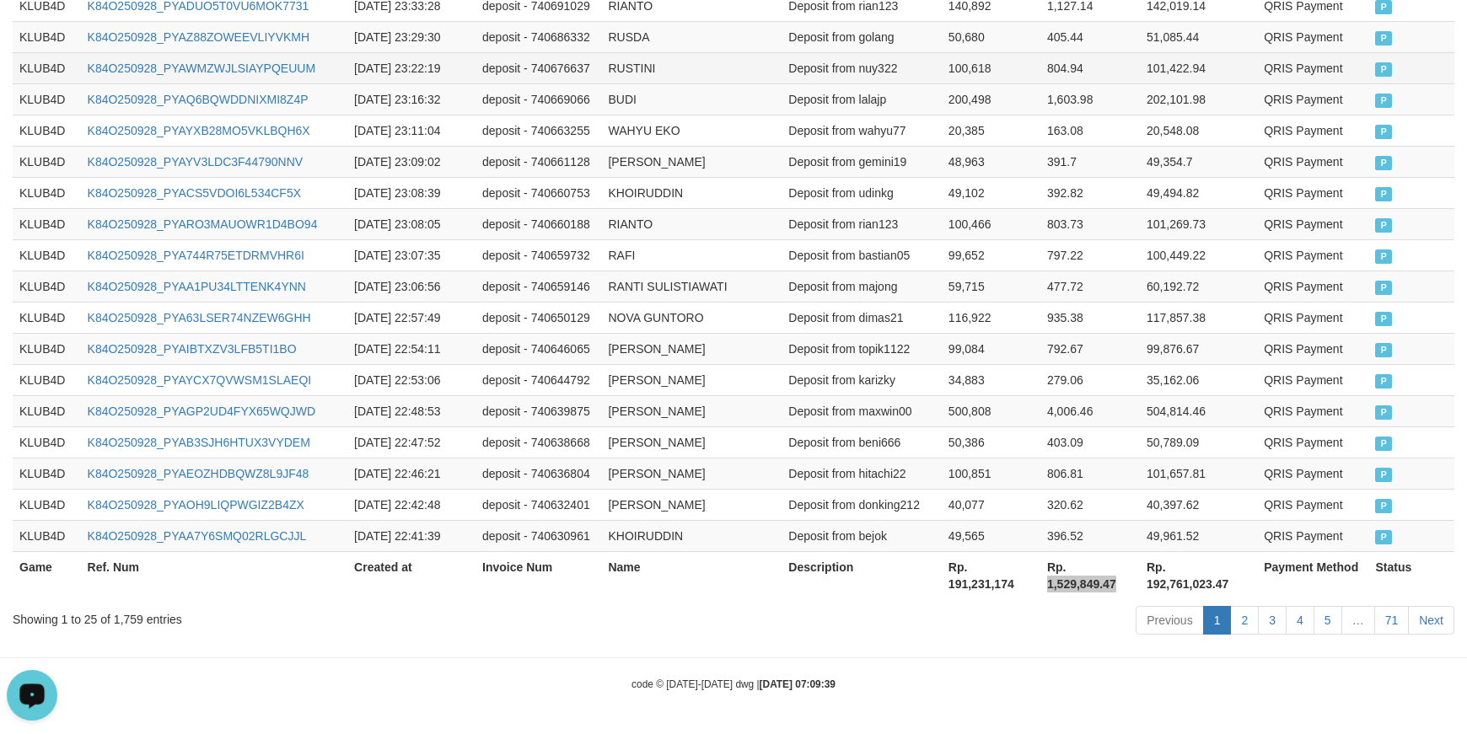
scroll to position [0, 0]
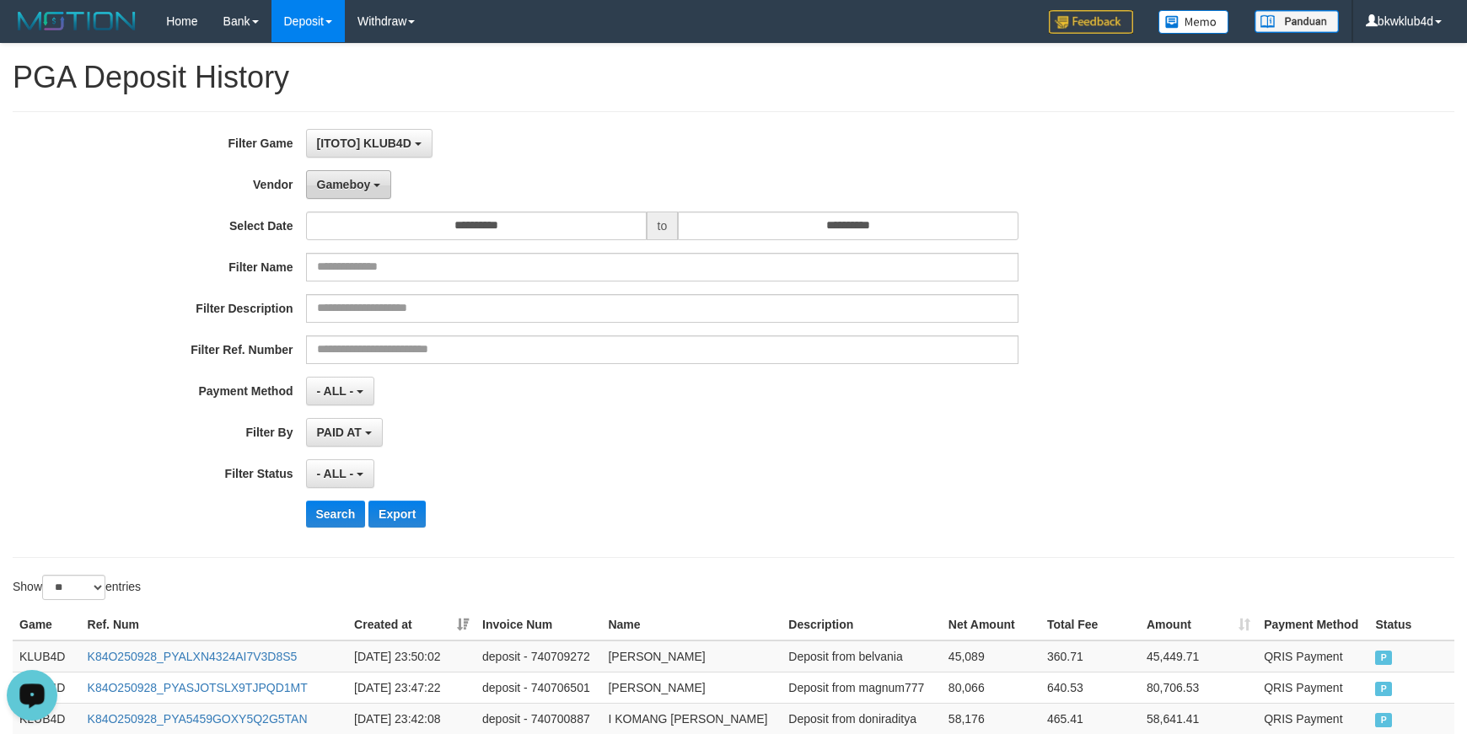
click at [376, 185] on b "button" at bounding box center [377, 185] width 7 height 3
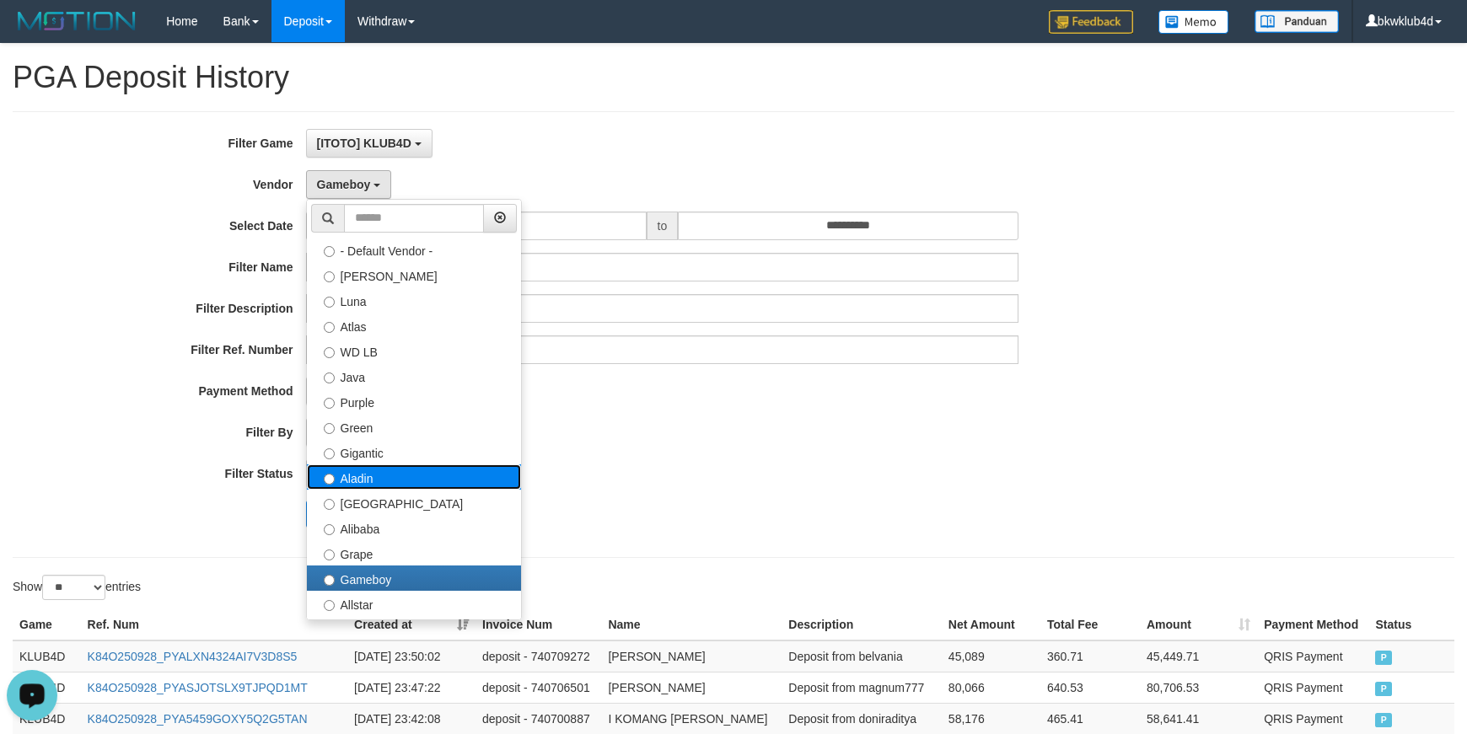
click at [391, 468] on label "Aladin" at bounding box center [414, 477] width 214 height 25
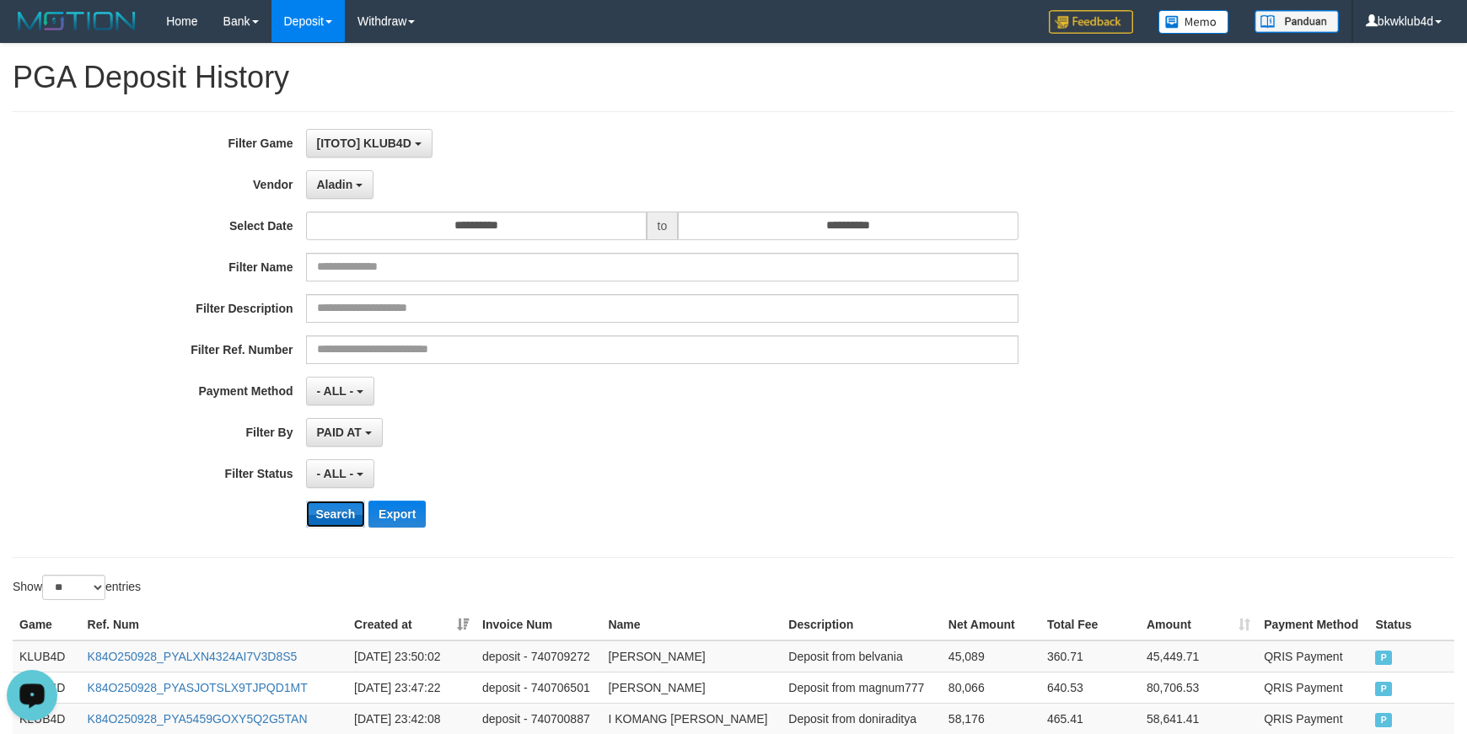
click at [326, 507] on button "Search" at bounding box center [336, 514] width 60 height 27
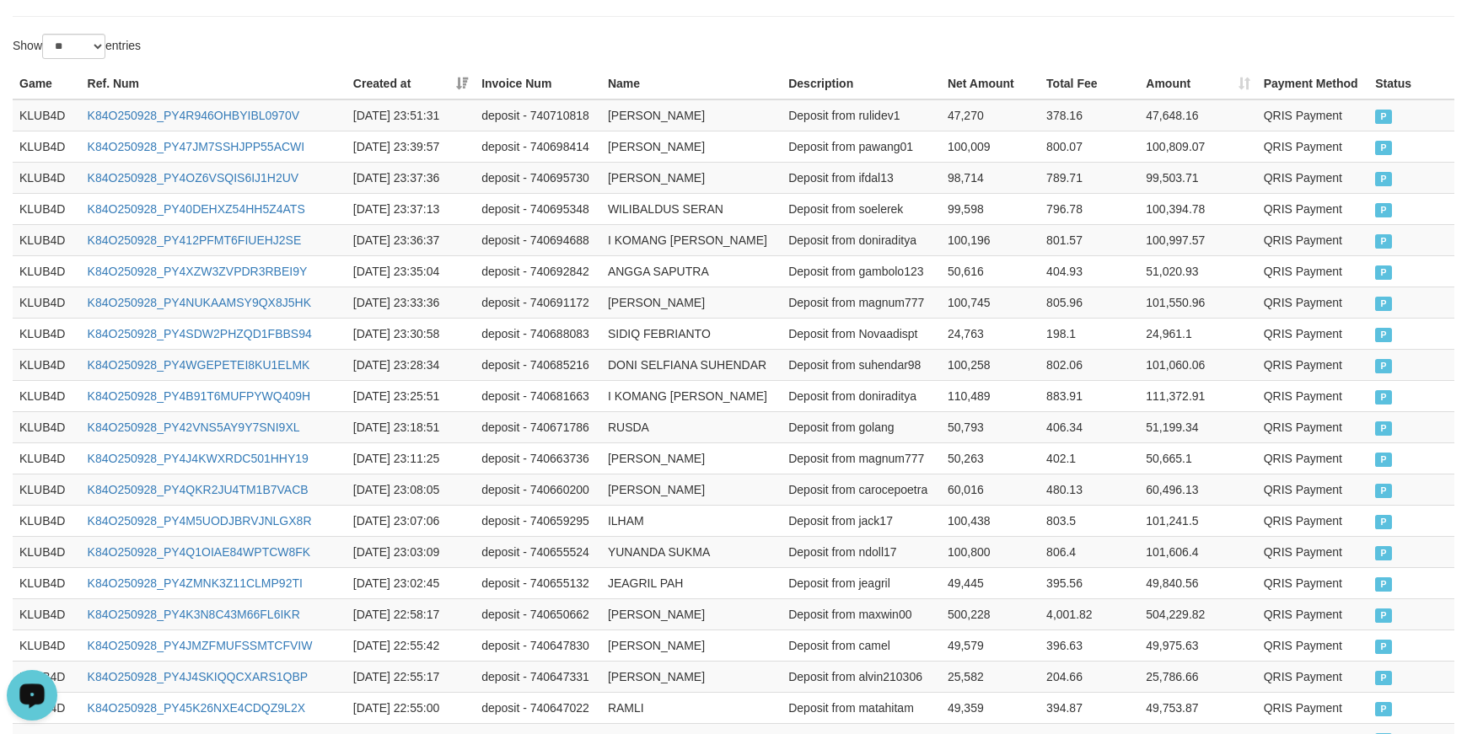
scroll to position [869, 0]
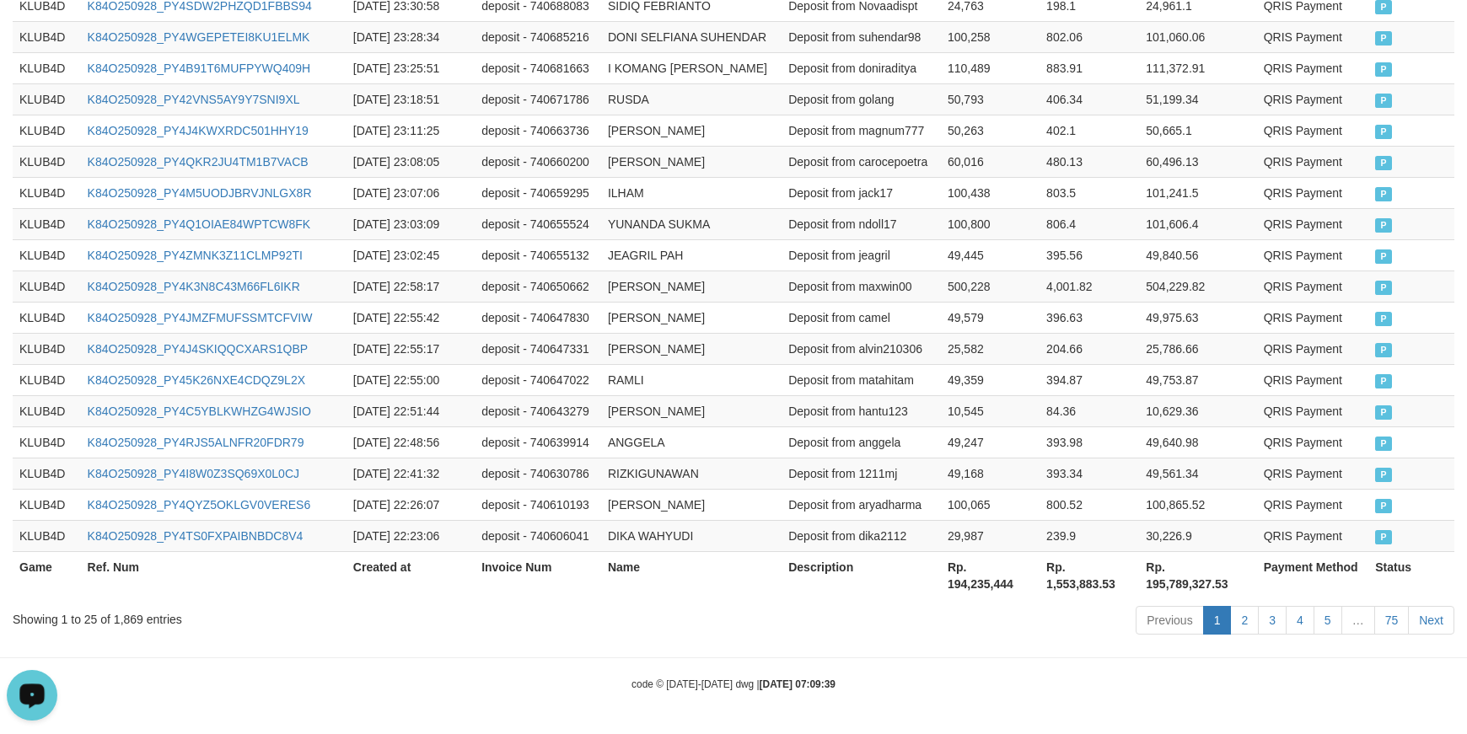
click at [1067, 586] on th "Rp. 1,553,883.53" at bounding box center [1089, 575] width 99 height 48
copy th "1,553,883.53"
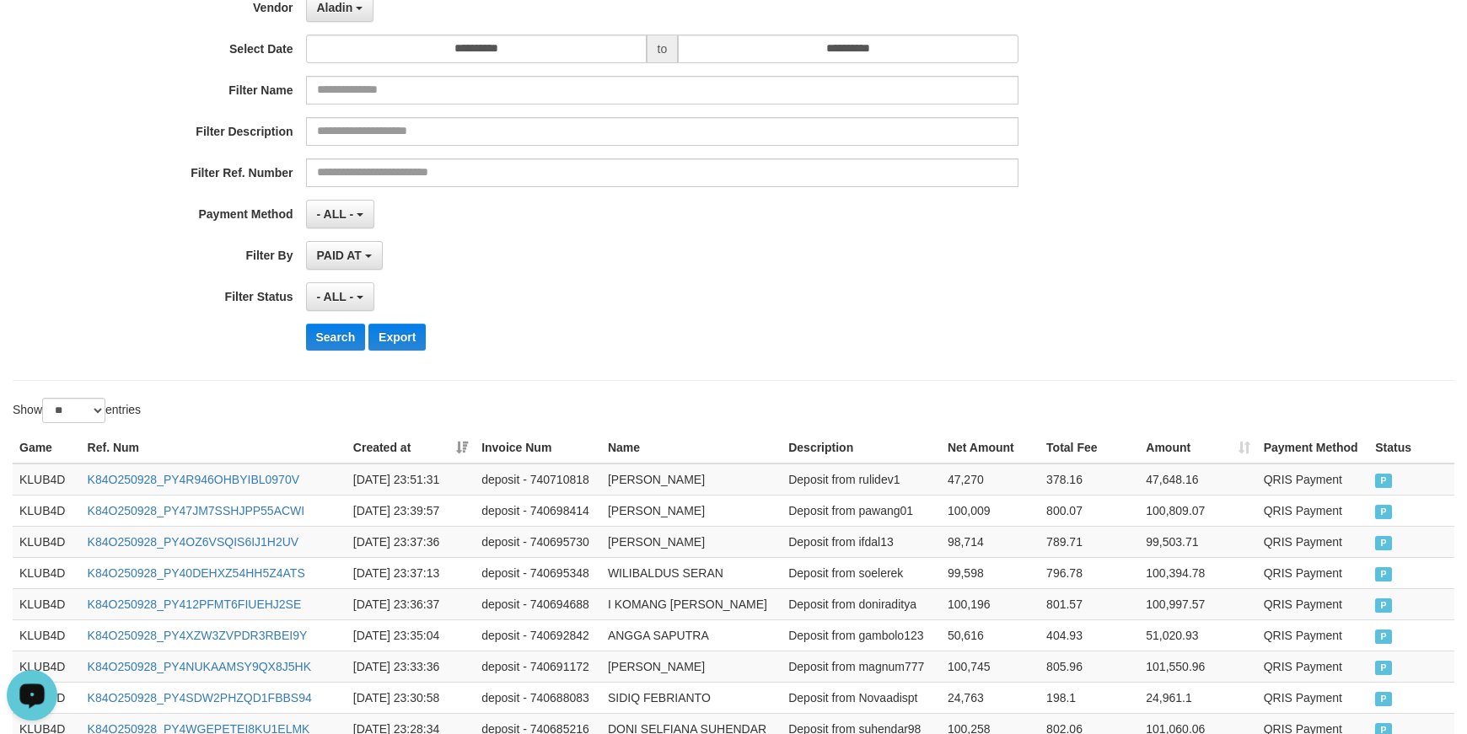
scroll to position [0, 0]
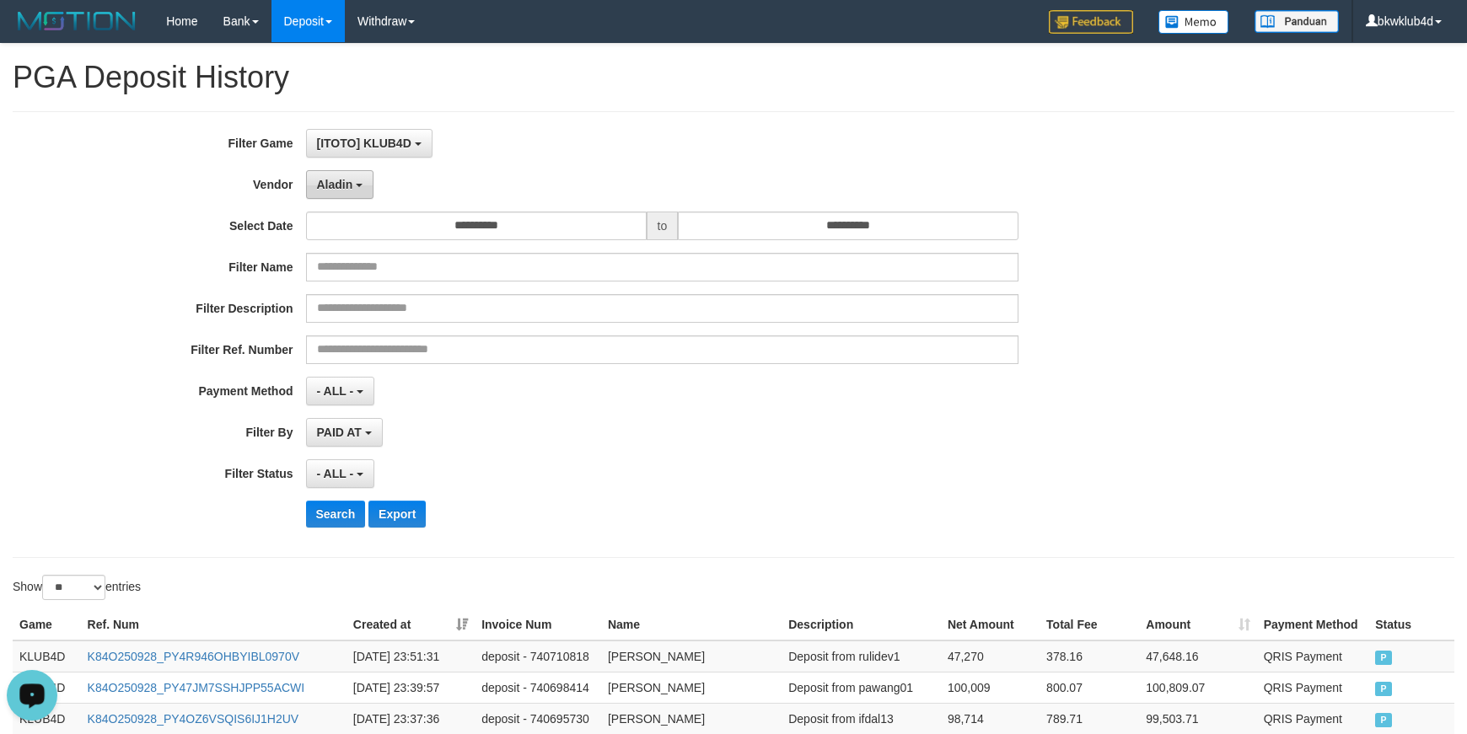
click at [349, 189] on span "Aladin" at bounding box center [335, 184] width 36 height 13
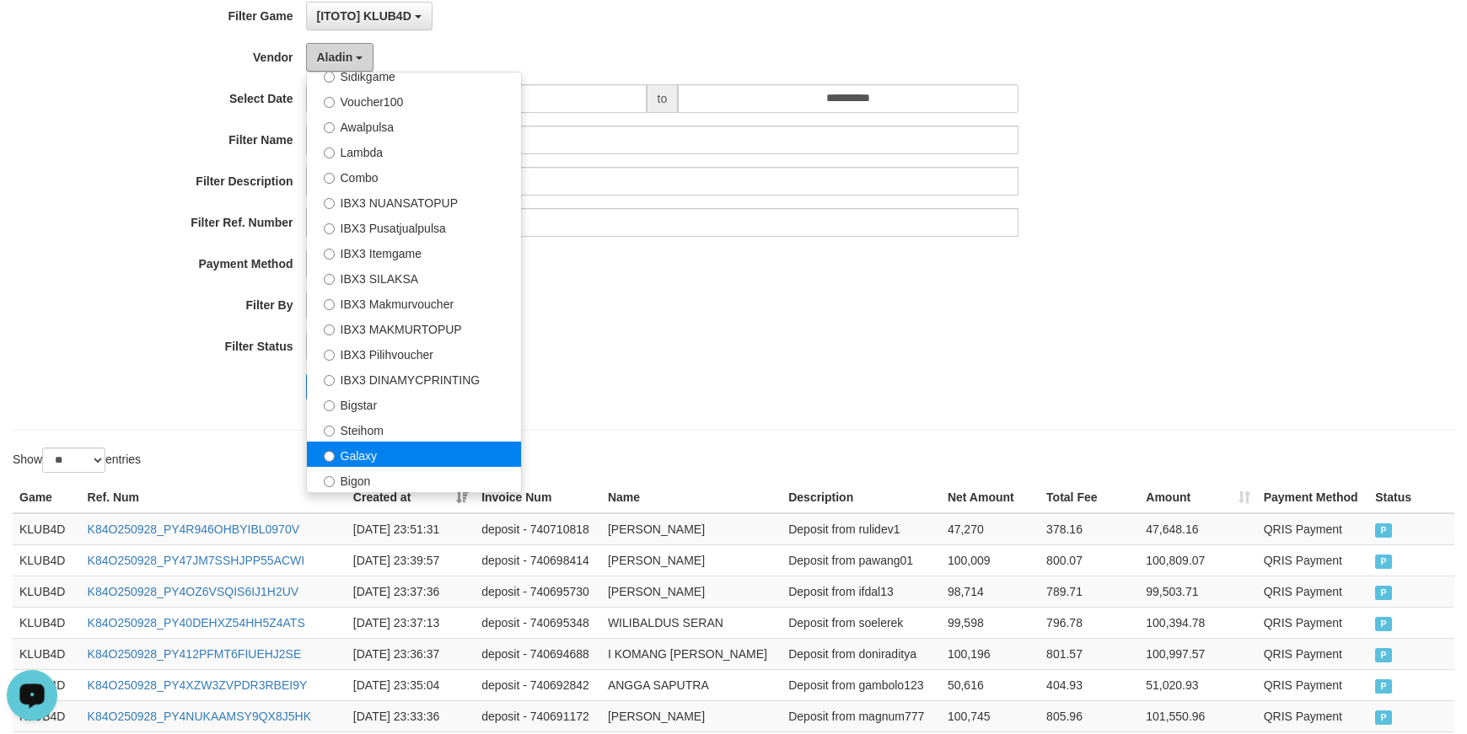
scroll to position [169, 0]
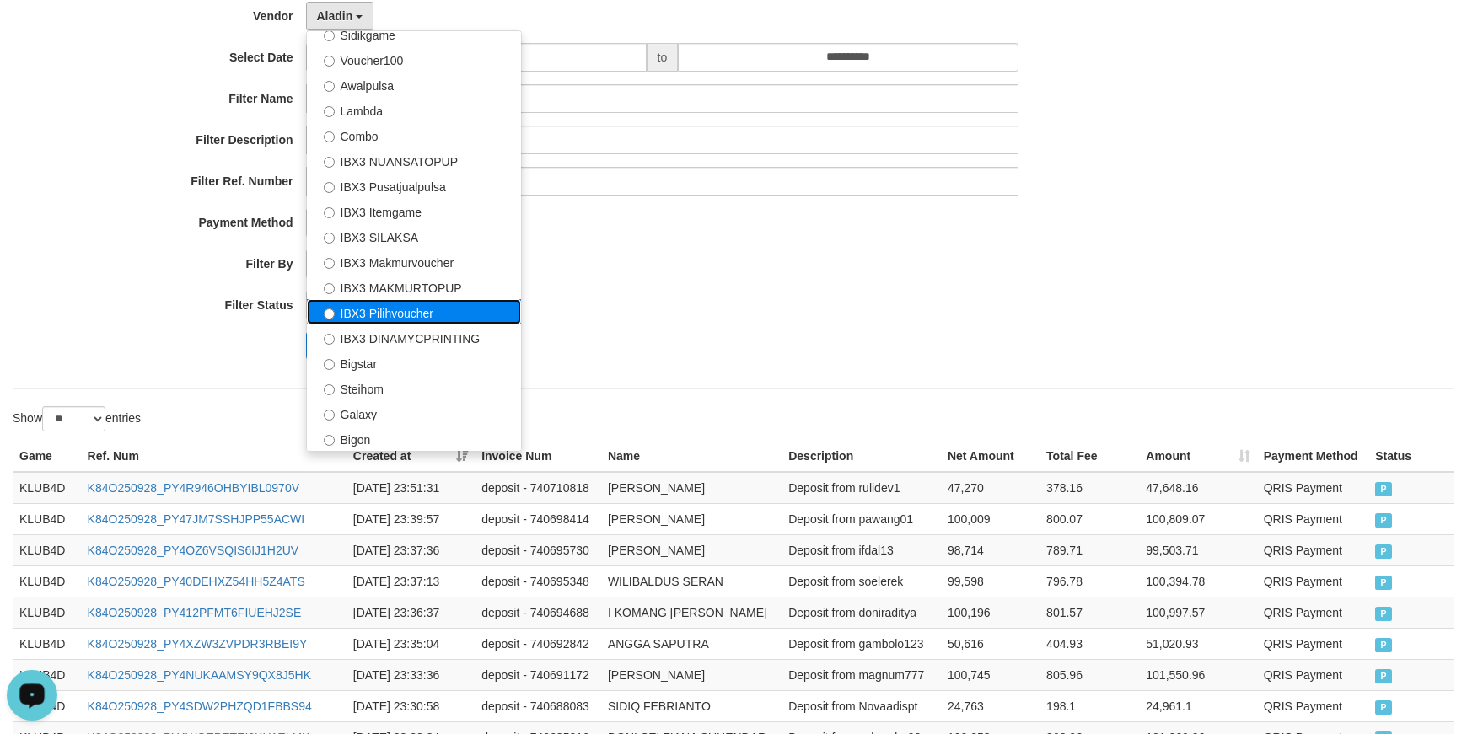
click at [402, 310] on label "IBX3 Pilihvoucher" at bounding box center [414, 311] width 214 height 25
select select "**********"
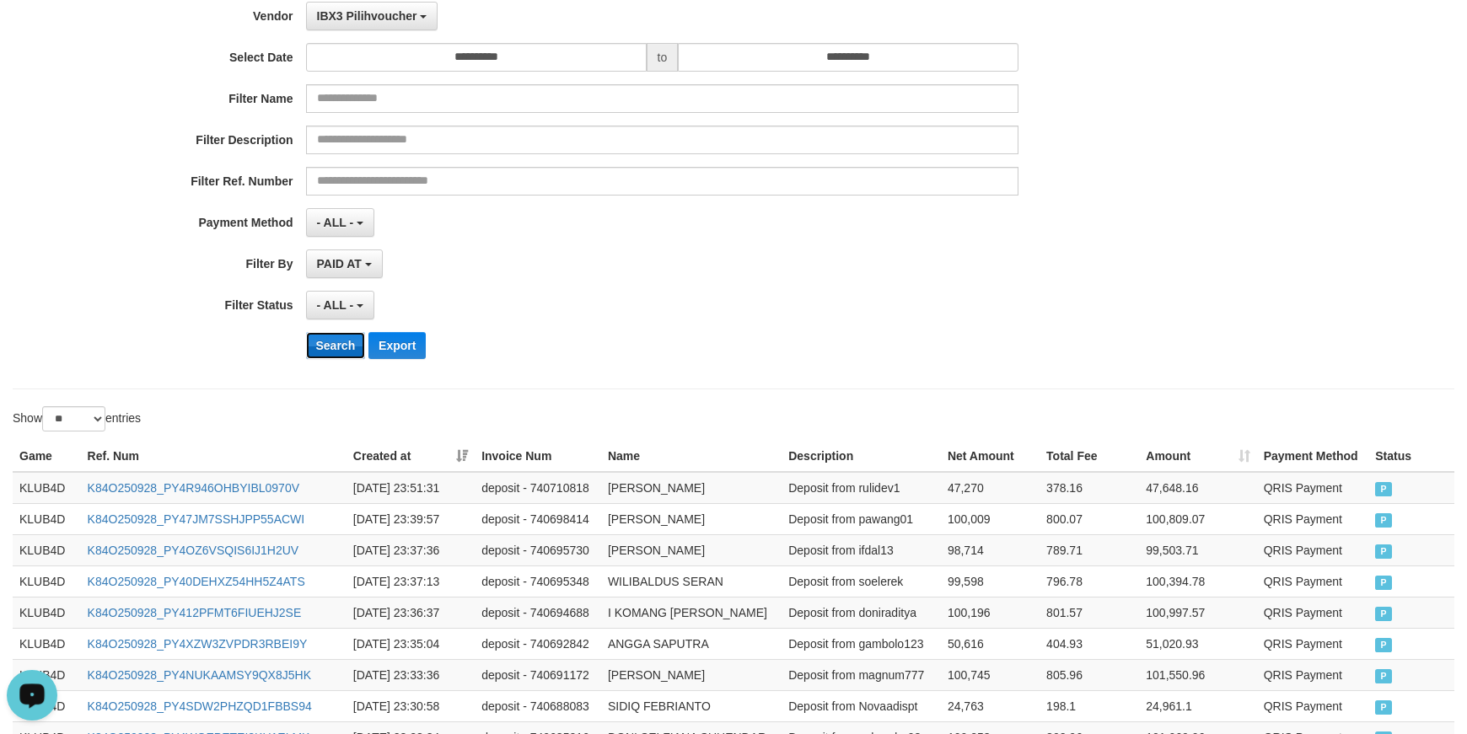
click at [322, 345] on button "Search" at bounding box center [336, 345] width 60 height 27
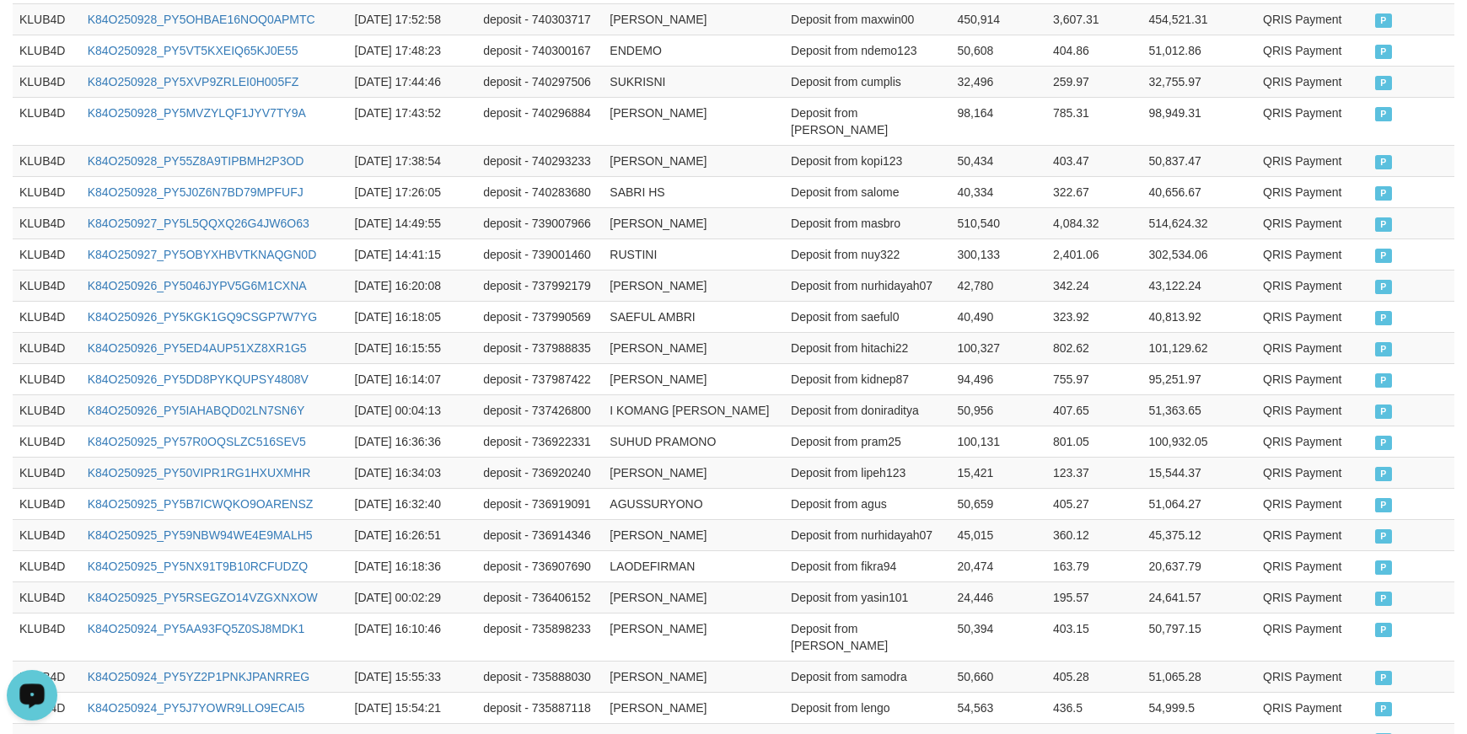
scroll to position [852, 0]
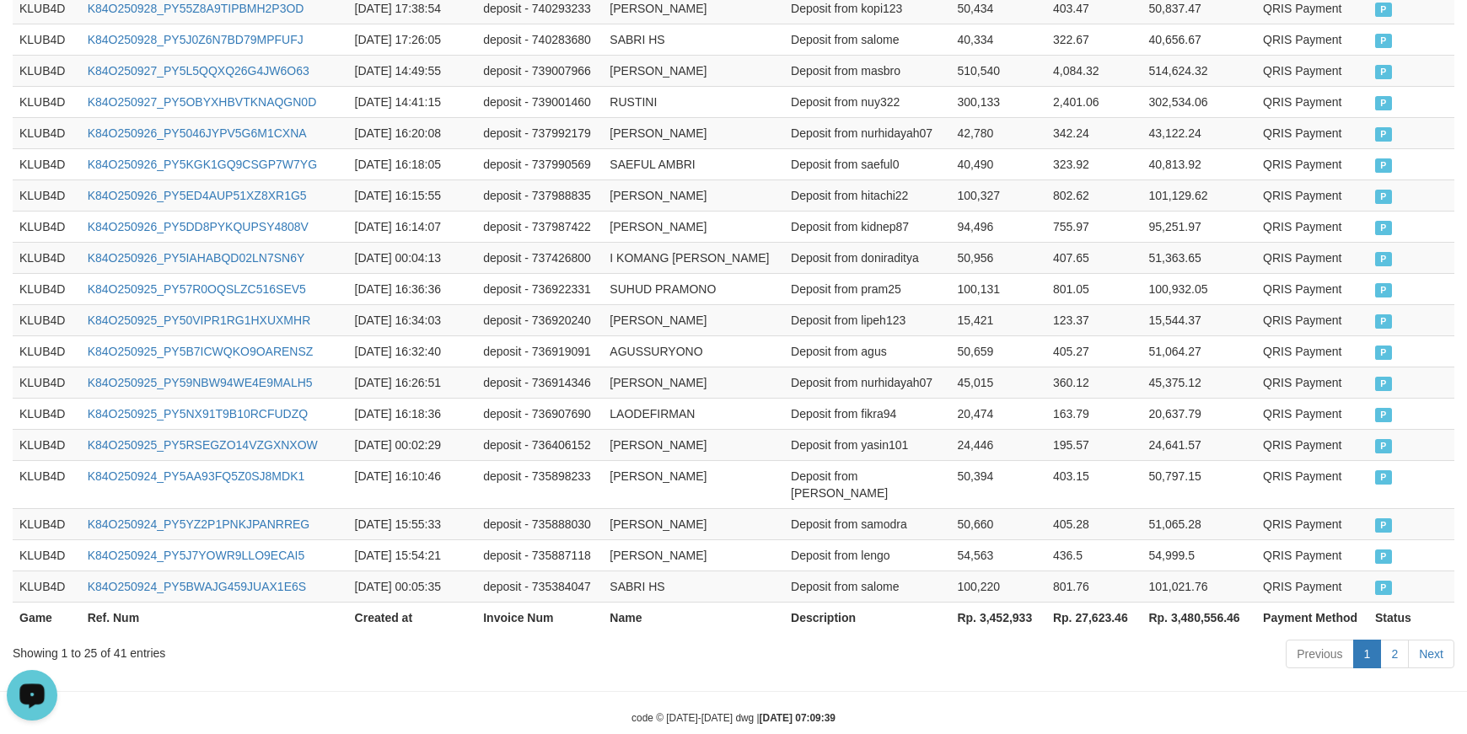
click at [1105, 602] on th "Rp. 27,623.46" at bounding box center [1094, 617] width 96 height 31
copy th "27,623.46"
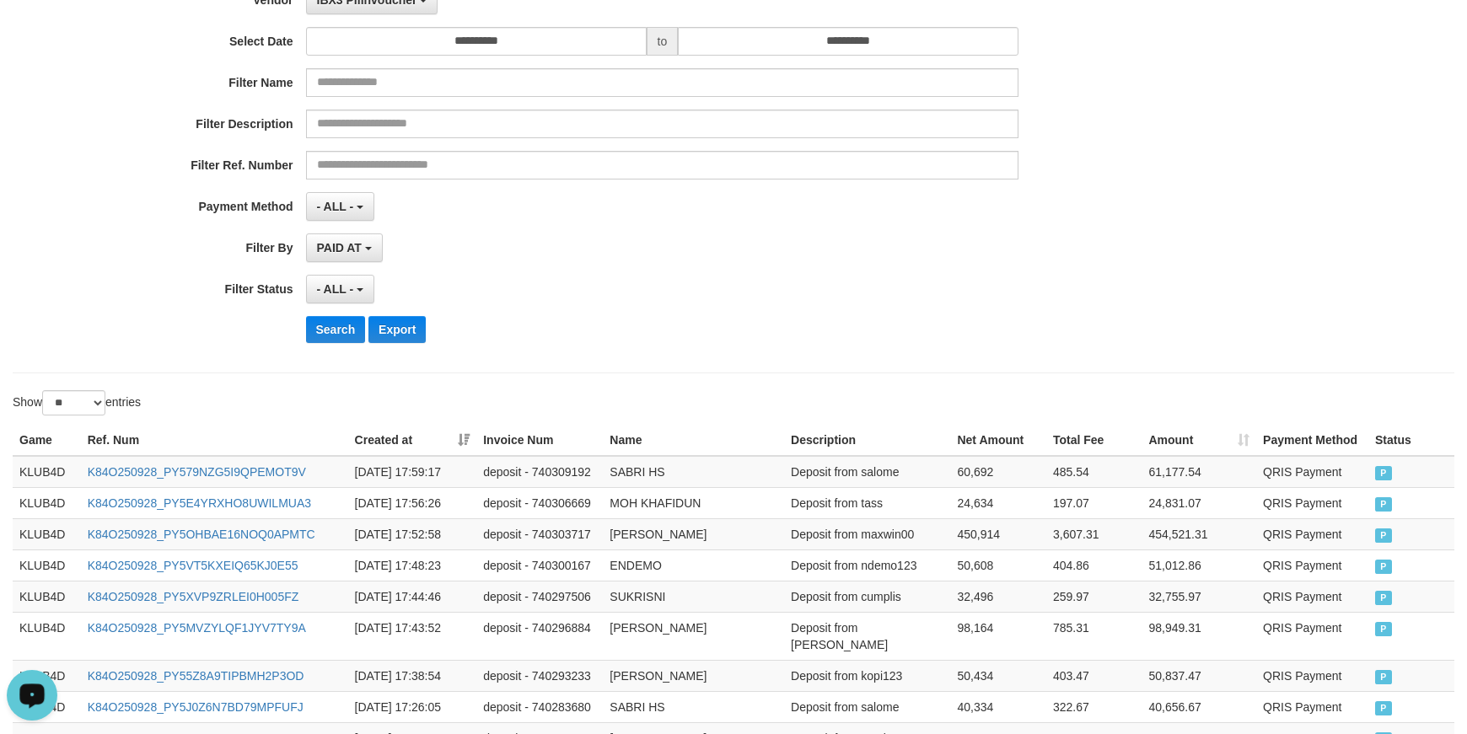
scroll to position [178, 0]
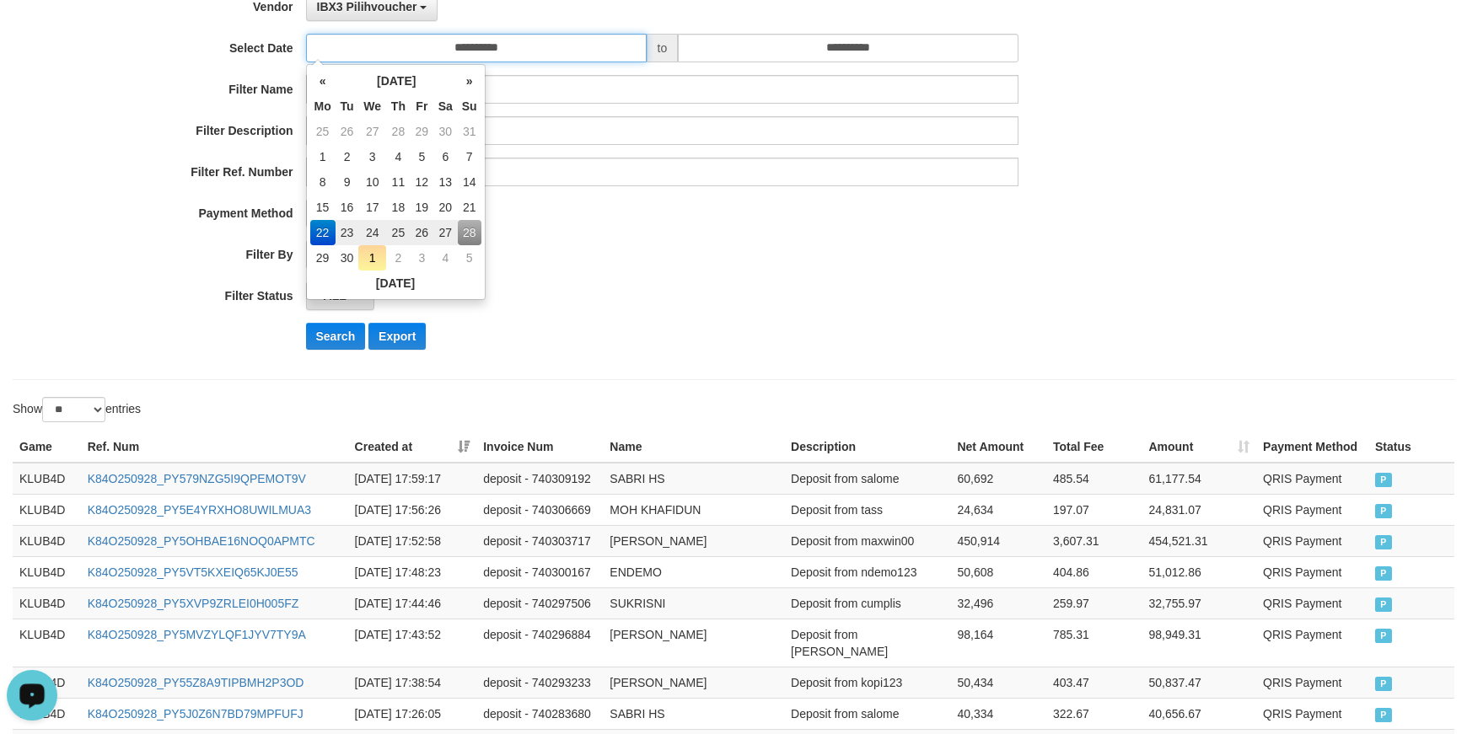
click at [494, 39] on input "**********" at bounding box center [476, 48] width 341 height 29
click at [321, 257] on td "29" at bounding box center [322, 257] width 25 height 25
type input "**********"
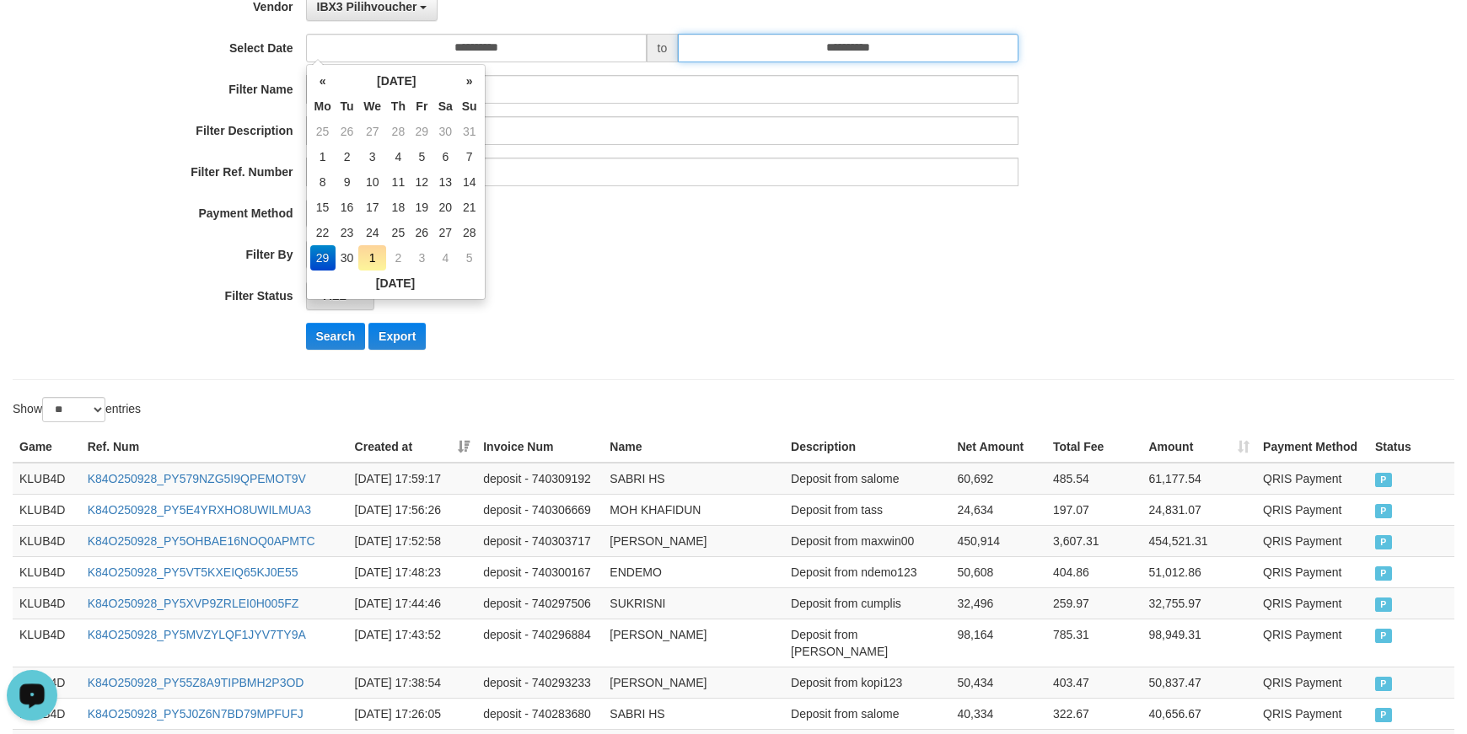
click at [762, 45] on input "**********" at bounding box center [848, 48] width 341 height 29
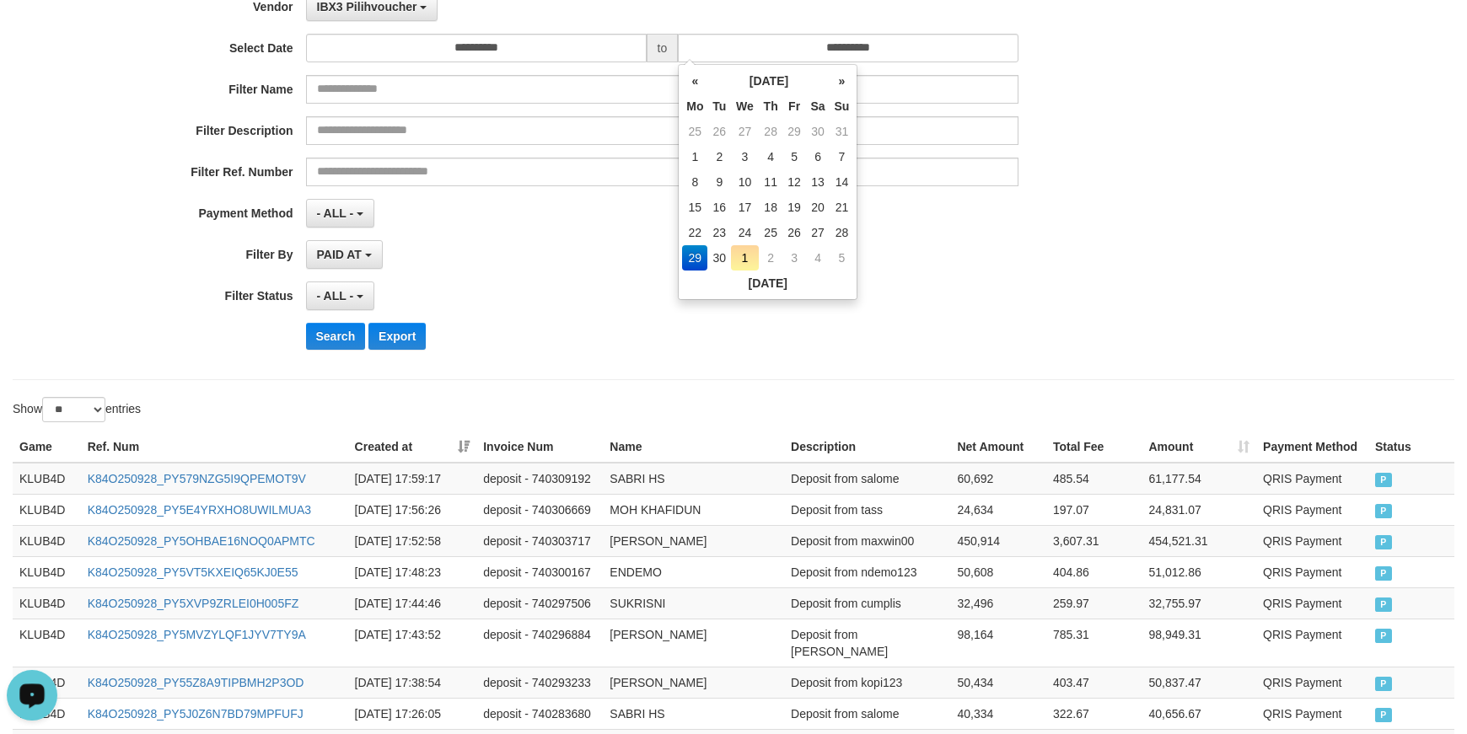
click at [739, 258] on td "1" at bounding box center [745, 257] width 28 height 25
type input "**********"
click at [336, 344] on button "Search" at bounding box center [336, 336] width 60 height 27
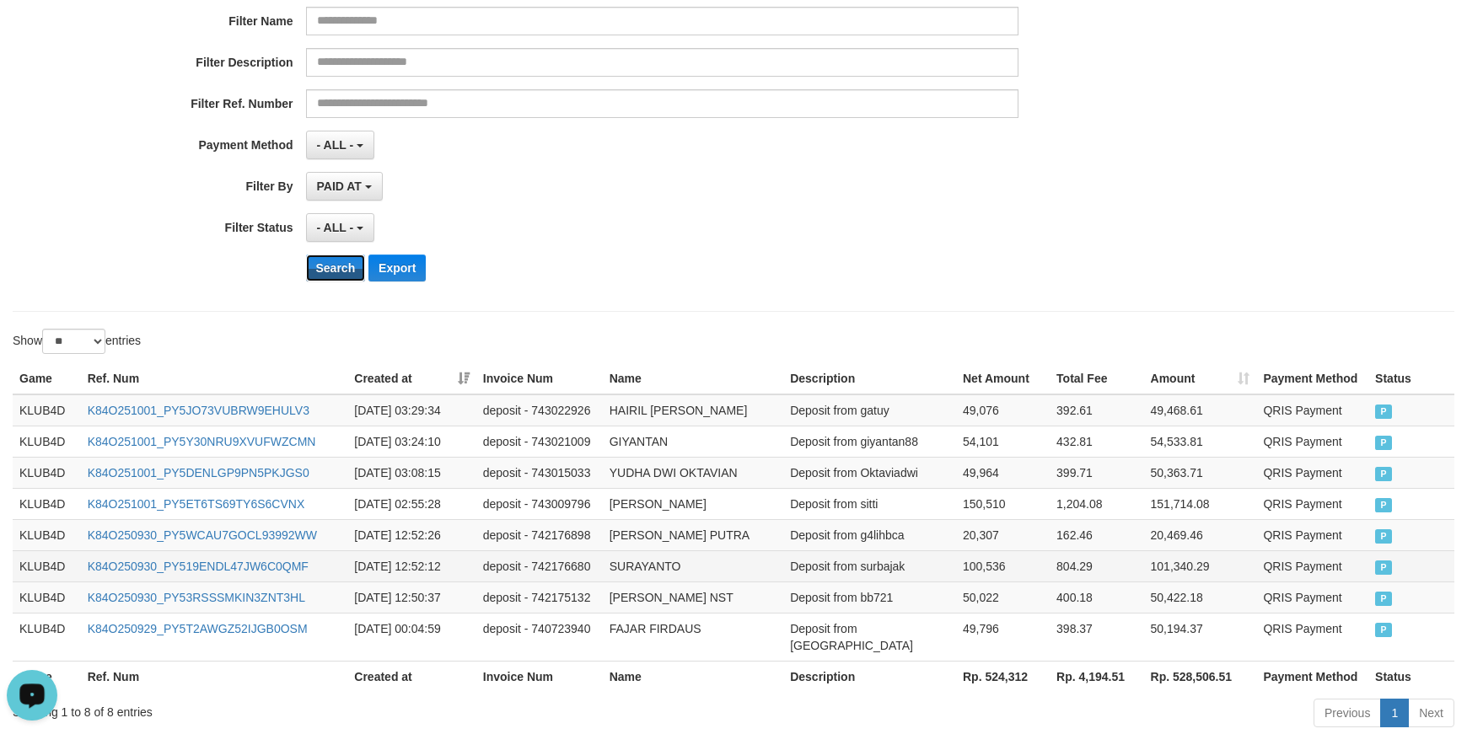
scroll to position [322, 0]
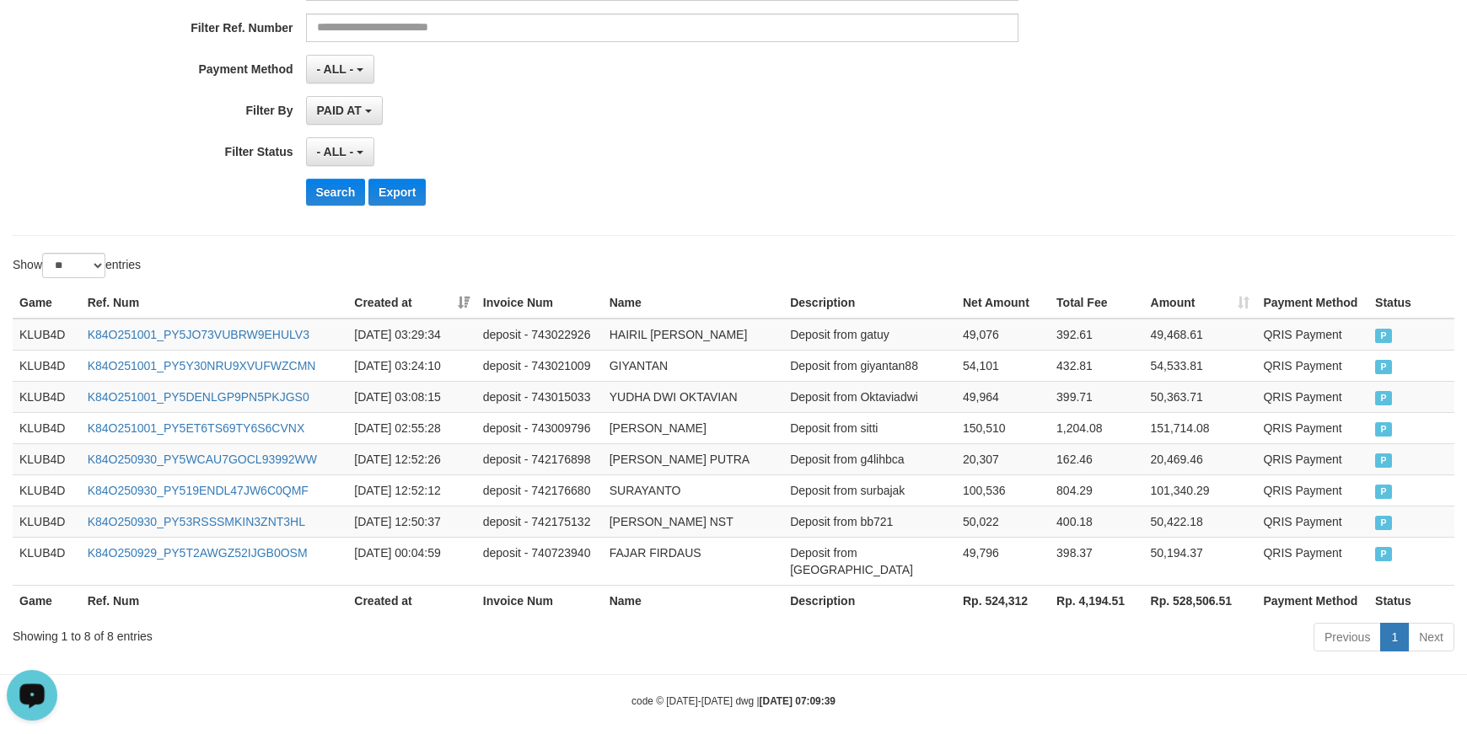
click at [1001, 585] on th "Rp. 524,312" at bounding box center [1003, 600] width 94 height 31
copy th "524,312"
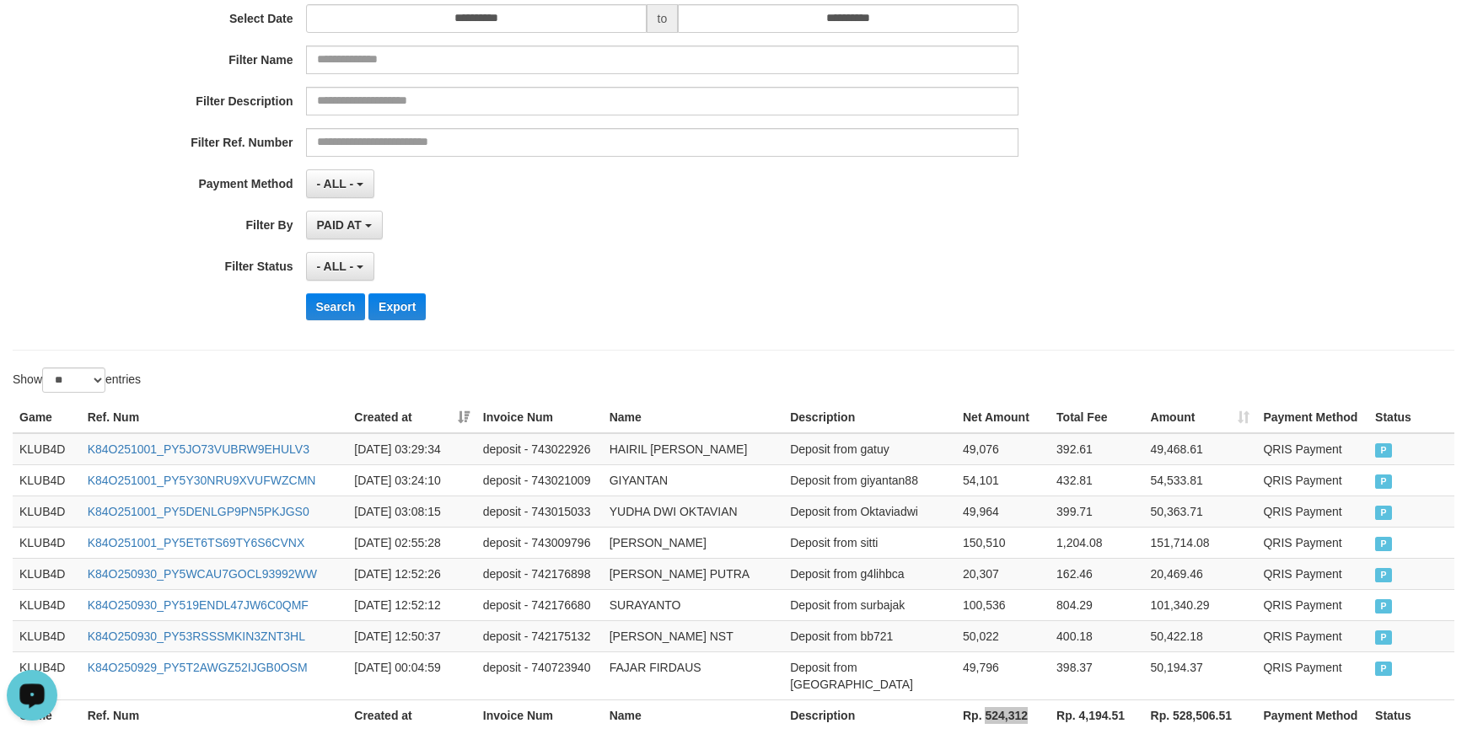
scroll to position [0, 0]
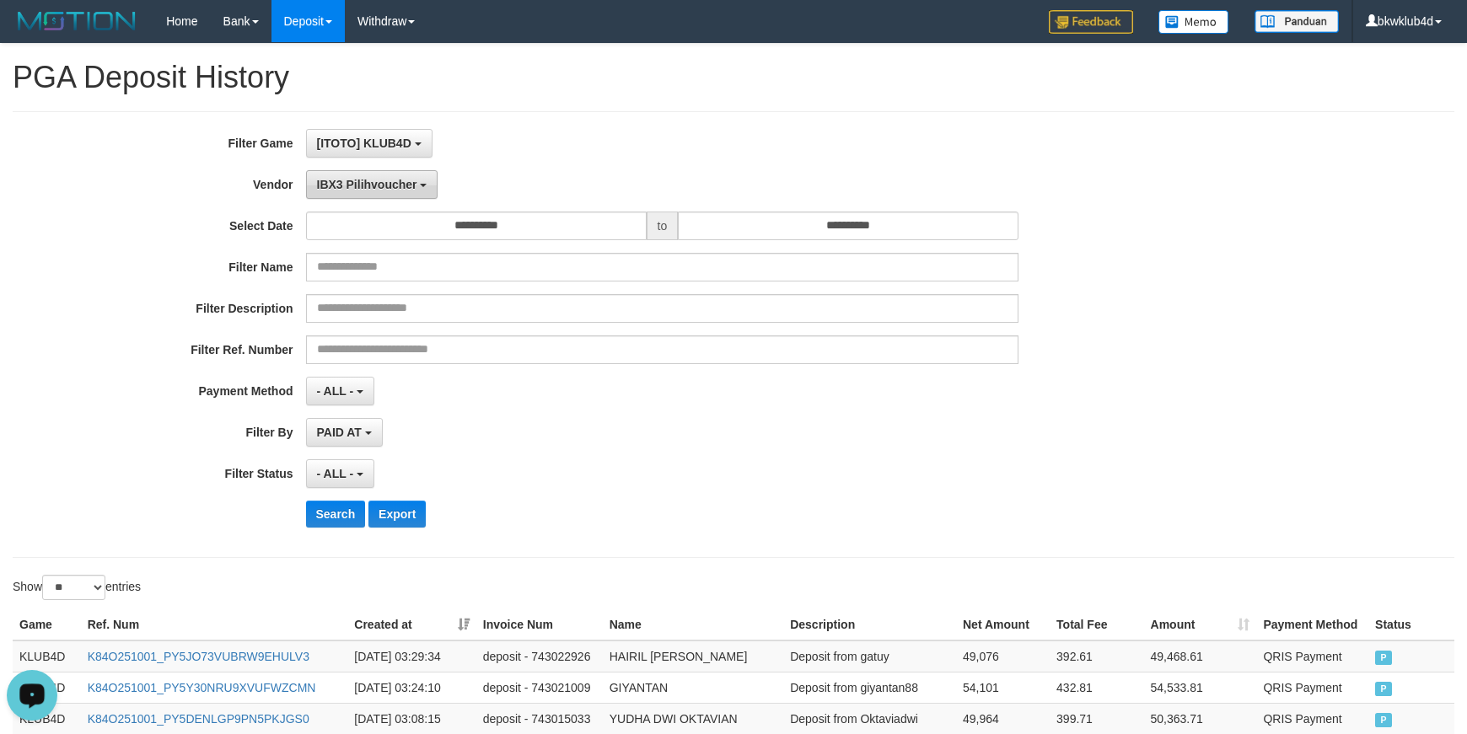
click at [405, 184] on span "IBX3 Pilihvoucher" at bounding box center [367, 184] width 100 height 13
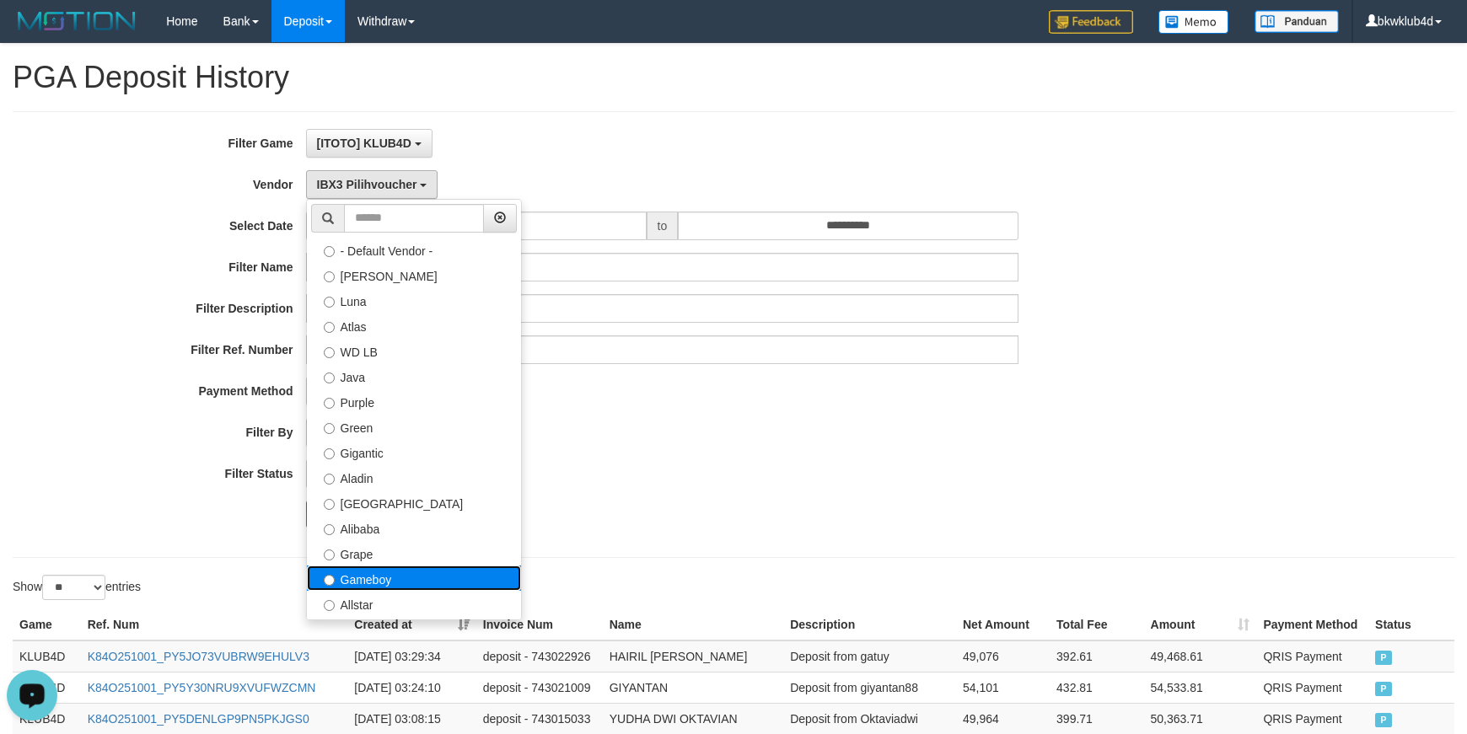
click at [429, 577] on label "Gameboy" at bounding box center [414, 578] width 214 height 25
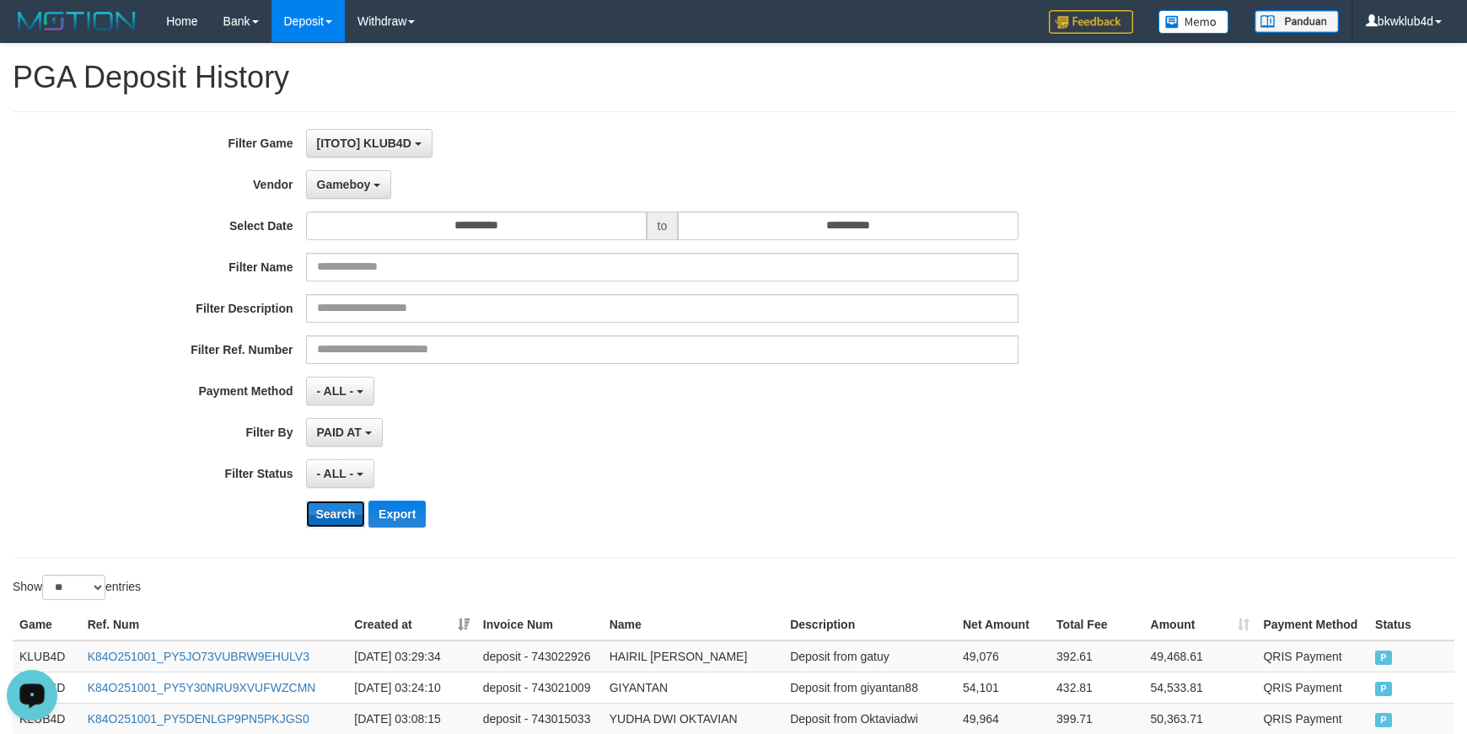
click at [315, 513] on button "Search" at bounding box center [336, 514] width 60 height 27
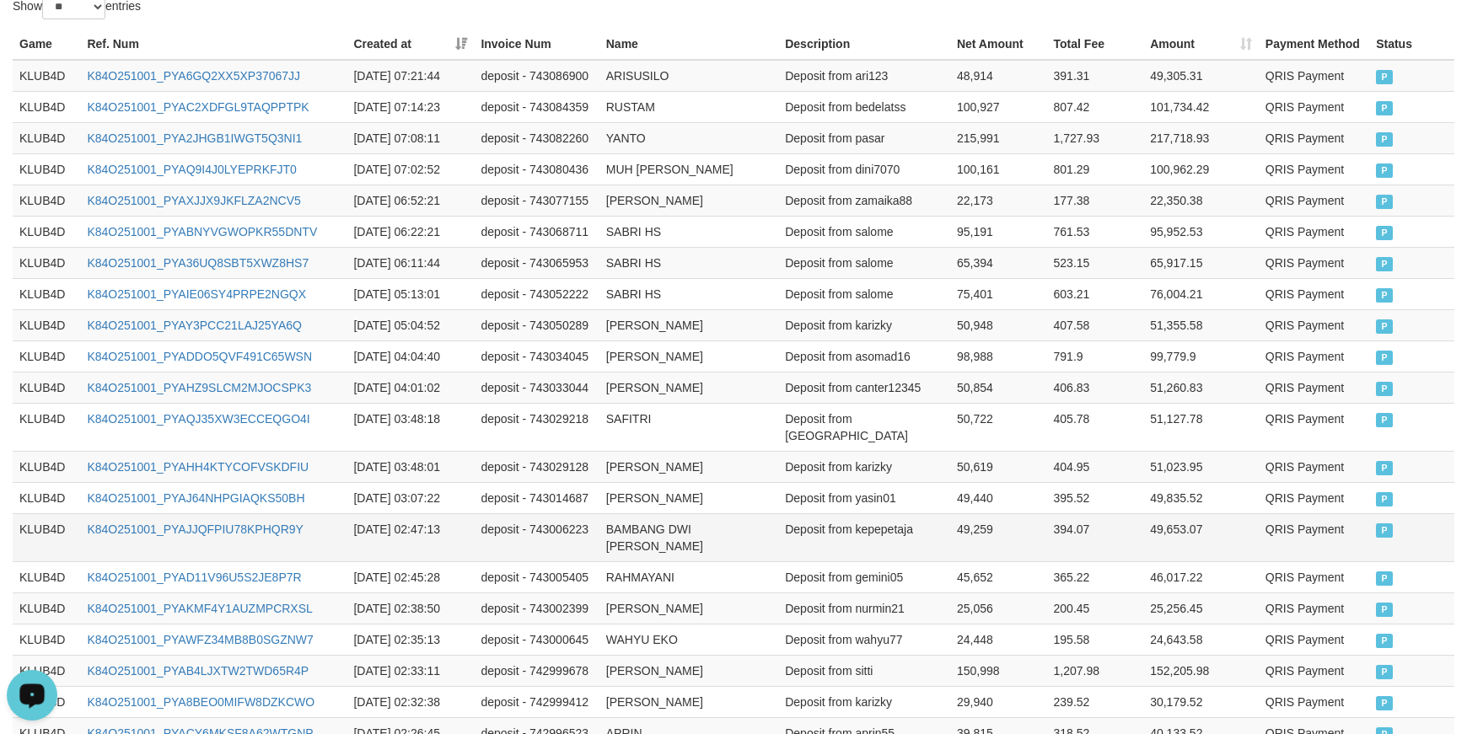
scroll to position [852, 0]
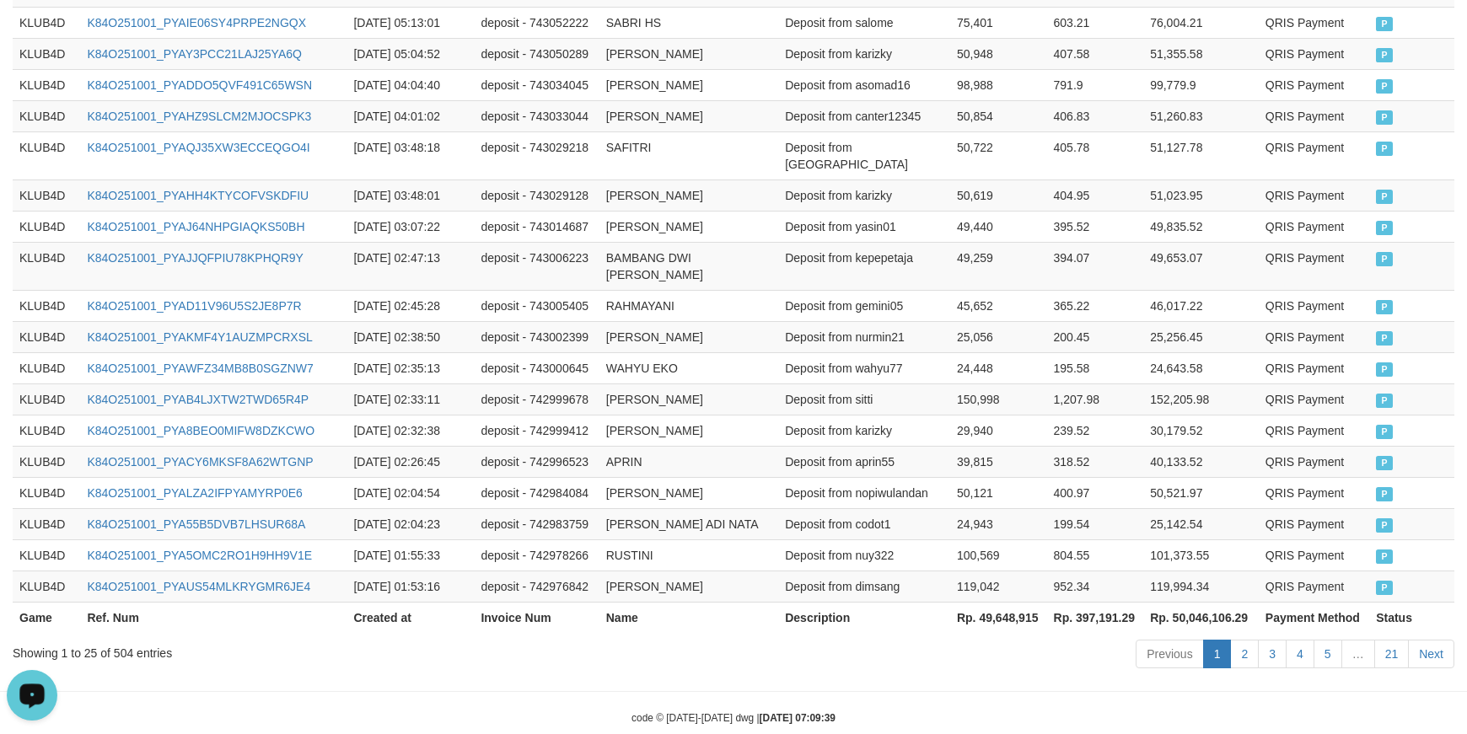
click at [983, 602] on th "Rp. 49,648,915" at bounding box center [998, 617] width 97 height 31
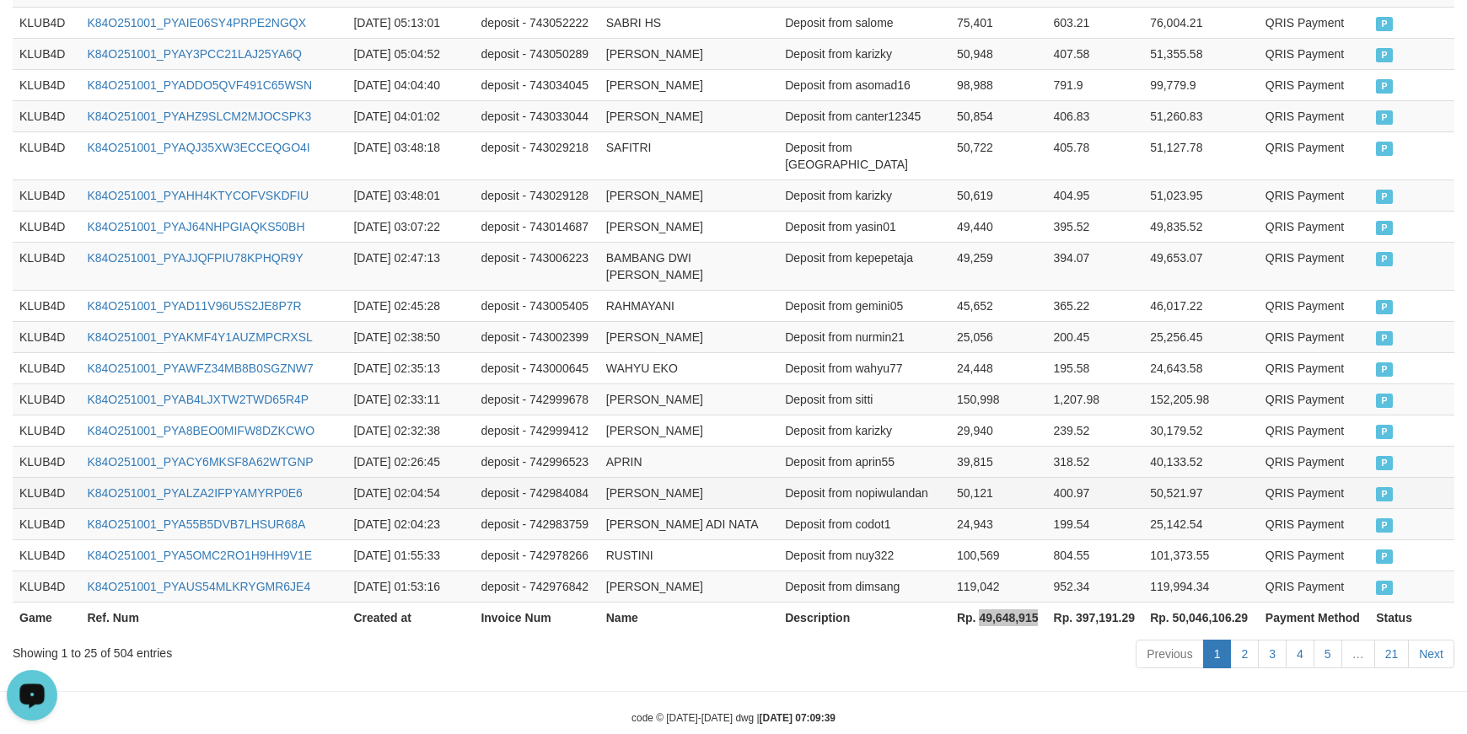
scroll to position [0, 0]
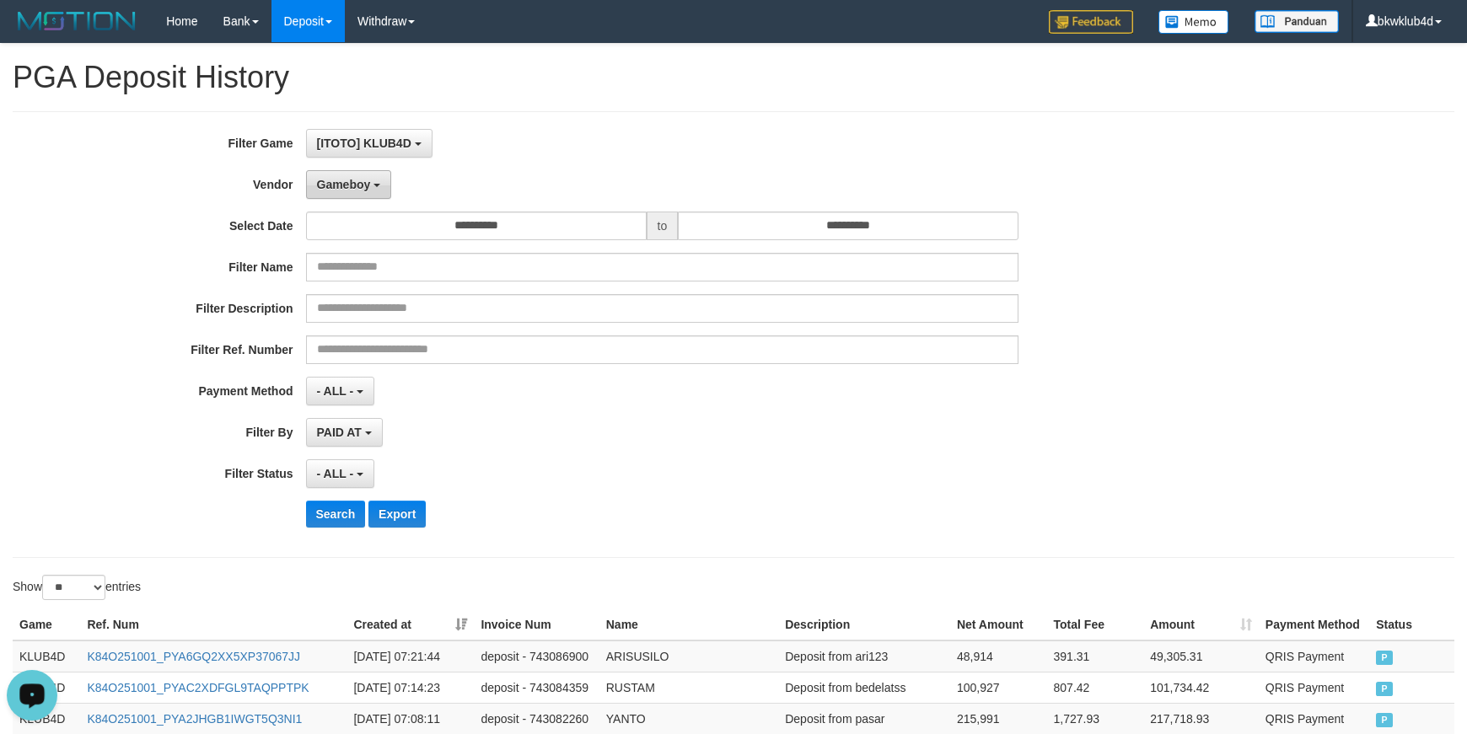
click at [331, 178] on span "Gameboy" at bounding box center [344, 184] width 54 height 13
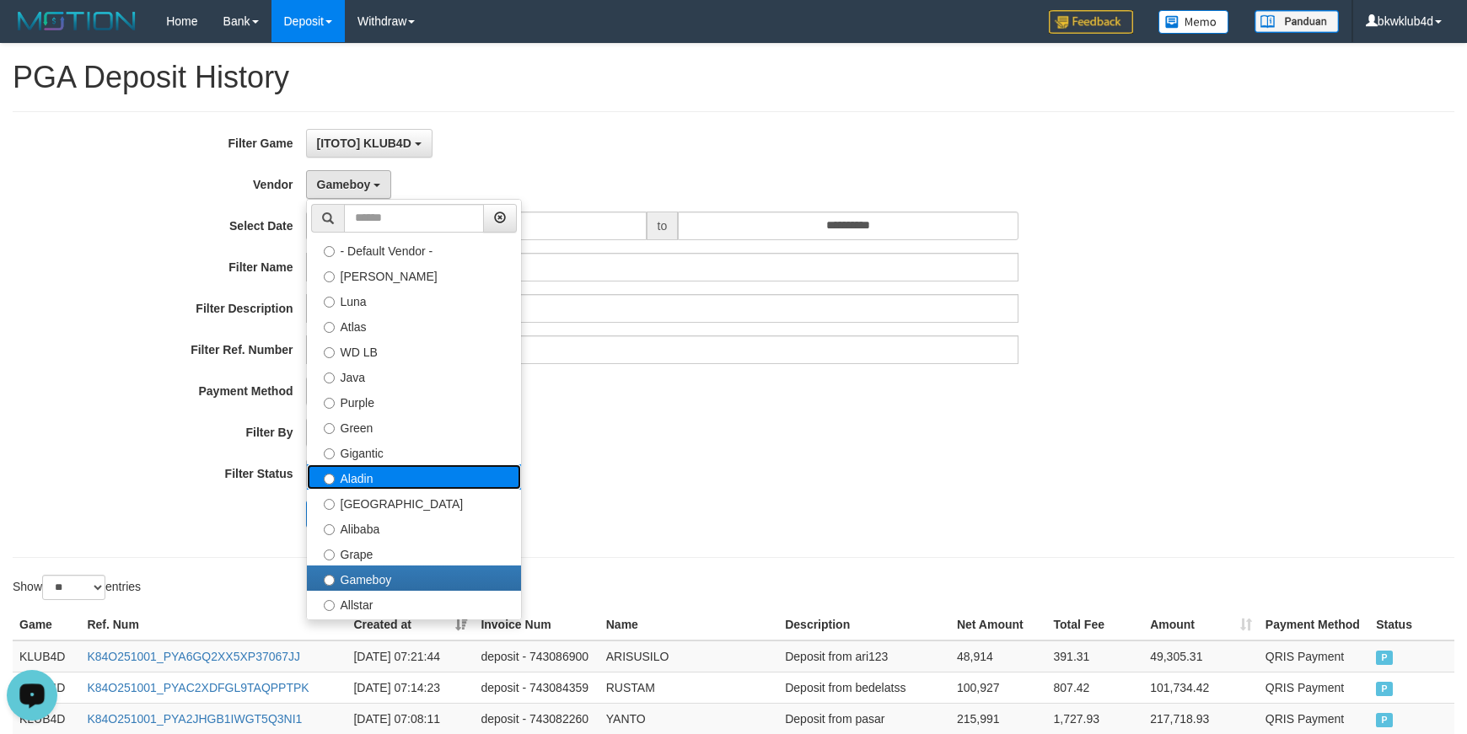
click at [388, 485] on label "Aladin" at bounding box center [414, 477] width 214 height 25
select select "**********"
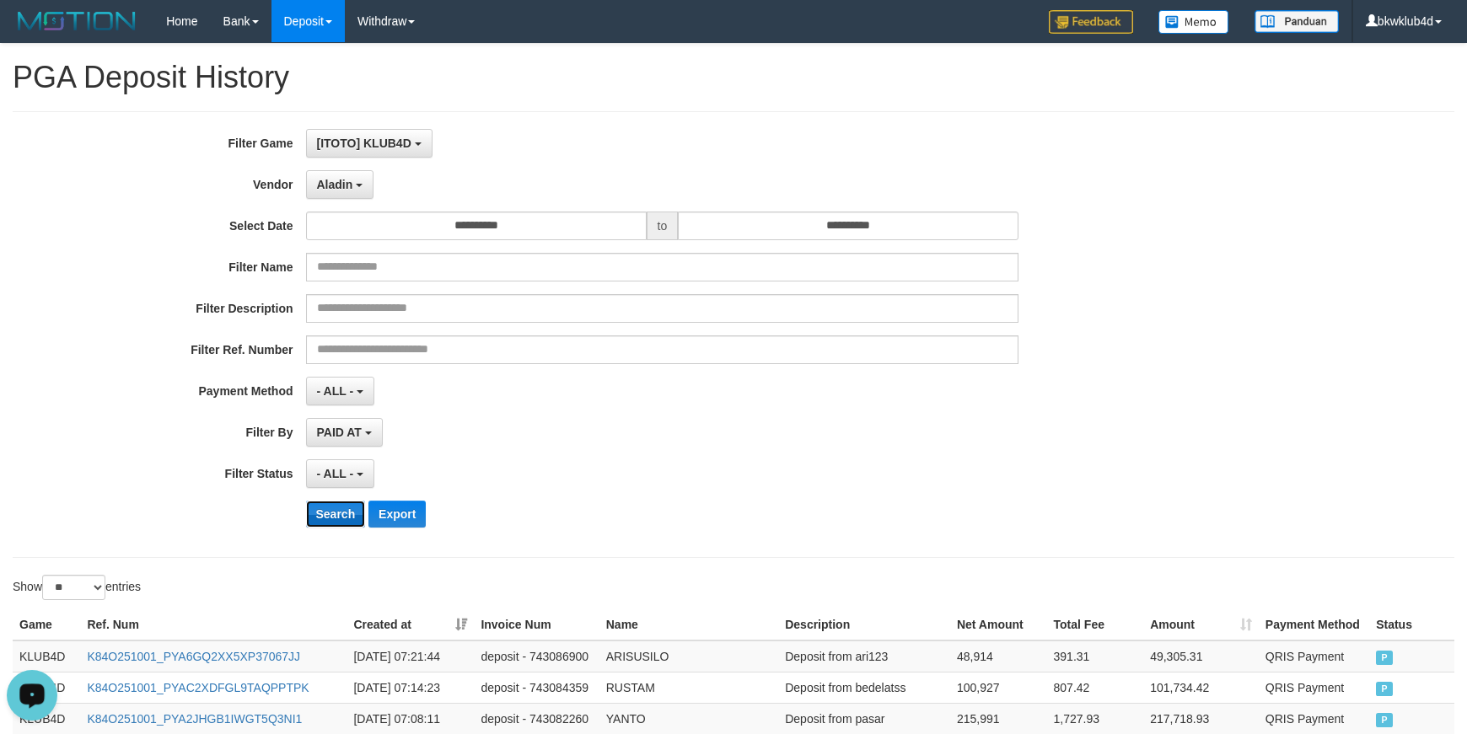
click at [341, 524] on button "Search" at bounding box center [336, 514] width 60 height 27
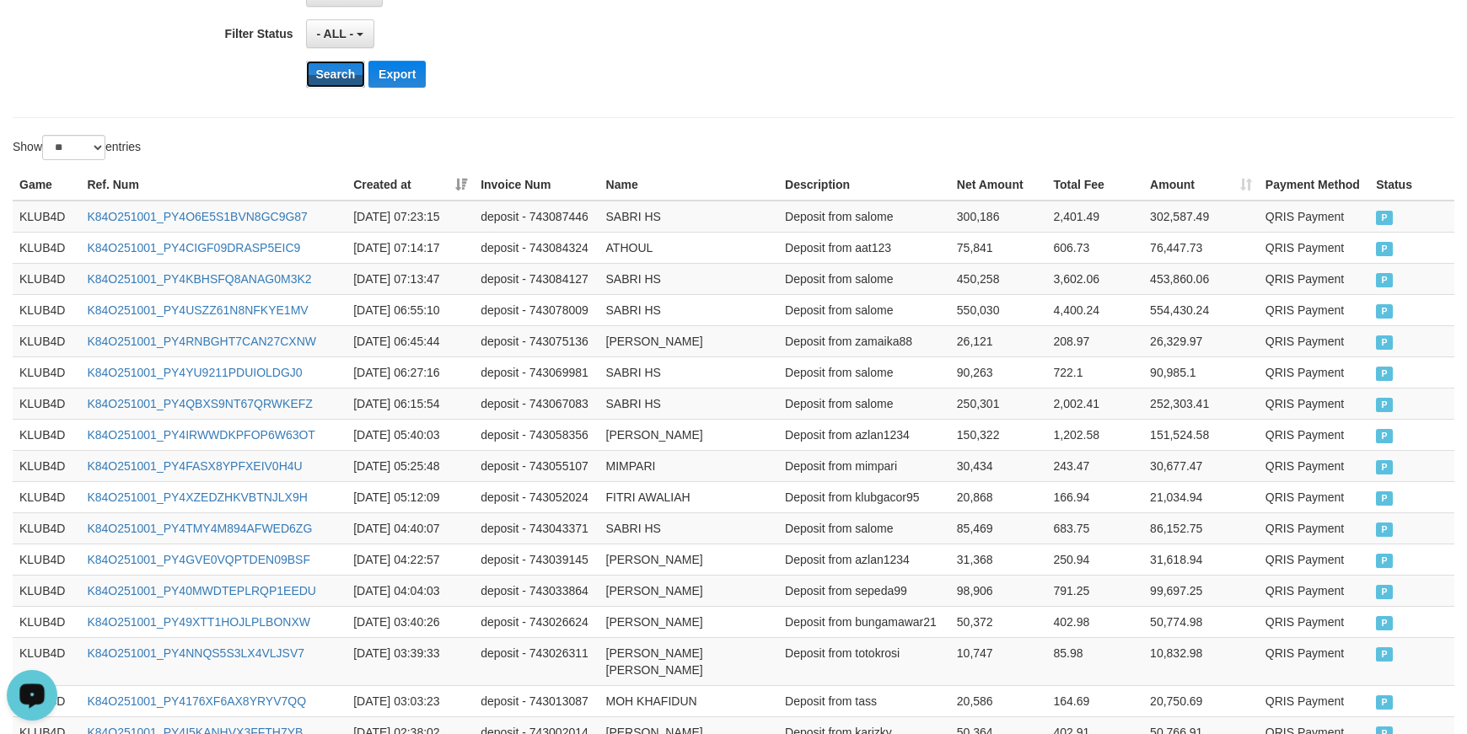
scroll to position [886, 0]
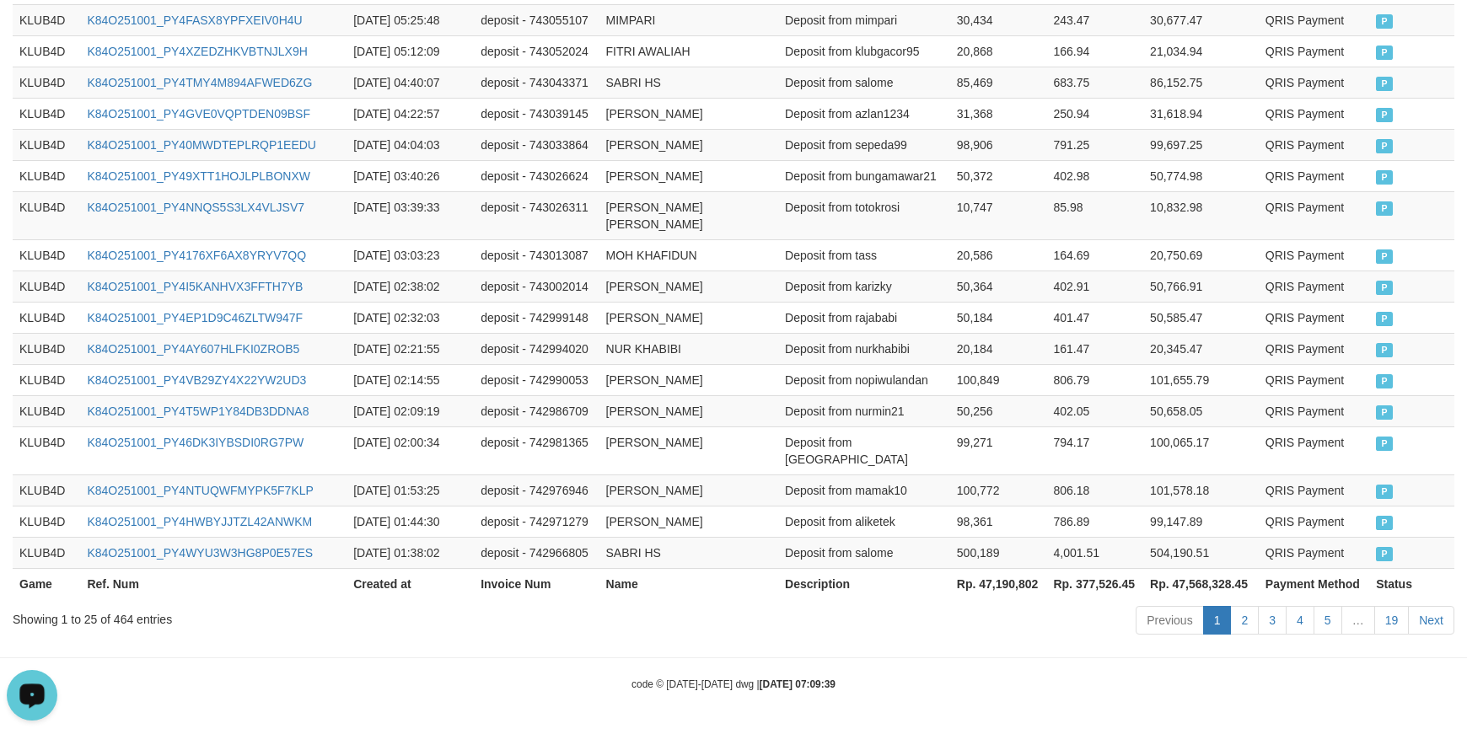
click at [984, 589] on th "Rp. 47,190,802" at bounding box center [998, 583] width 97 height 31
